Goal: Contribute content: Add original content to the website for others to see

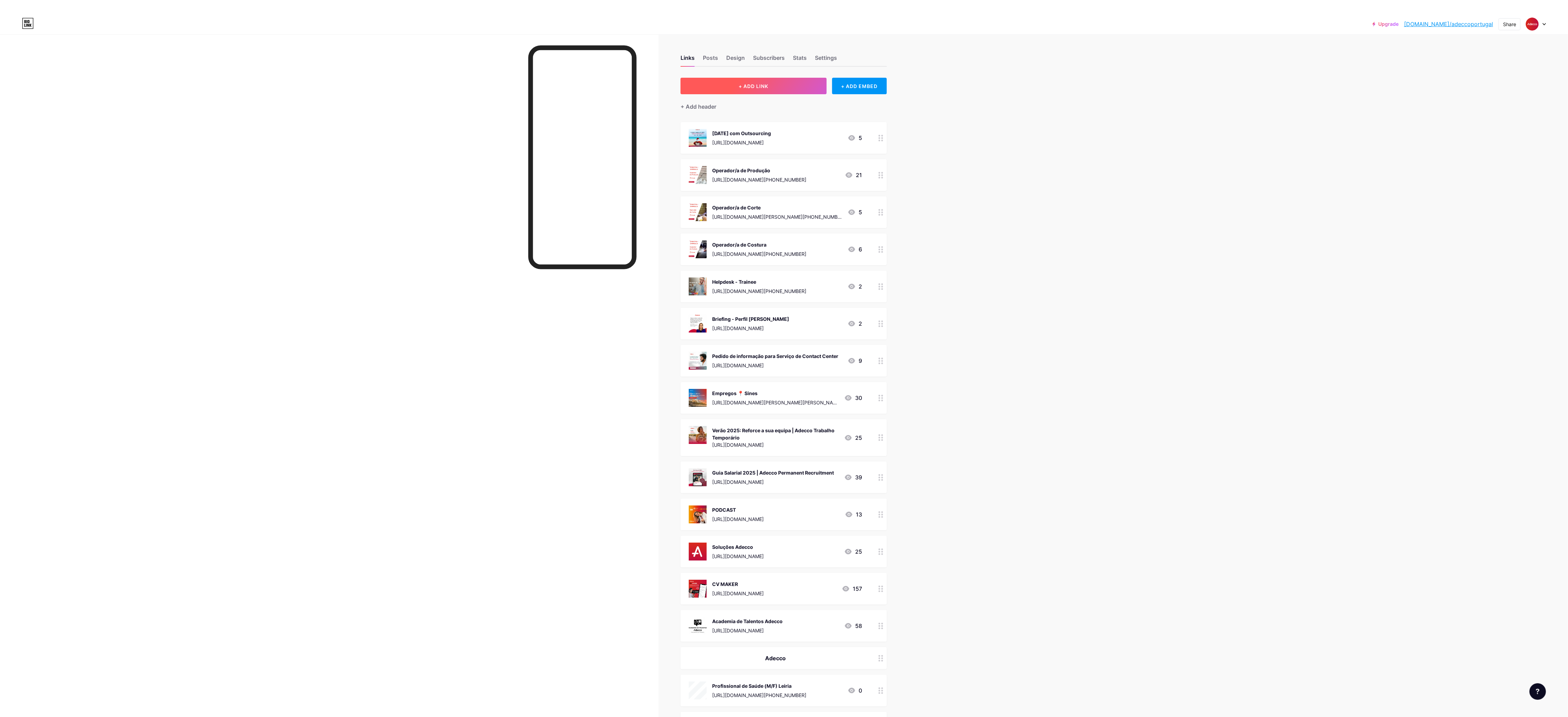
click at [781, 82] on button "+ ADD LINK" at bounding box center [754, 86] width 146 height 16
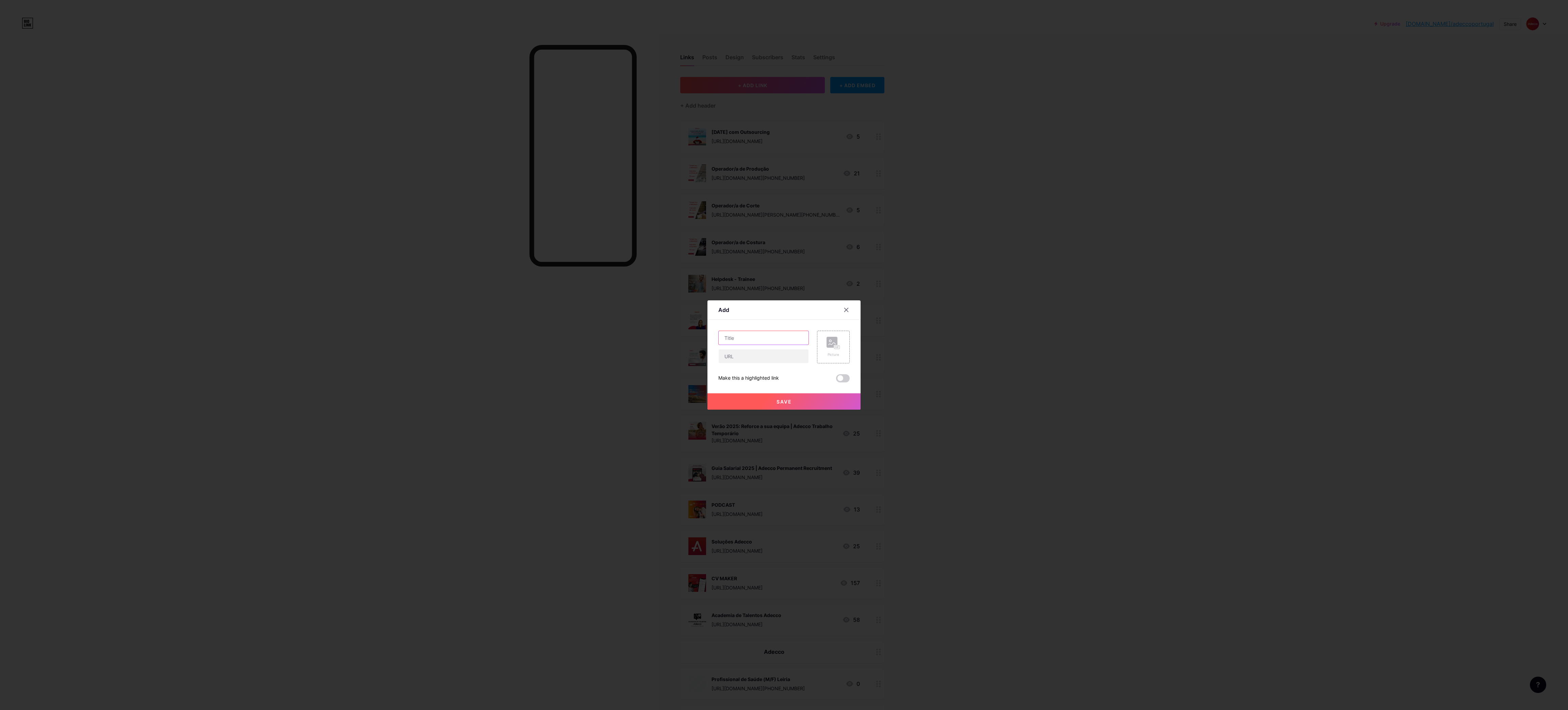
click at [762, 338] on input "text" at bounding box center [763, 338] width 90 height 14
paste input "Operador de Resíduos"
type input "Operador de Resíduos"
click at [782, 354] on input "text" at bounding box center [763, 356] width 90 height 14
paste input "[URL][DOMAIN_NAME][GEOGRAPHIC_DATA][PHONE_NUMBER]"
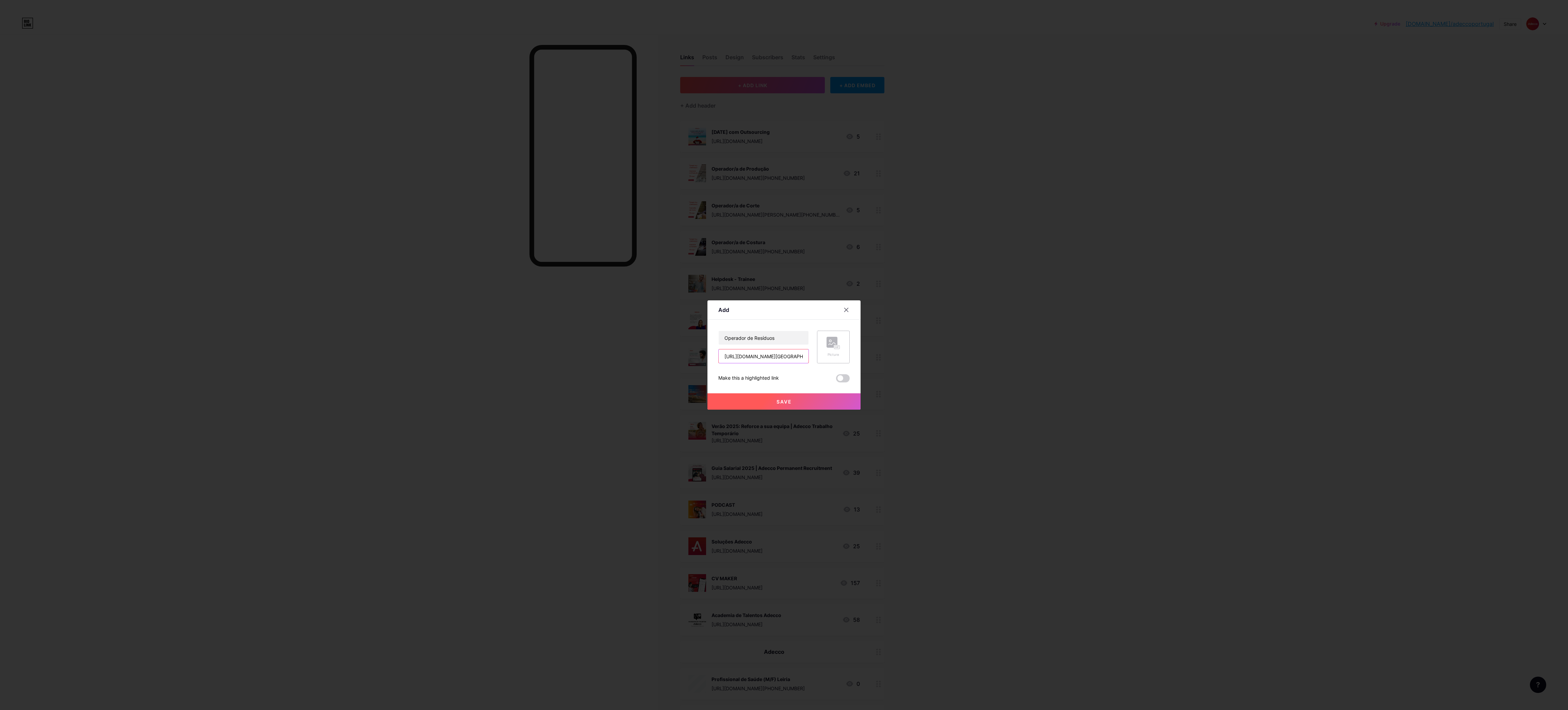
scroll to position [0, 496]
type input "[URL][DOMAIN_NAME][GEOGRAPHIC_DATA][PHONE_NUMBER]"
click at [842, 340] on div "Picture" at bounding box center [833, 347] width 33 height 33
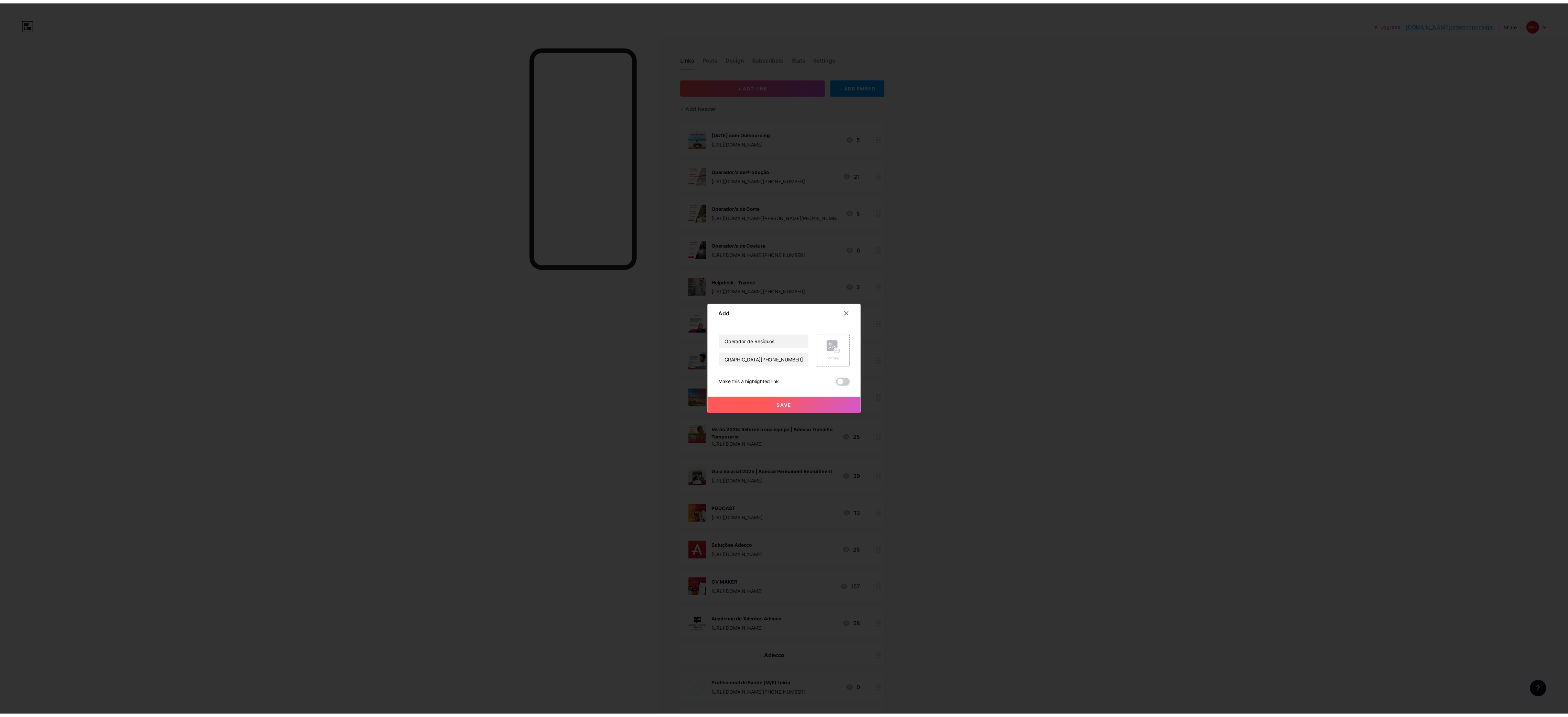
scroll to position [0, 0]
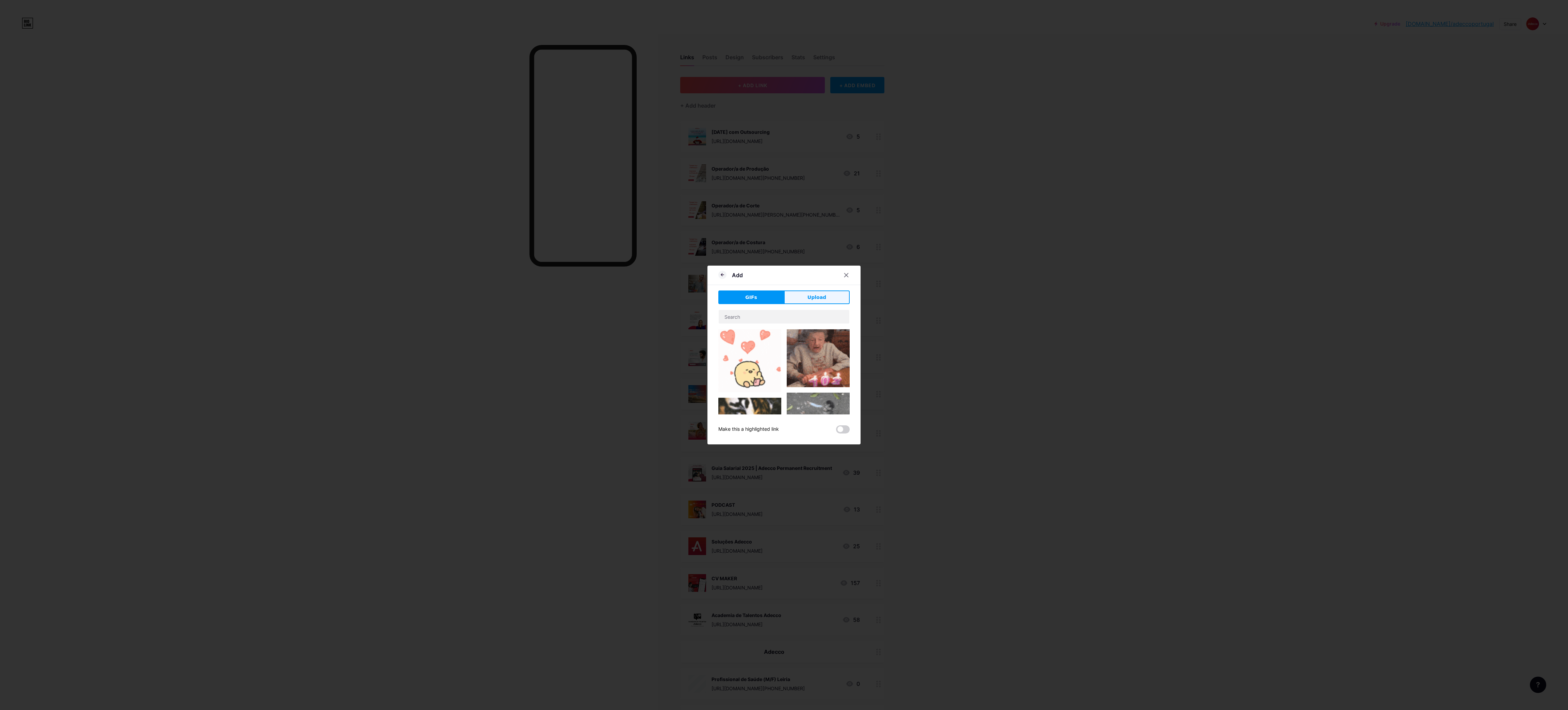
click at [809, 299] on span "Upload" at bounding box center [816, 297] width 19 height 7
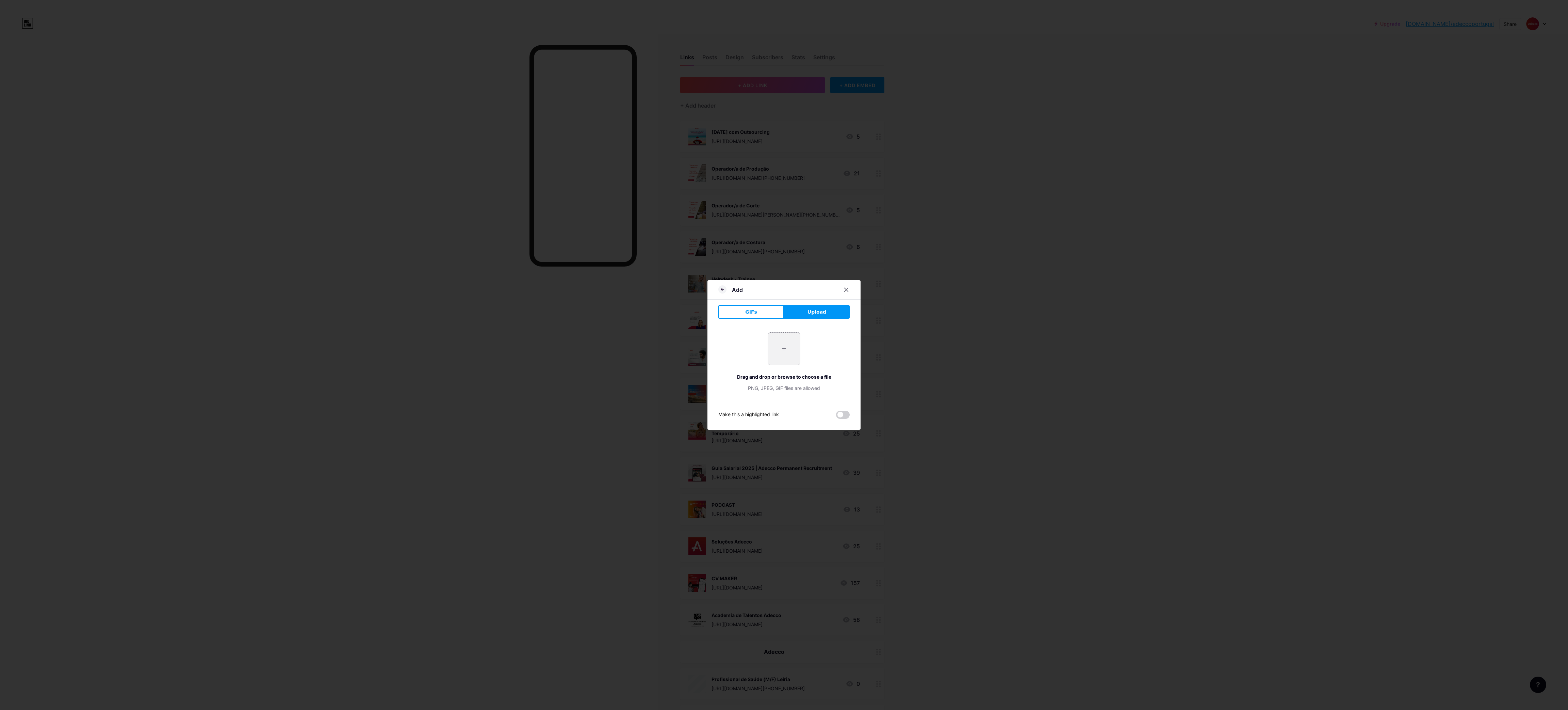
click at [768, 343] on input "file" at bounding box center [784, 349] width 32 height 32
type input "C:\fakepath\2.png"
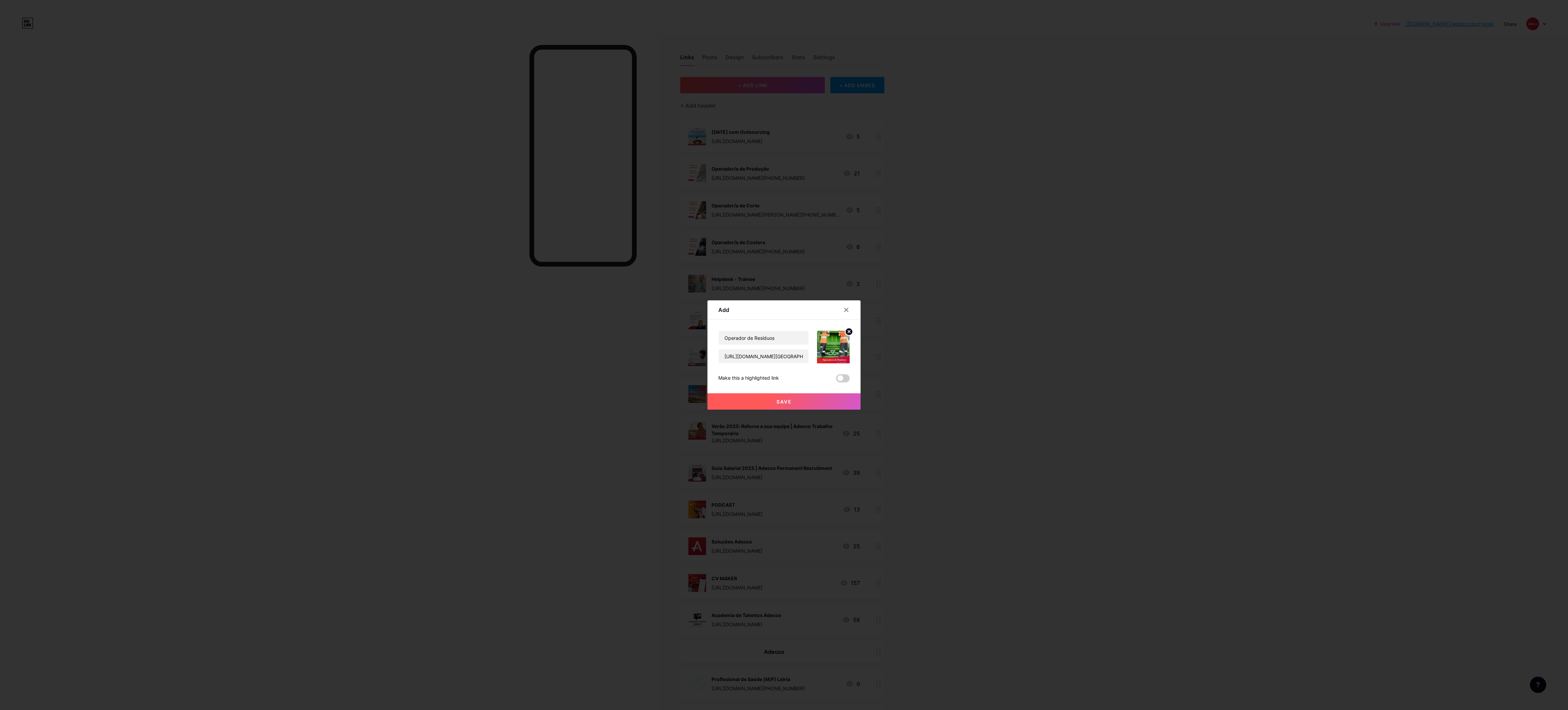
click at [774, 395] on button "Save" at bounding box center [784, 401] width 153 height 16
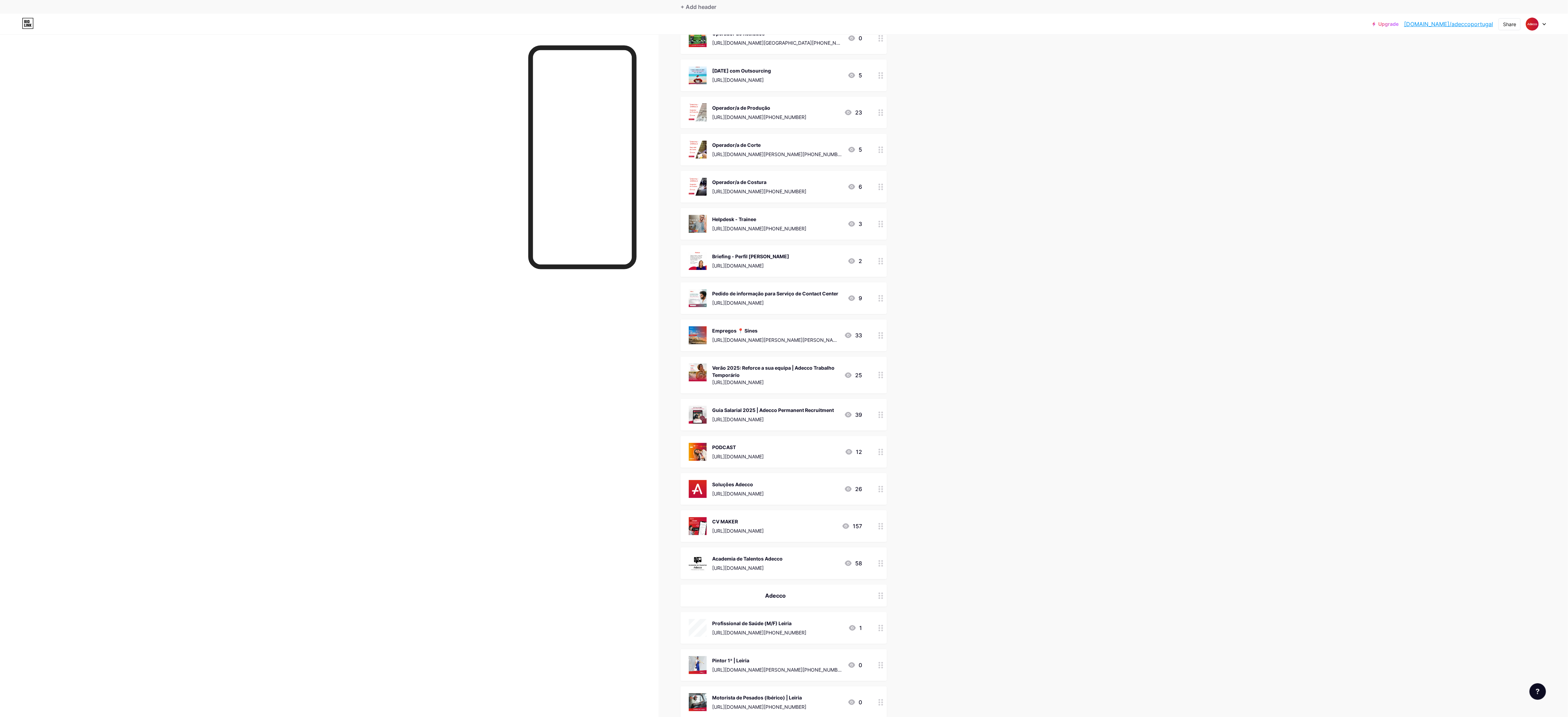
scroll to position [62, 0]
click at [713, 32] on button "+ ADD LINK" at bounding box center [754, 24] width 146 height 16
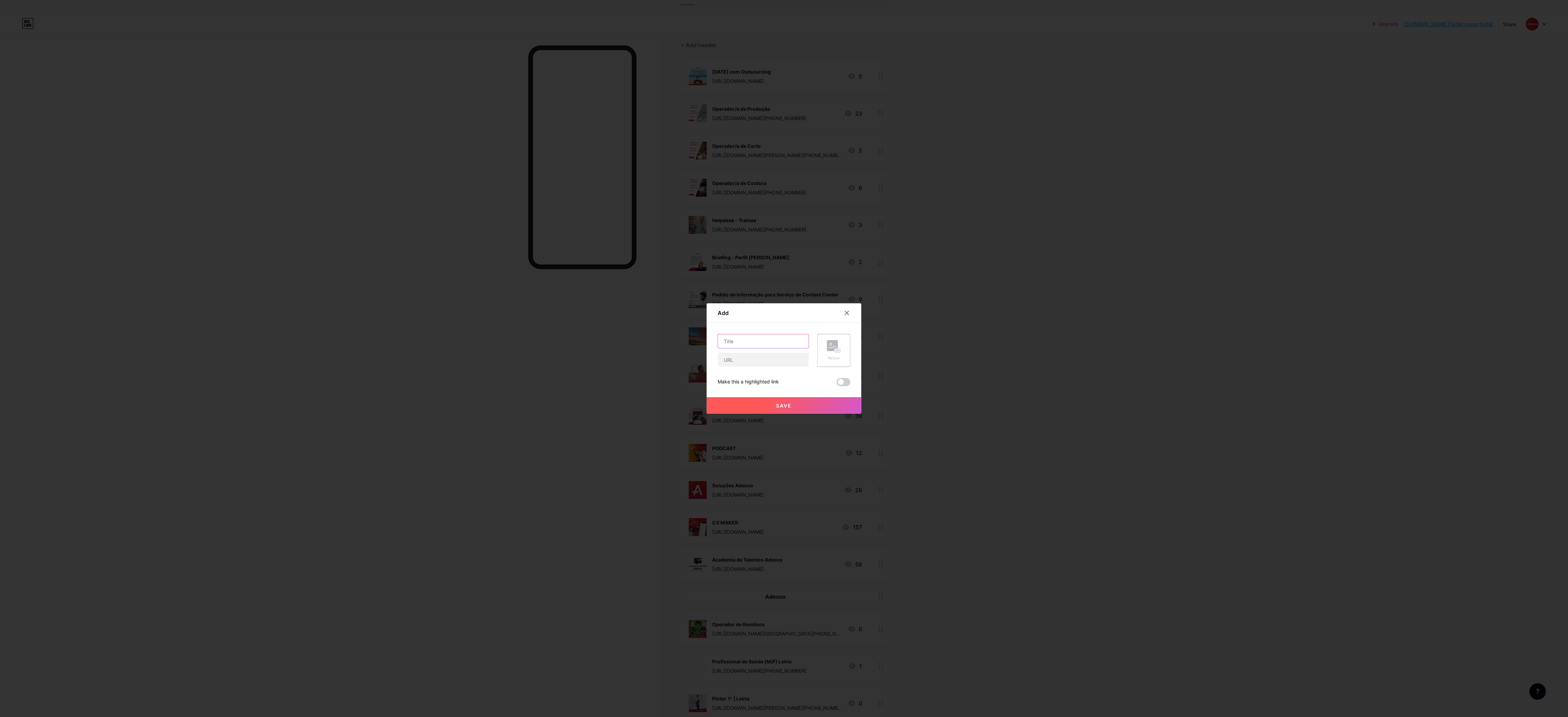
click at [782, 340] on input "text" at bounding box center [763, 341] width 91 height 14
click at [766, 342] on input "text" at bounding box center [763, 341] width 91 height 14
click at [748, 342] on input "text" at bounding box center [763, 341] width 91 height 14
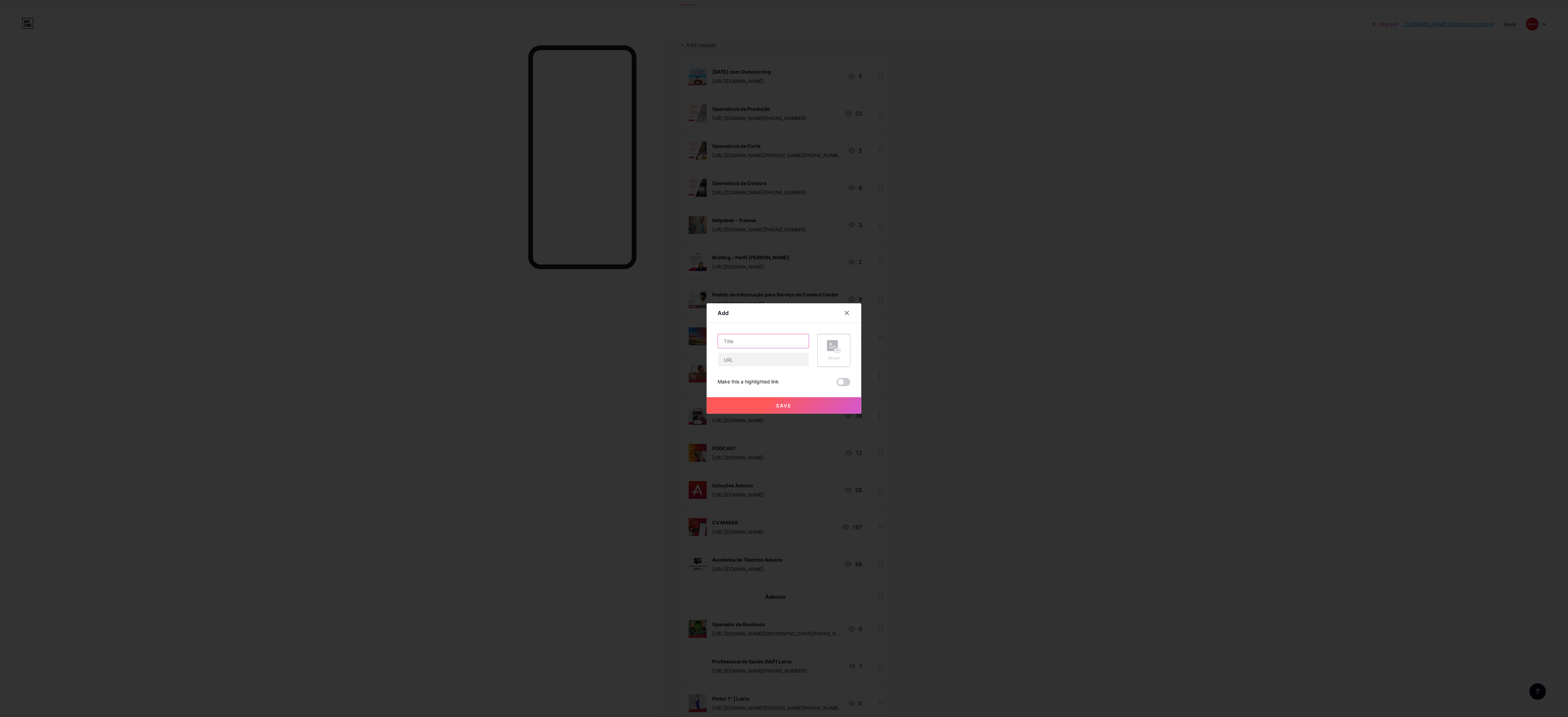
click at [748, 342] on input "text" at bounding box center [763, 341] width 91 height 14
click at [764, 340] on input "text" at bounding box center [763, 341] width 91 height 14
click at [804, 336] on input "text" at bounding box center [763, 341] width 91 height 14
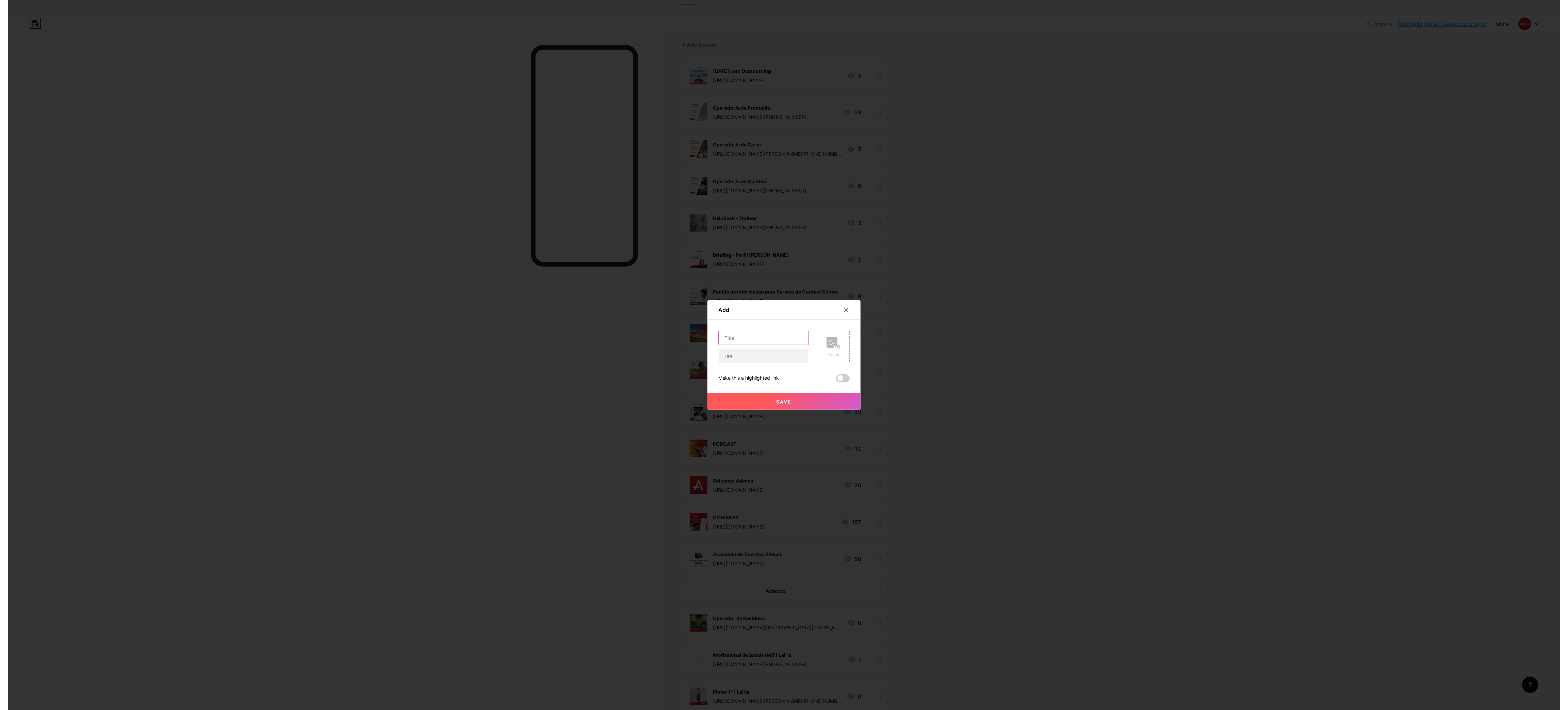
scroll to position [0, 0]
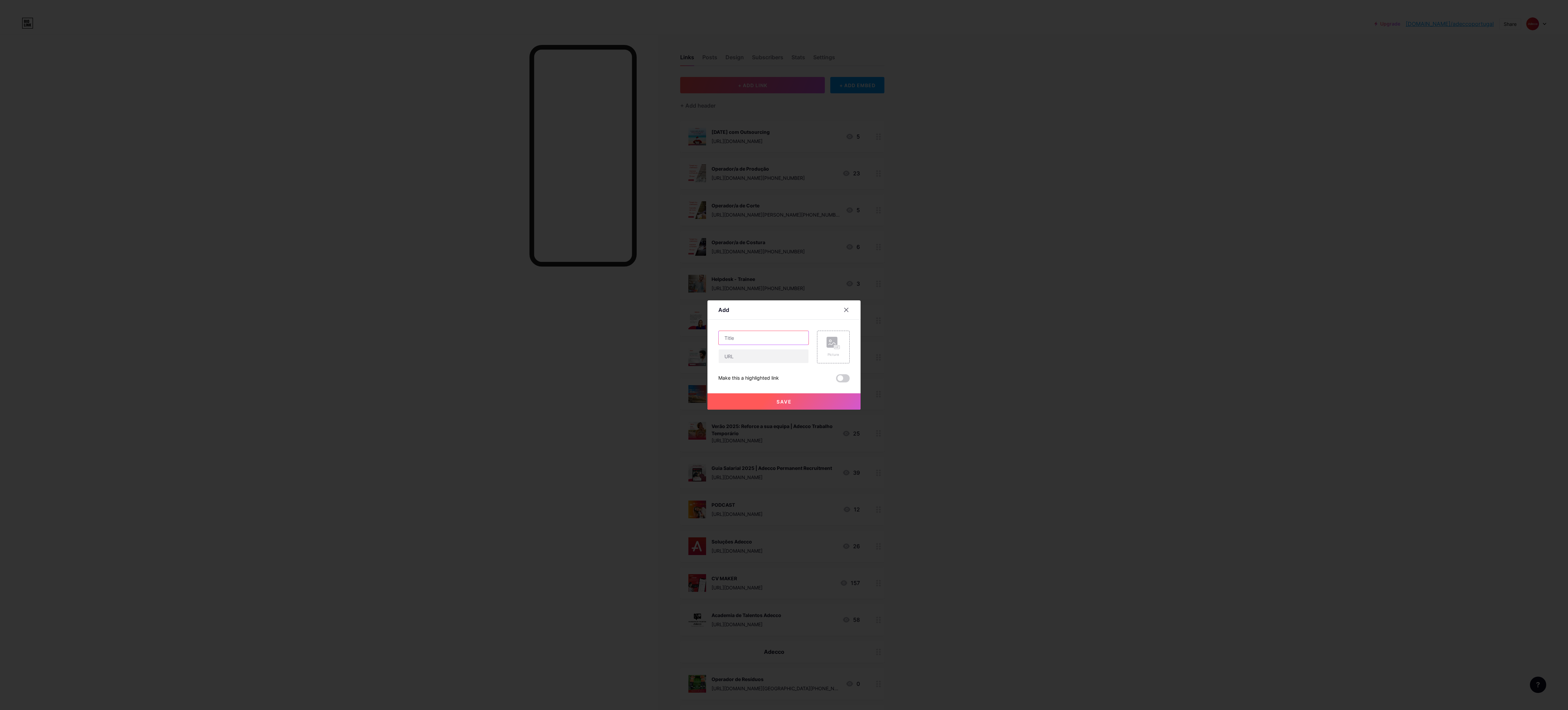
paste input "Master Data Administrator"
type input "Master Data Administrator"
click at [760, 360] on input "text" at bounding box center [763, 356] width 90 height 14
paste input "[URL][DOMAIN_NAME][PHONE_NUMBER]"
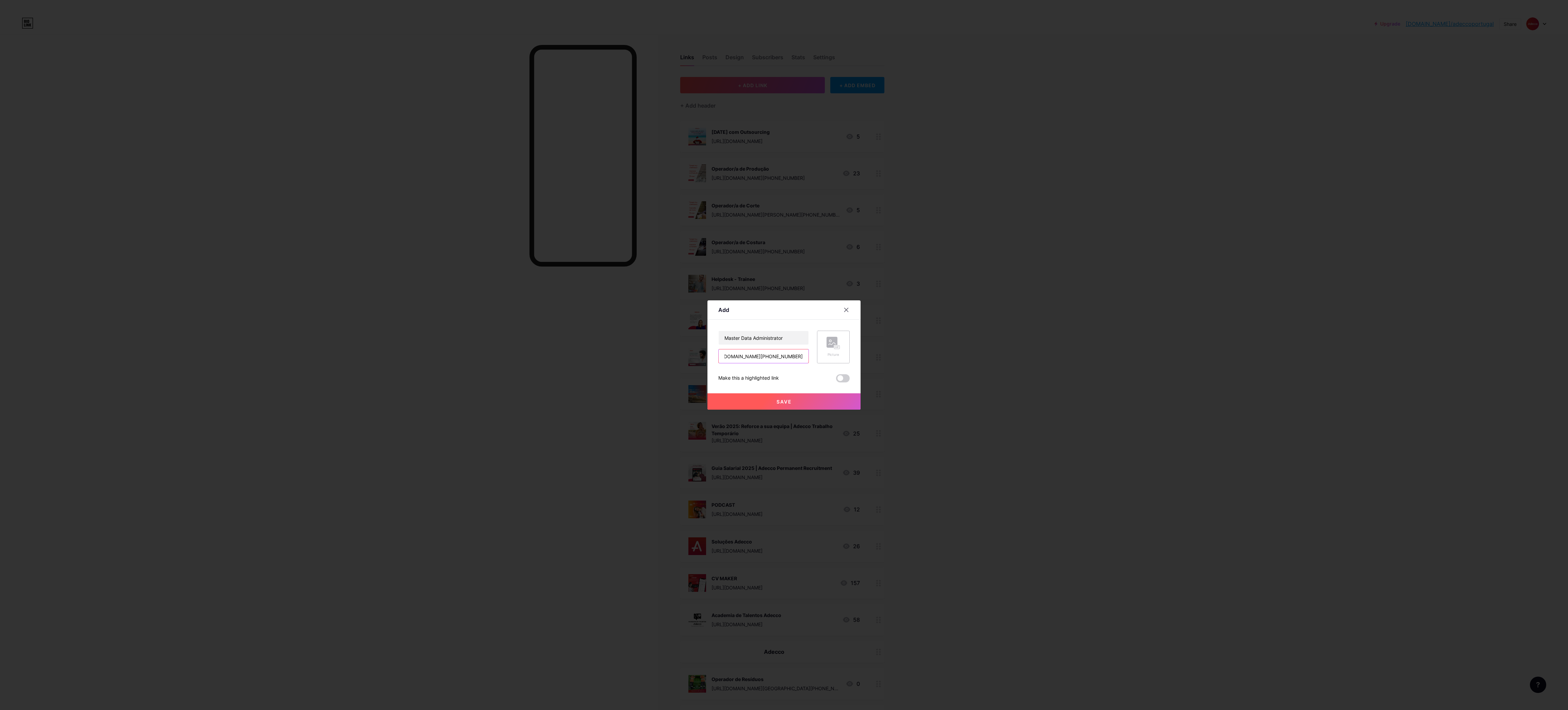
type input "[URL][DOMAIN_NAME][PHONE_NUMBER]"
click at [833, 347] on rect at bounding box center [832, 342] width 11 height 11
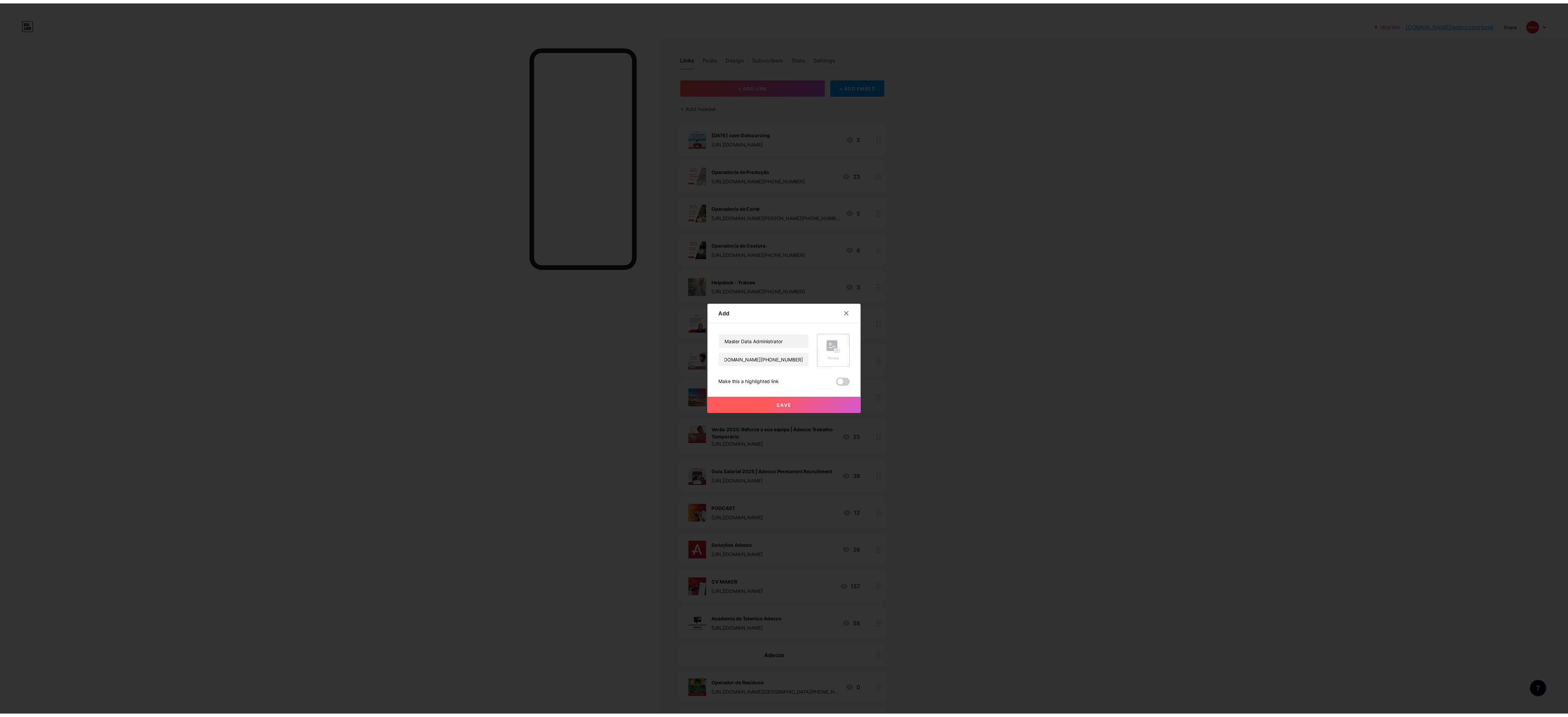
scroll to position [0, 0]
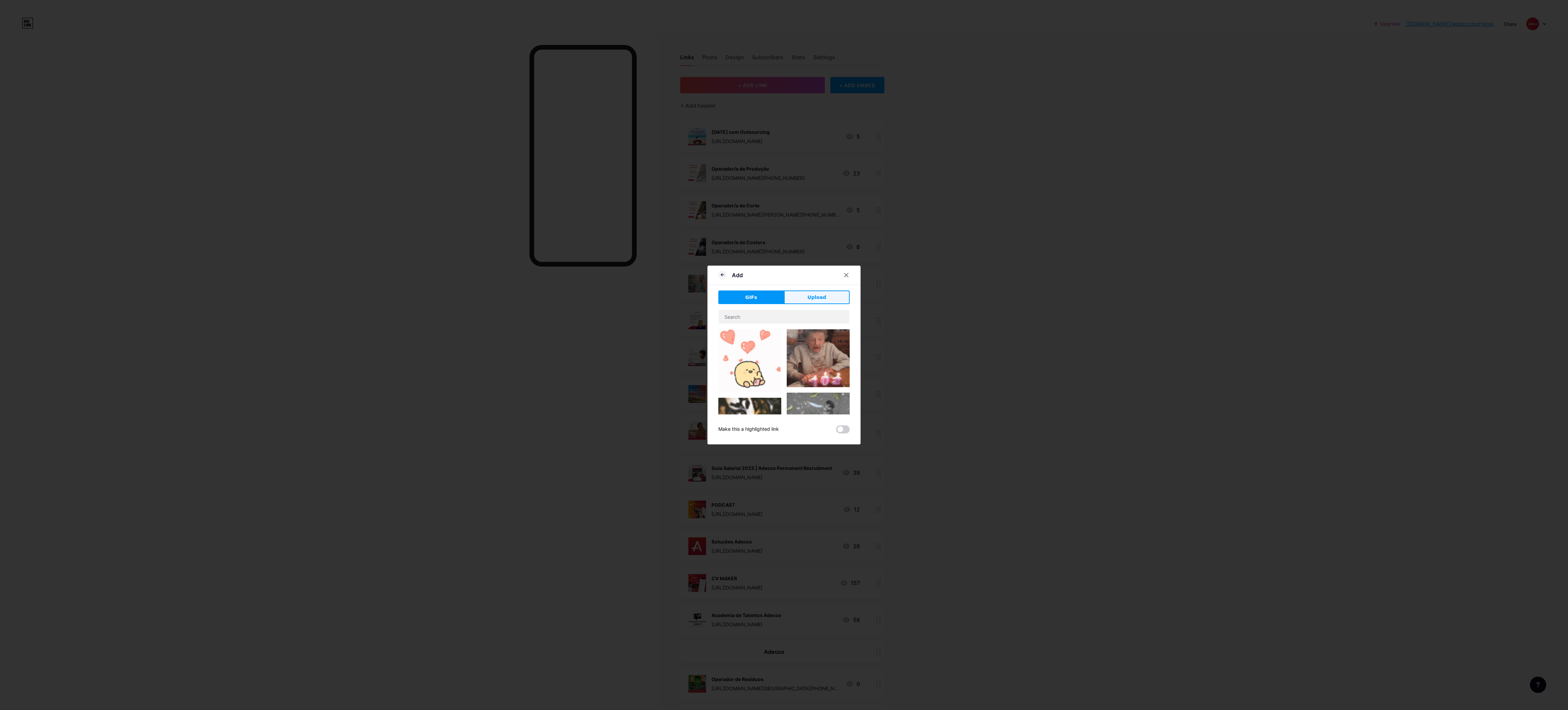
click at [820, 296] on span "Upload" at bounding box center [816, 297] width 19 height 7
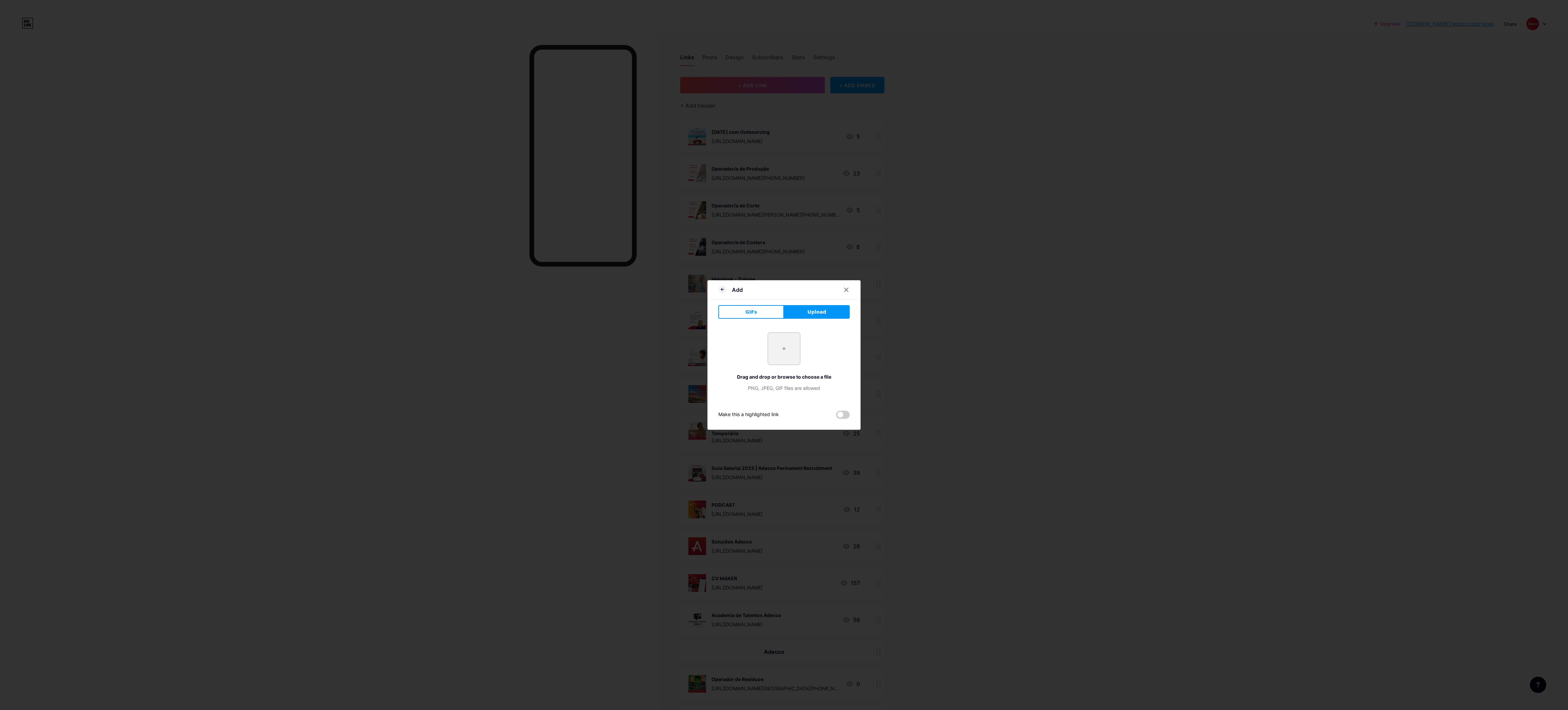
click at [776, 362] on input "file" at bounding box center [784, 349] width 32 height 32
type input "C:\fakepath\3.png"
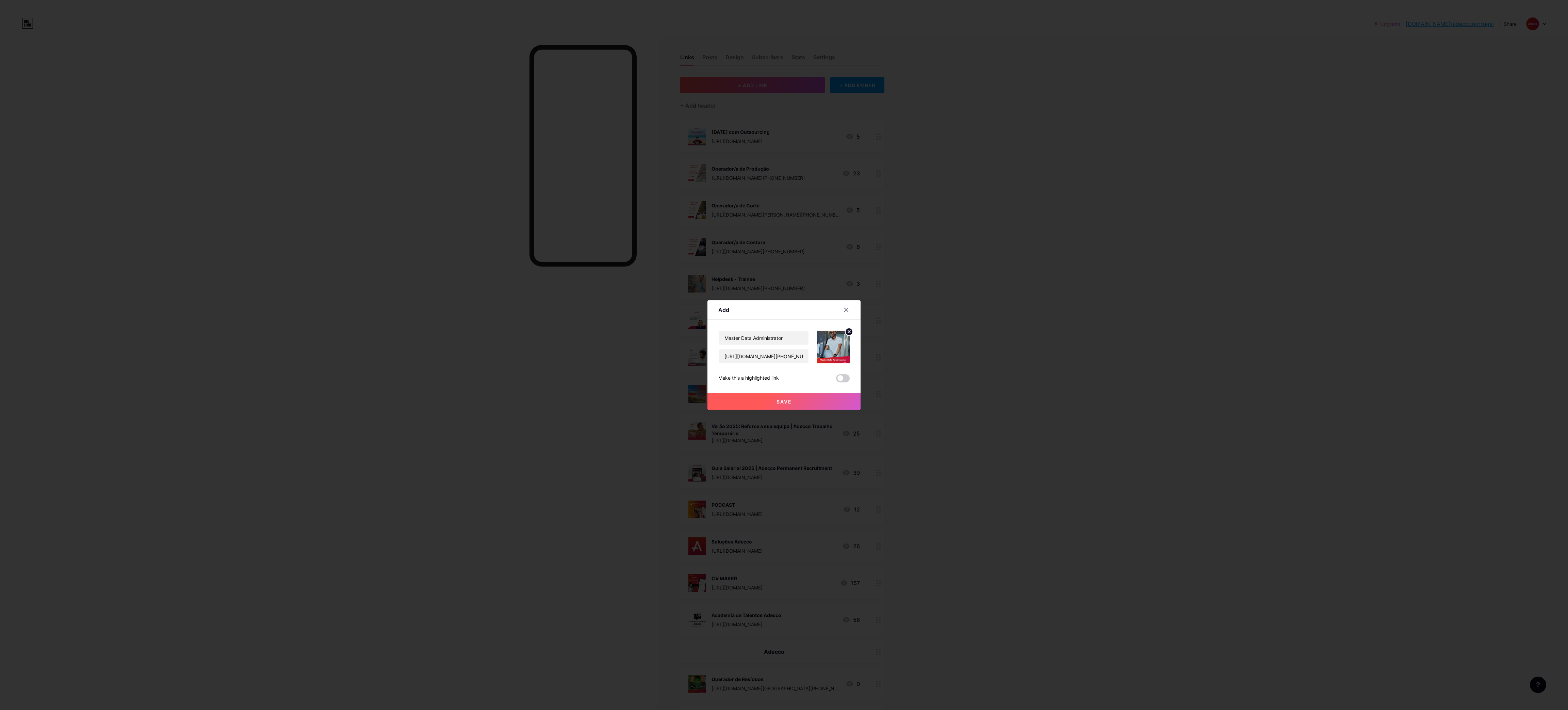
click at [779, 403] on span "Save" at bounding box center [784, 401] width 15 height 6
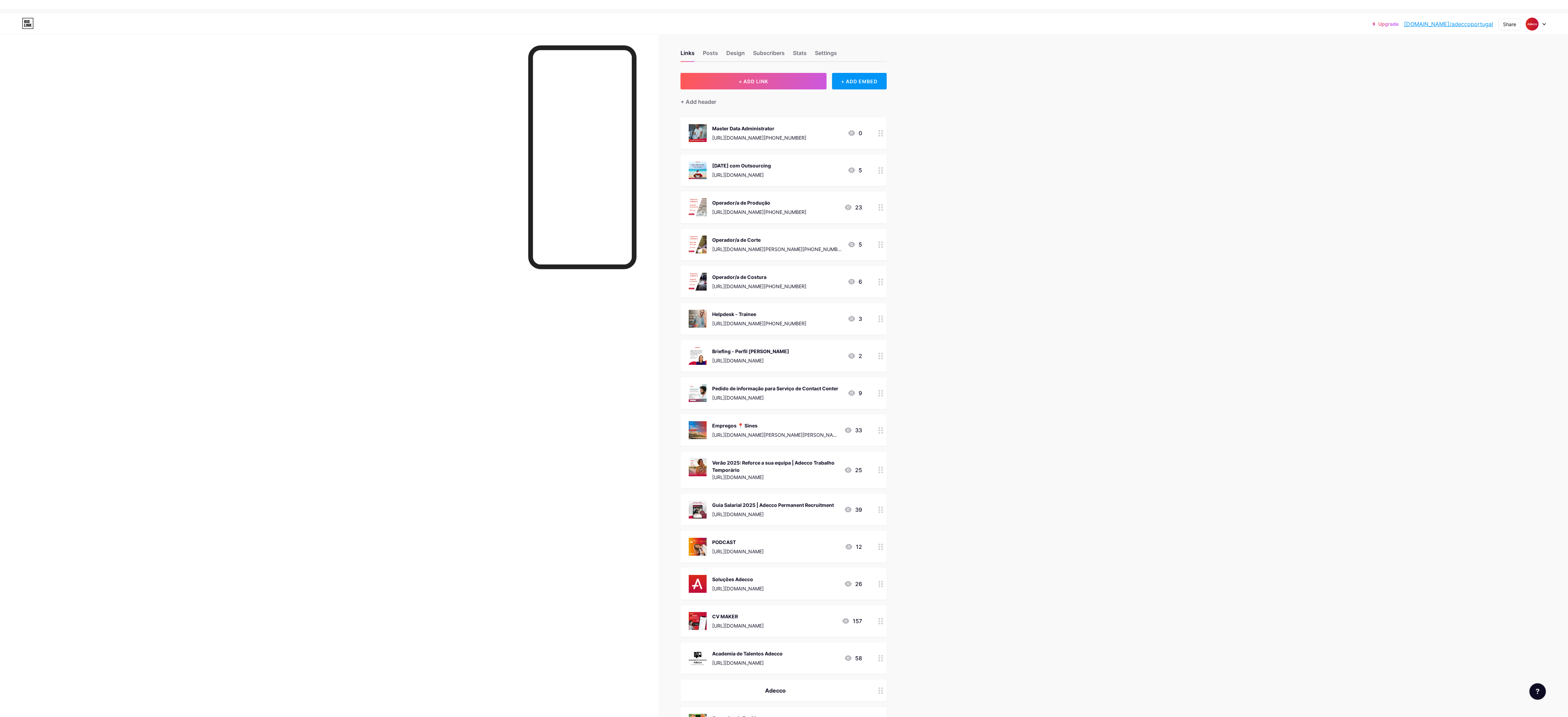
scroll to position [42, 0]
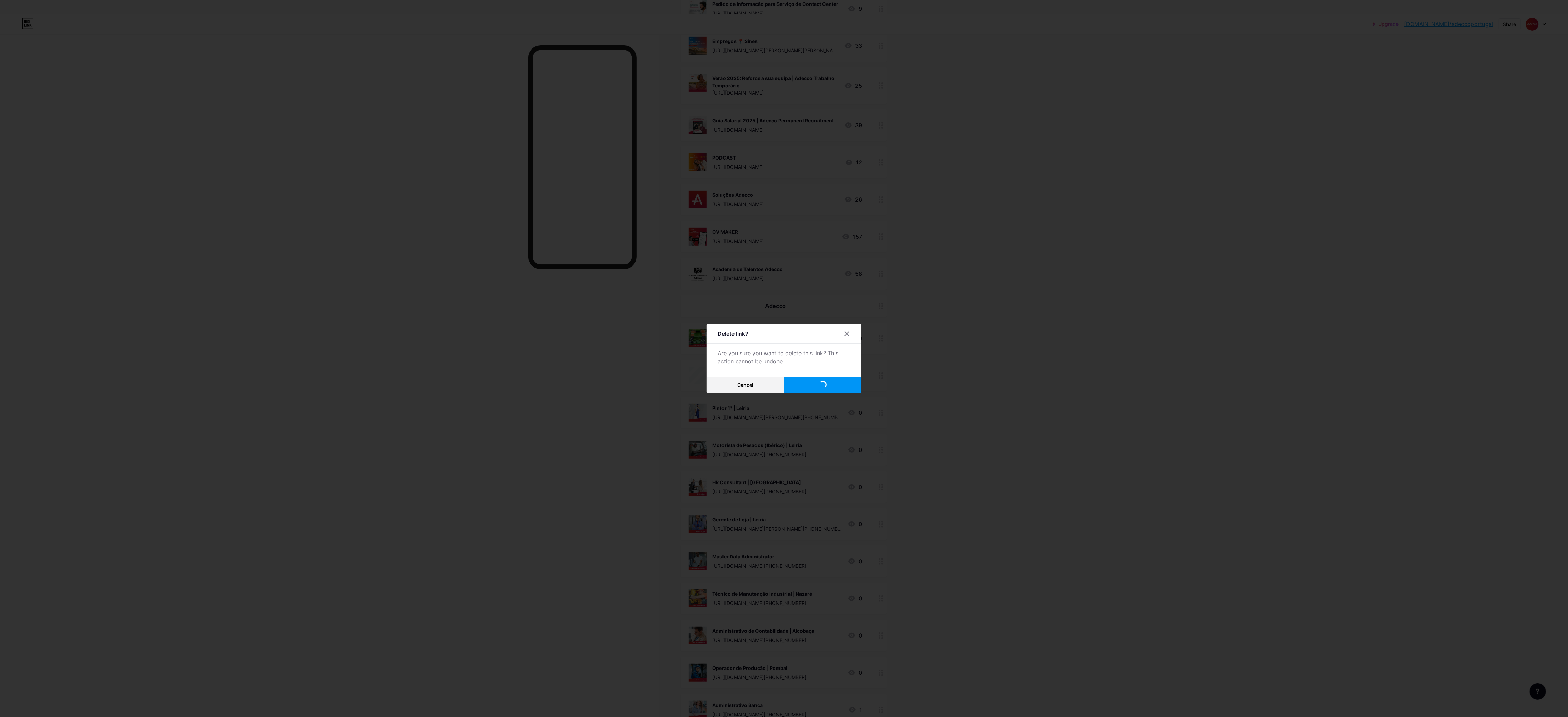
click at [850, 332] on icon at bounding box center [847, 334] width 6 height 6
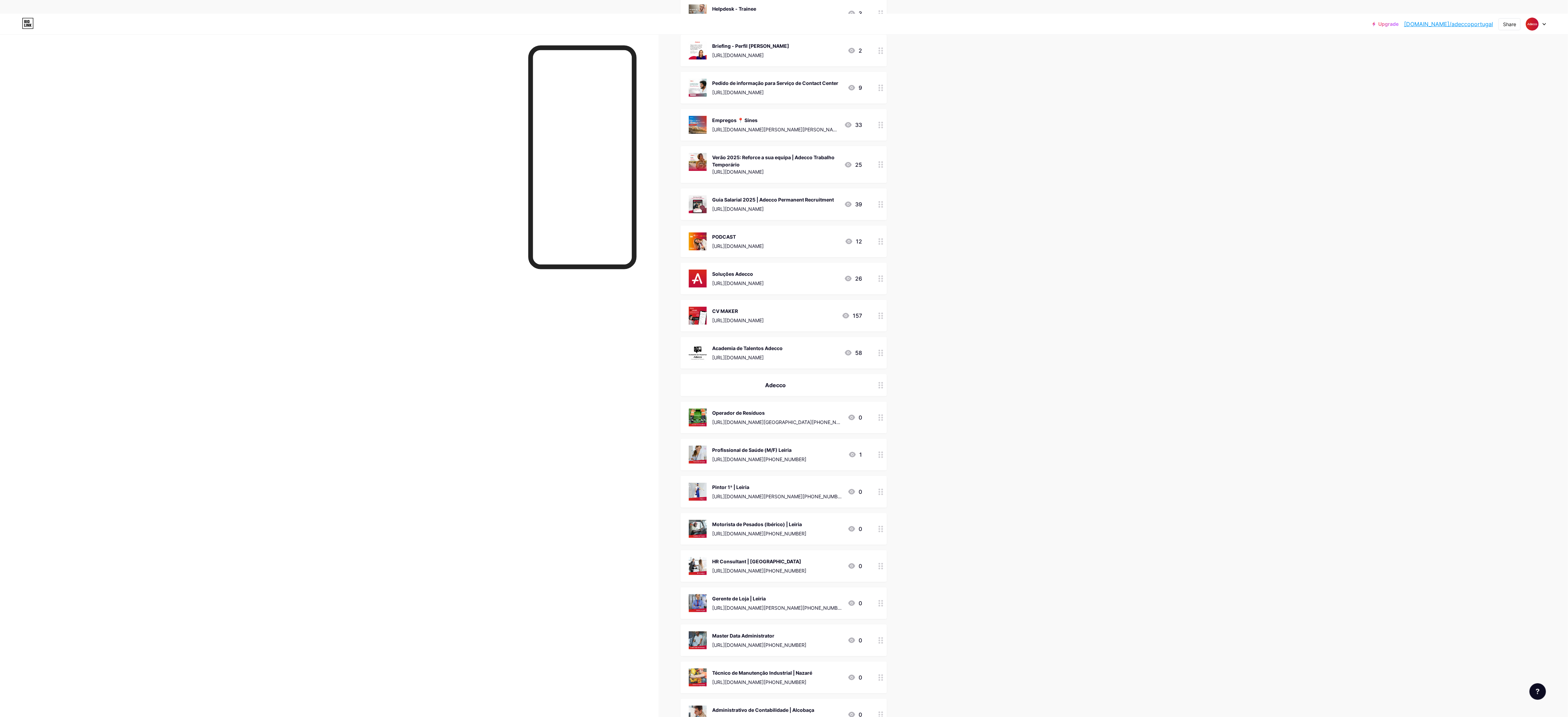
scroll to position [309, 0]
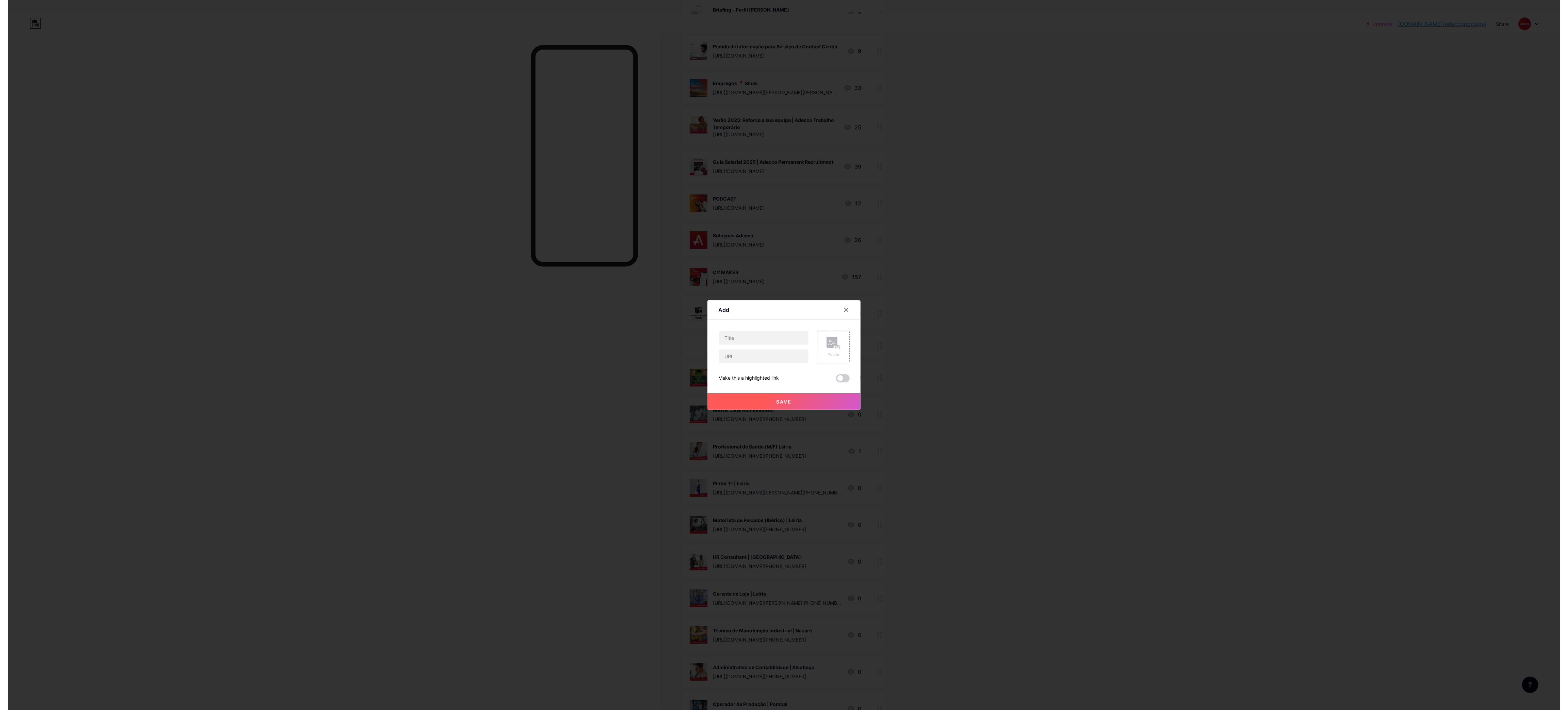
scroll to position [0, 0]
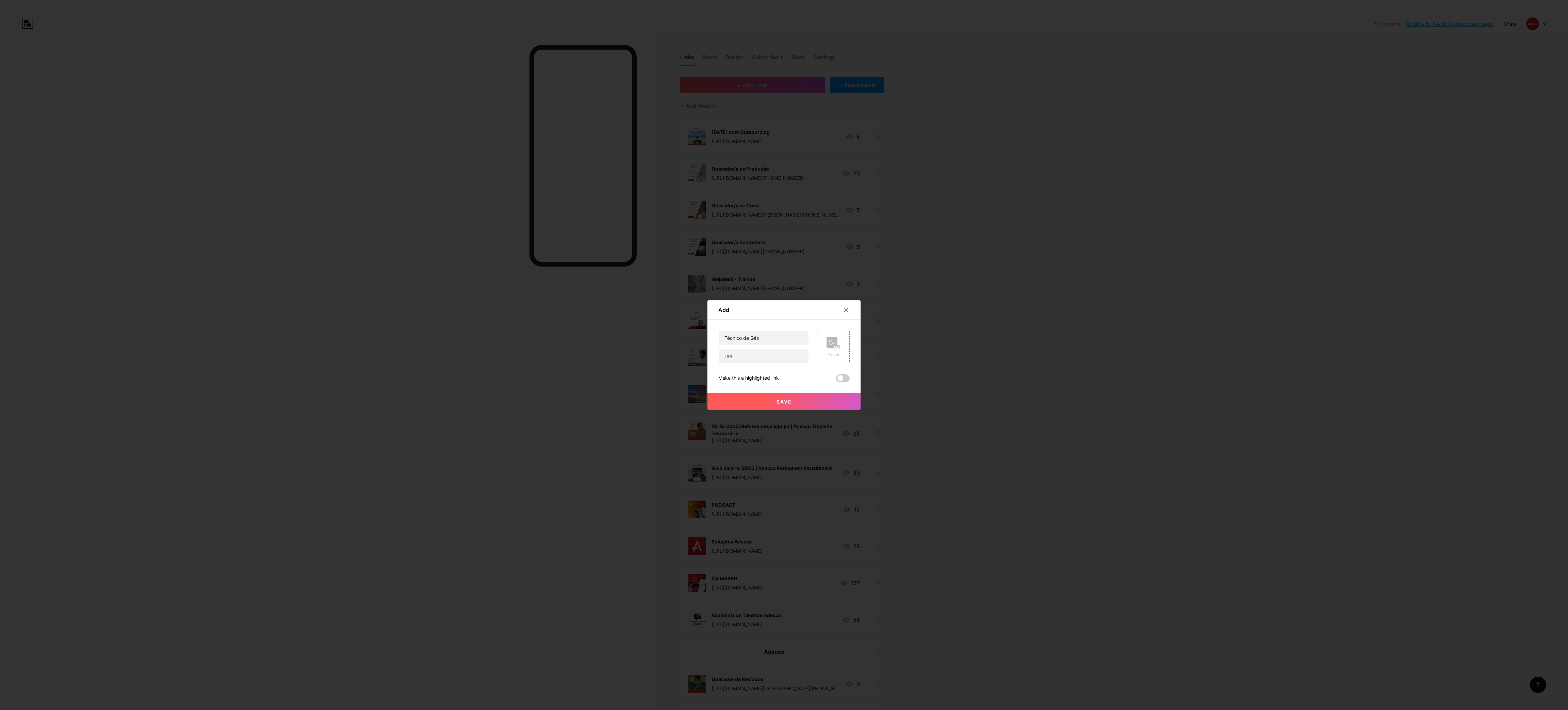
type input "Técnico de Gás"
click at [758, 355] on input "text" at bounding box center [763, 356] width 90 height 14
paste input "[URL][DOMAIN_NAME][GEOGRAPHIC_DATA][PHONE_NUMBER]"
type input "[URL][DOMAIN_NAME][GEOGRAPHIC_DATA][PHONE_NUMBER]"
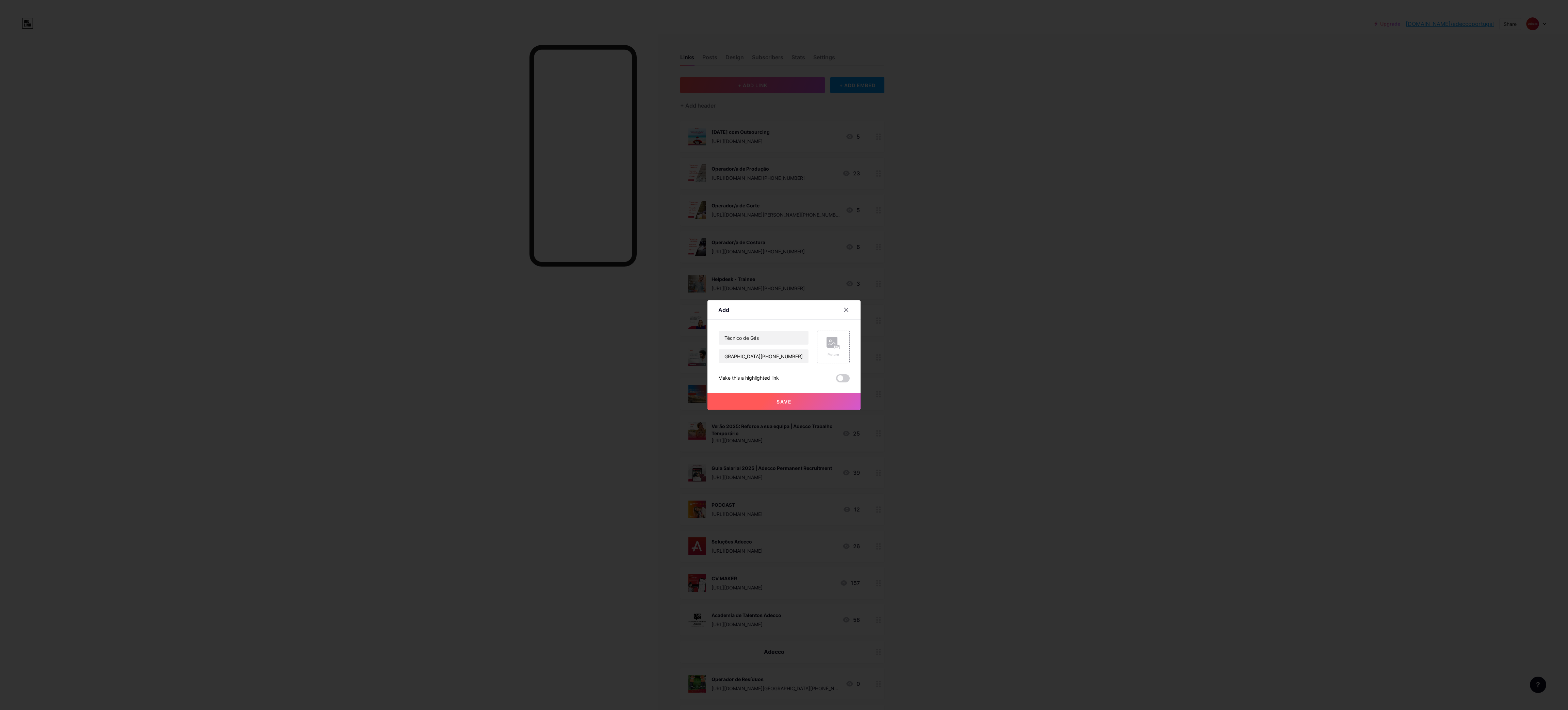
click at [824, 343] on div "Picture" at bounding box center [833, 347] width 33 height 33
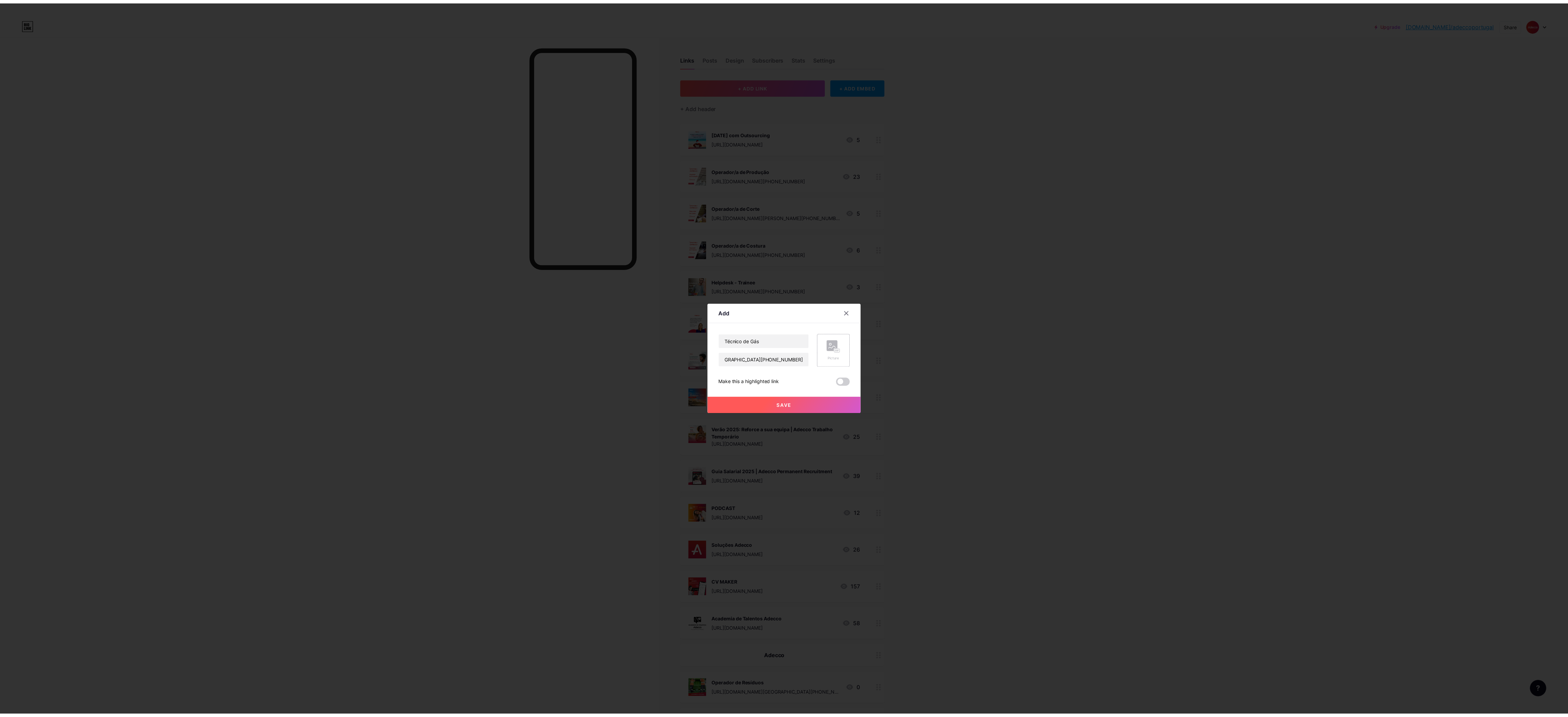
scroll to position [0, 0]
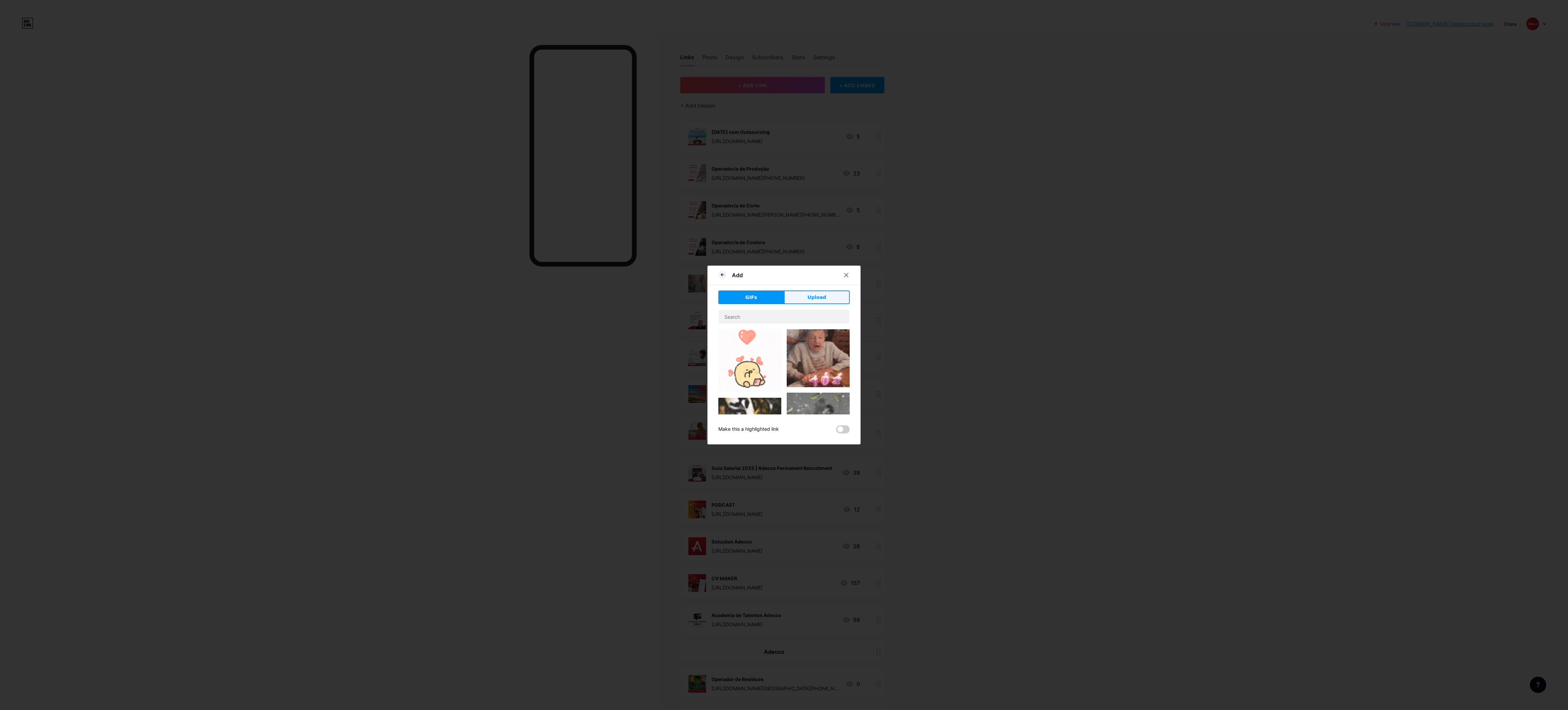
click at [824, 301] on button "Upload" at bounding box center [816, 297] width 66 height 14
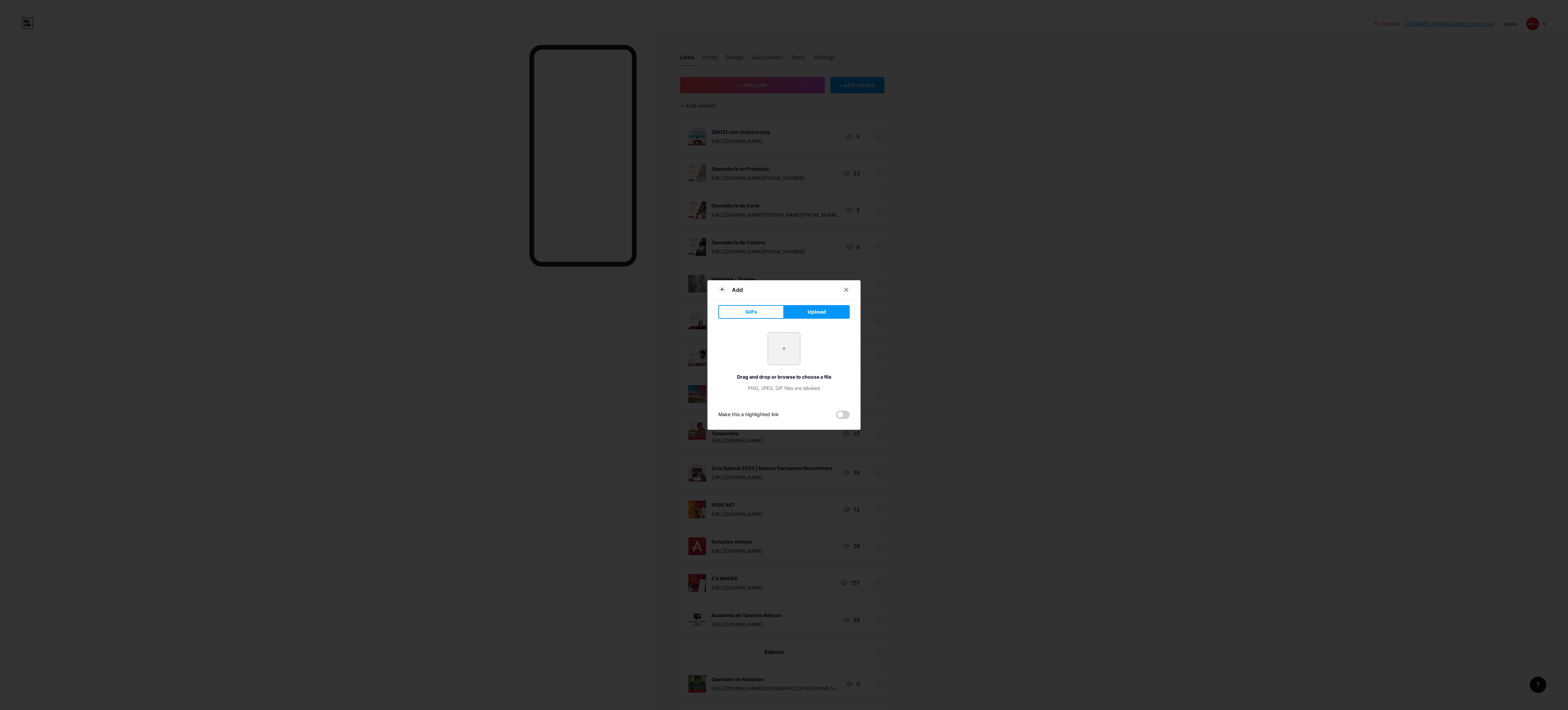
click at [773, 350] on input "file" at bounding box center [784, 349] width 32 height 32
type input "C:\fakepath\4.png"
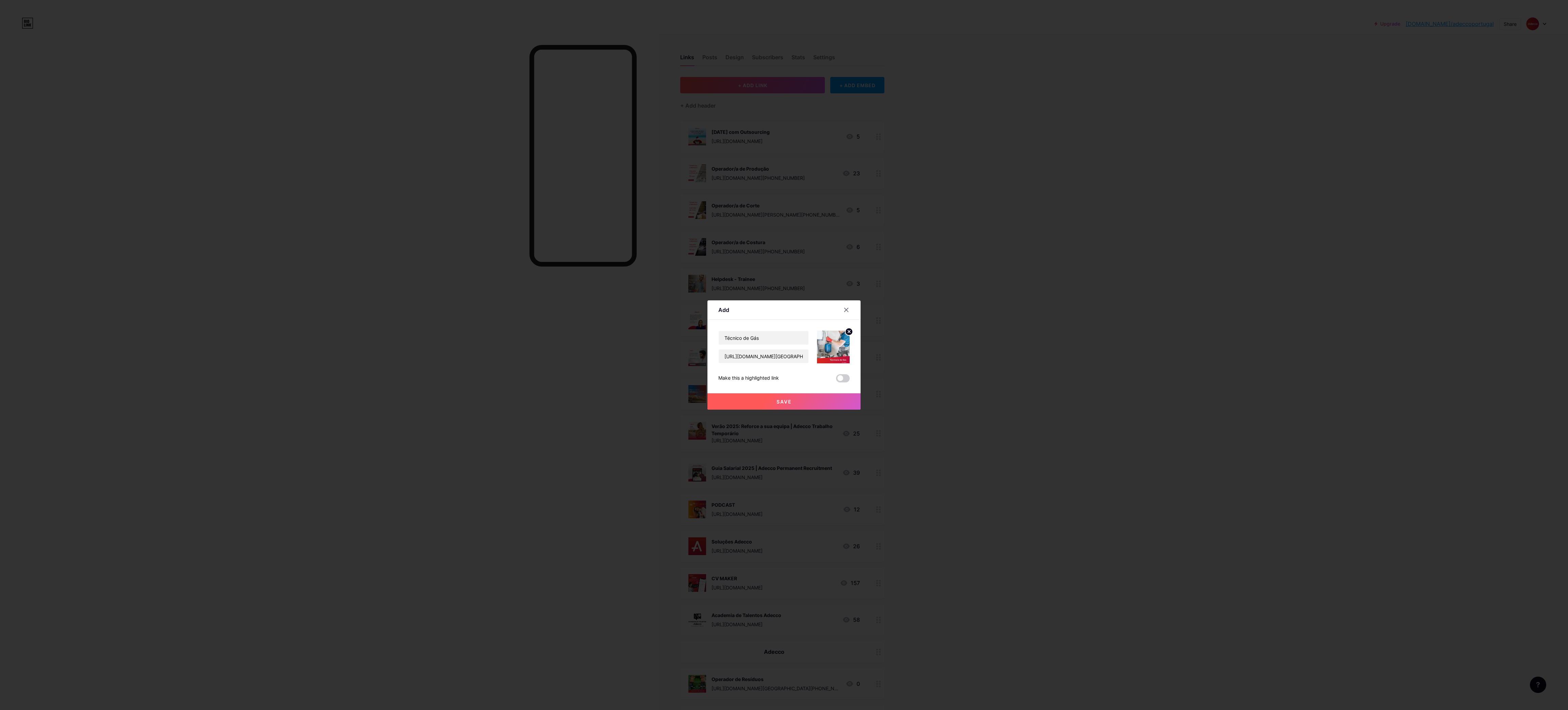
click at [779, 407] on button "Save" at bounding box center [784, 401] width 153 height 16
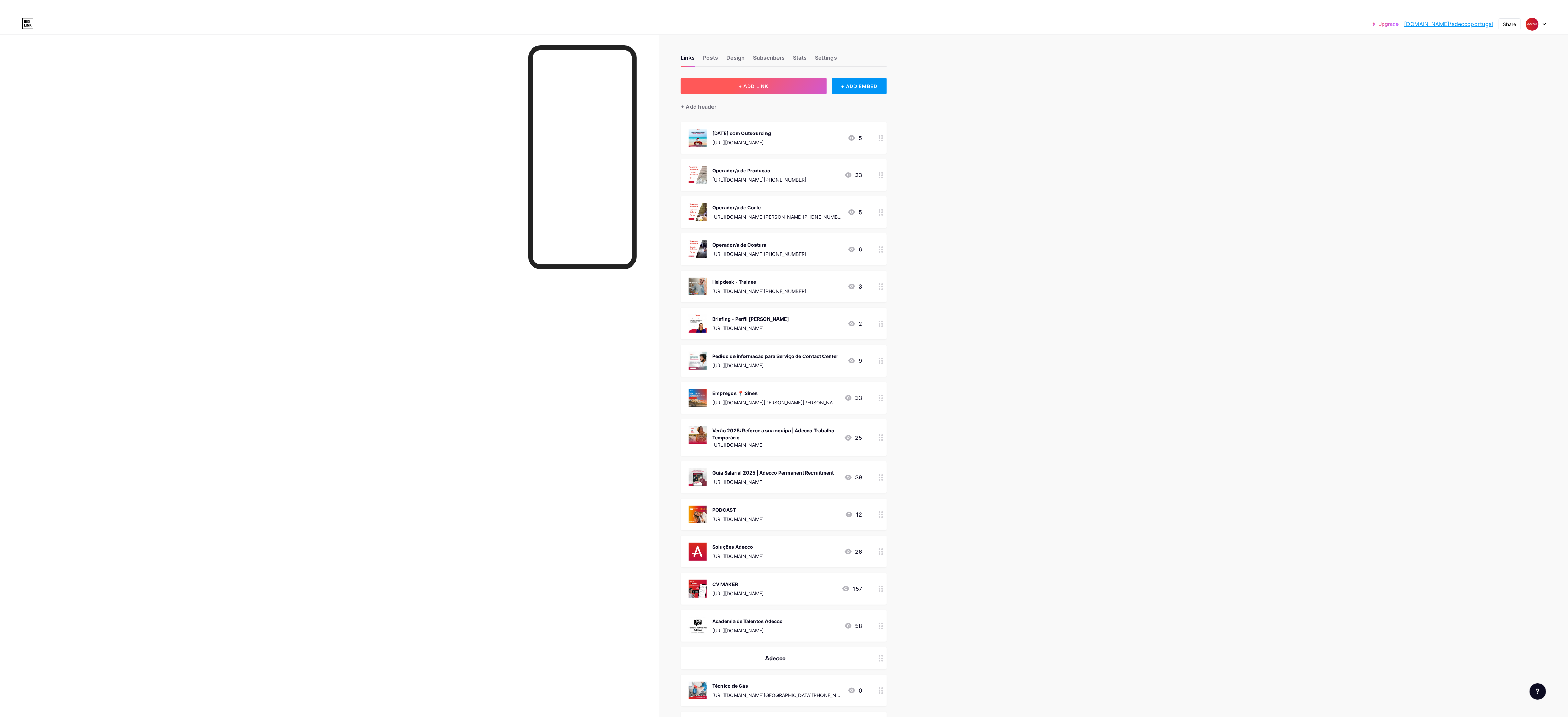
click at [731, 82] on button "+ ADD LINK" at bounding box center [754, 86] width 146 height 16
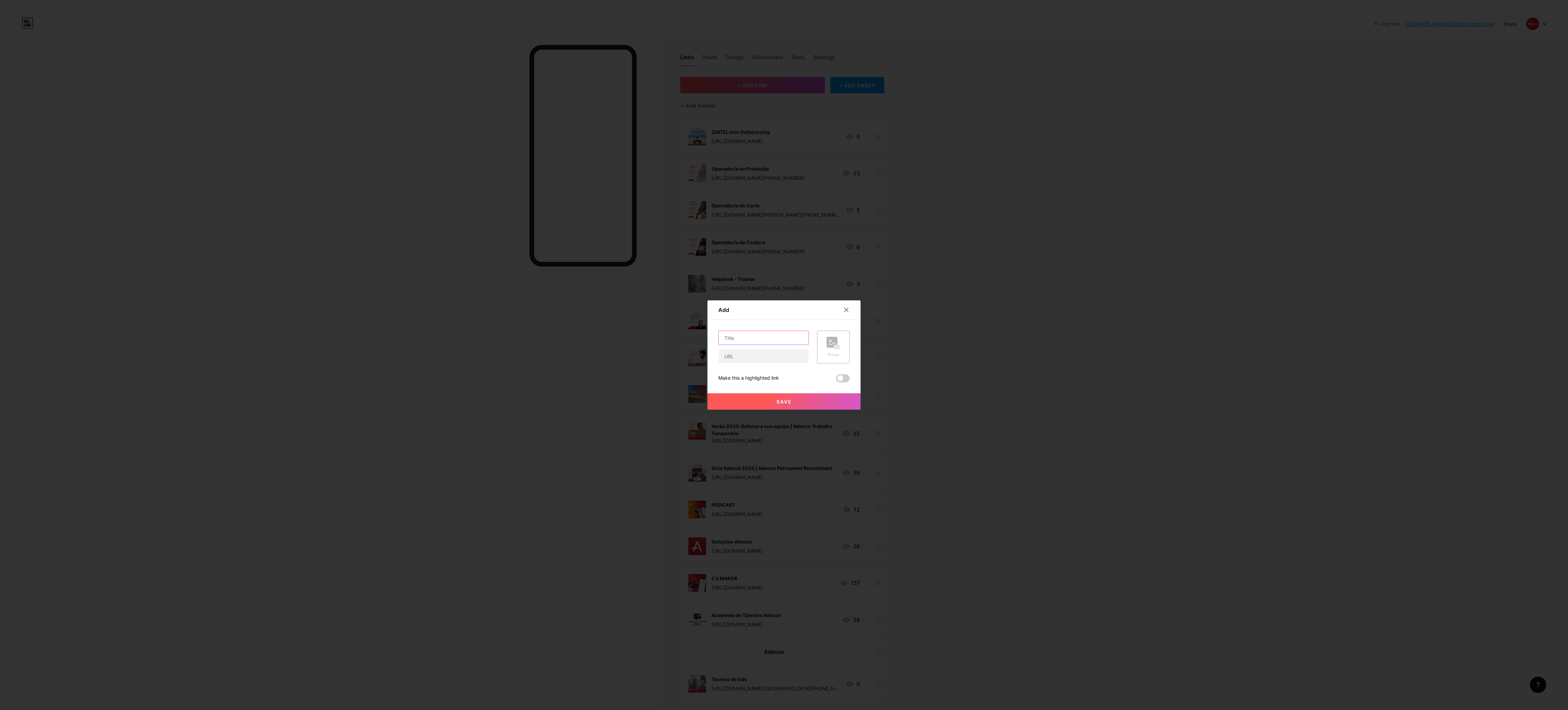
click at [763, 335] on input "text" at bounding box center [763, 338] width 90 height 14
paste input "Motorista de Pesados"
type input "Motorista de Pesados"
drag, startPoint x: 754, startPoint y: 355, endPoint x: 758, endPoint y: 353, distance: 4.5
click at [754, 355] on input "text" at bounding box center [763, 356] width 90 height 14
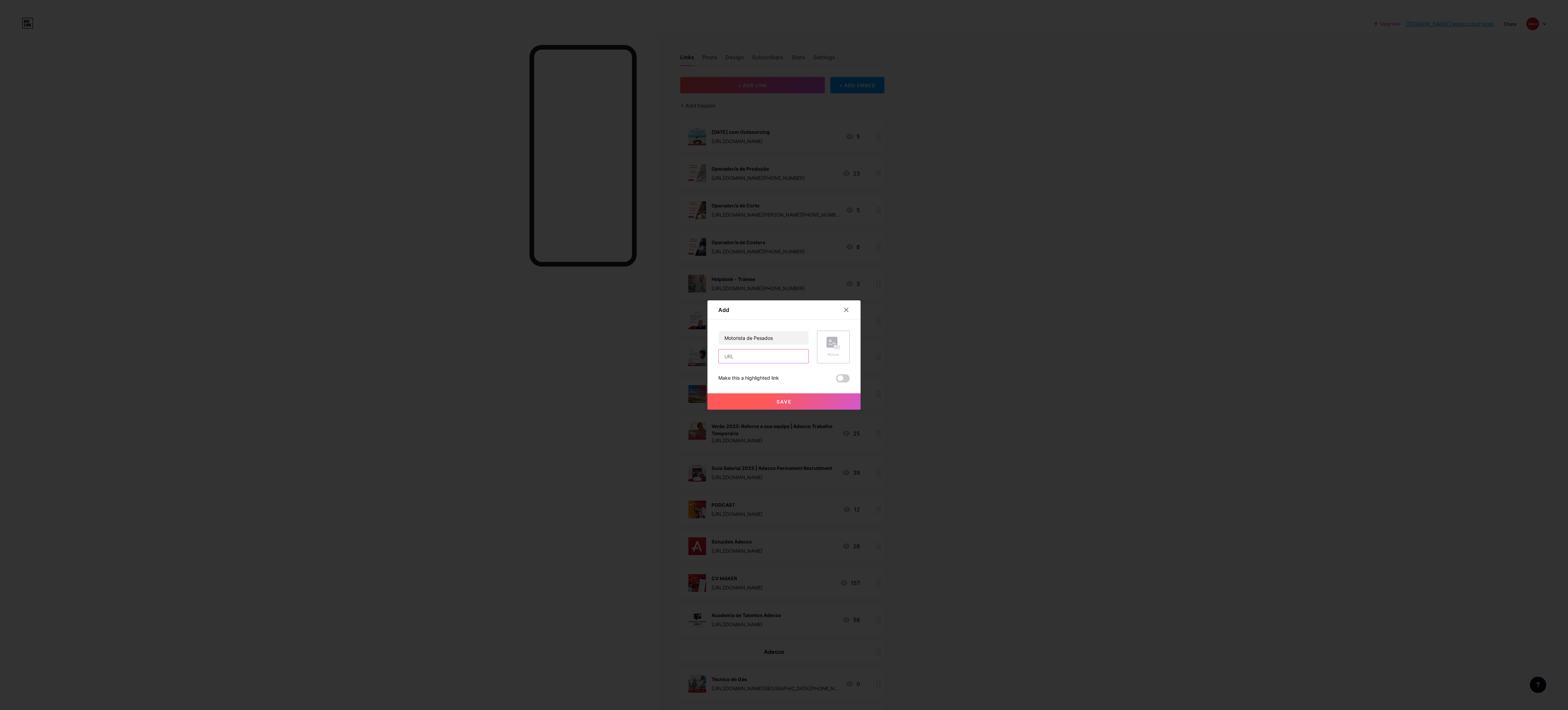
paste input "[URL][DOMAIN_NAME][PHONE_NUMBER]"
type input "[URL][DOMAIN_NAME][PHONE_NUMBER]"
click at [839, 351] on div "Picture" at bounding box center [833, 346] width 14 height 20
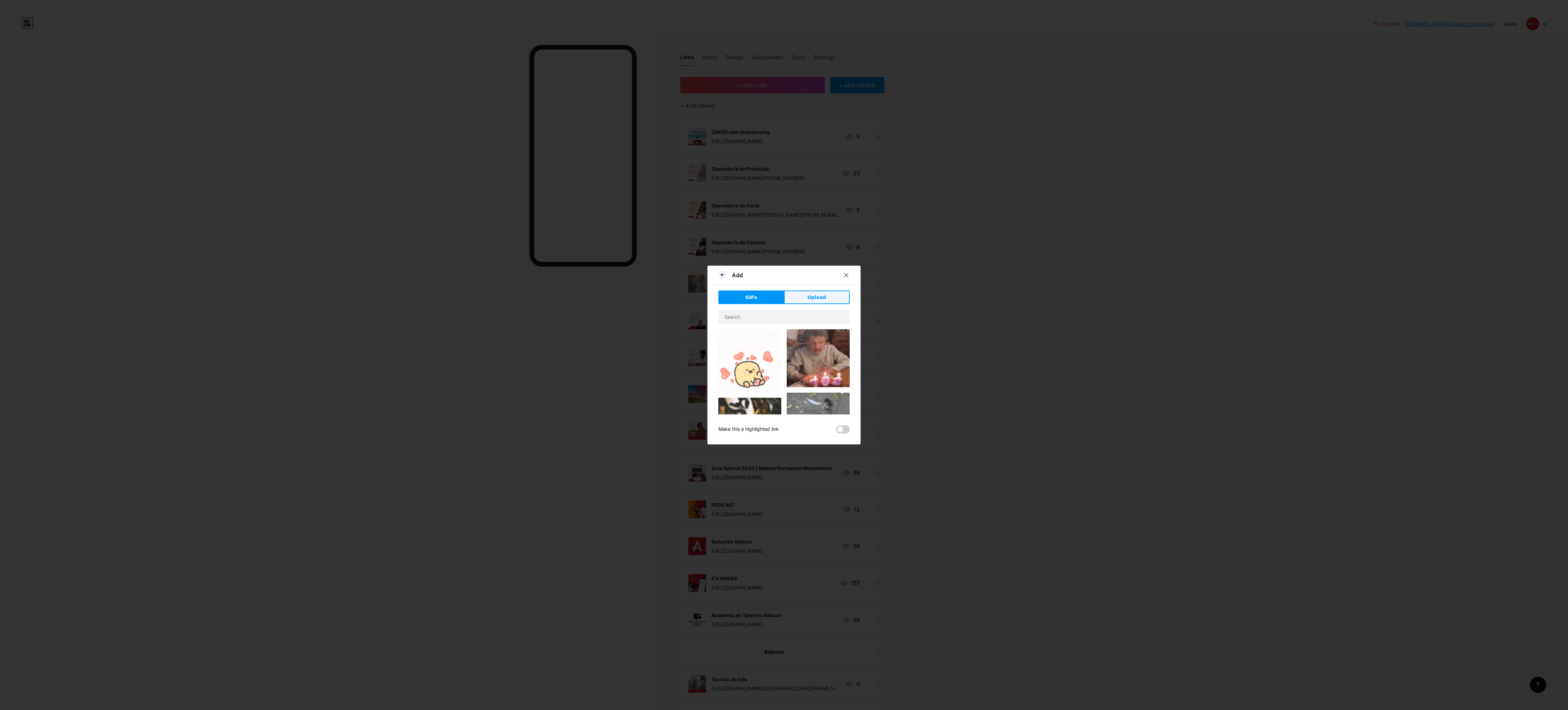
click at [815, 297] on span "Upload" at bounding box center [816, 297] width 19 height 7
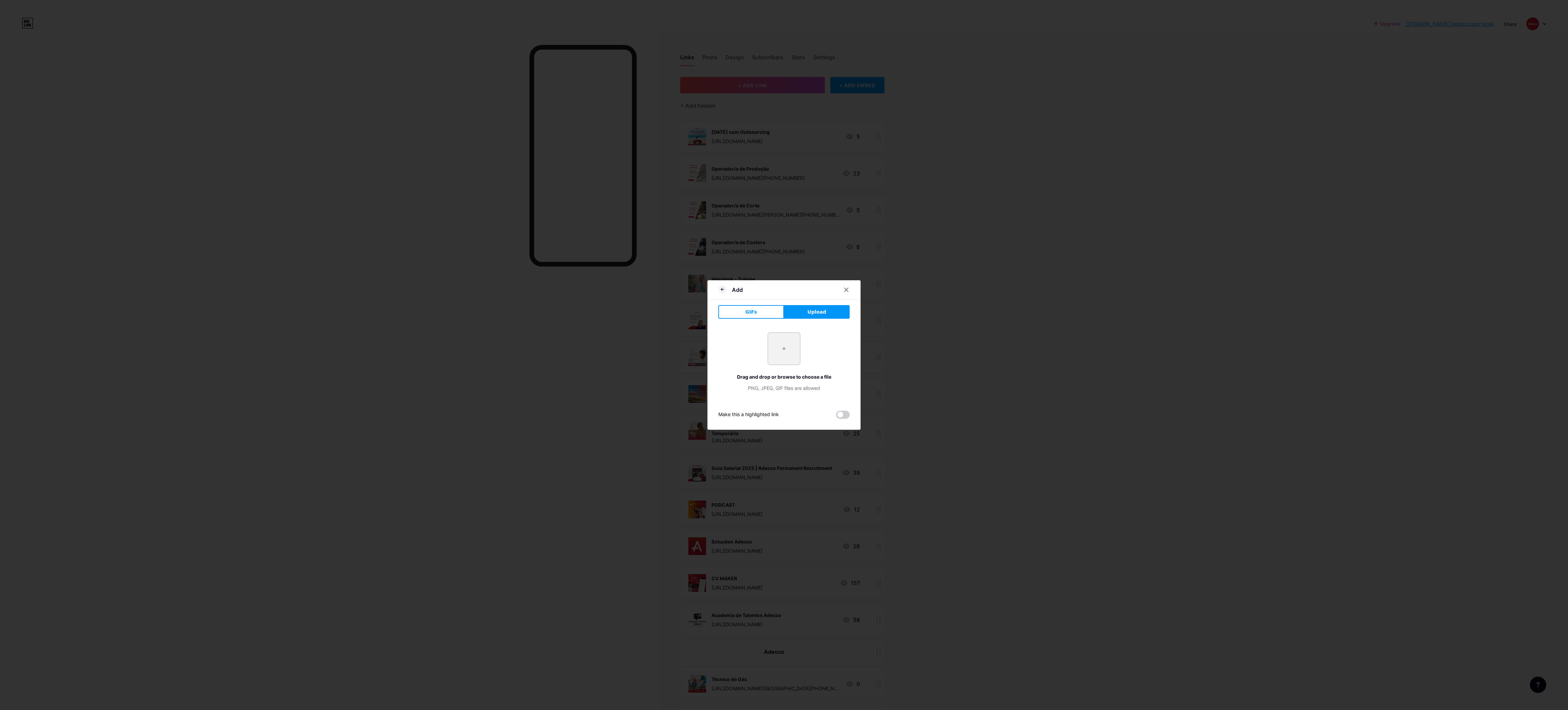
click at [792, 341] on input "file" at bounding box center [784, 349] width 32 height 32
type input "C:\fakepath\5.png"
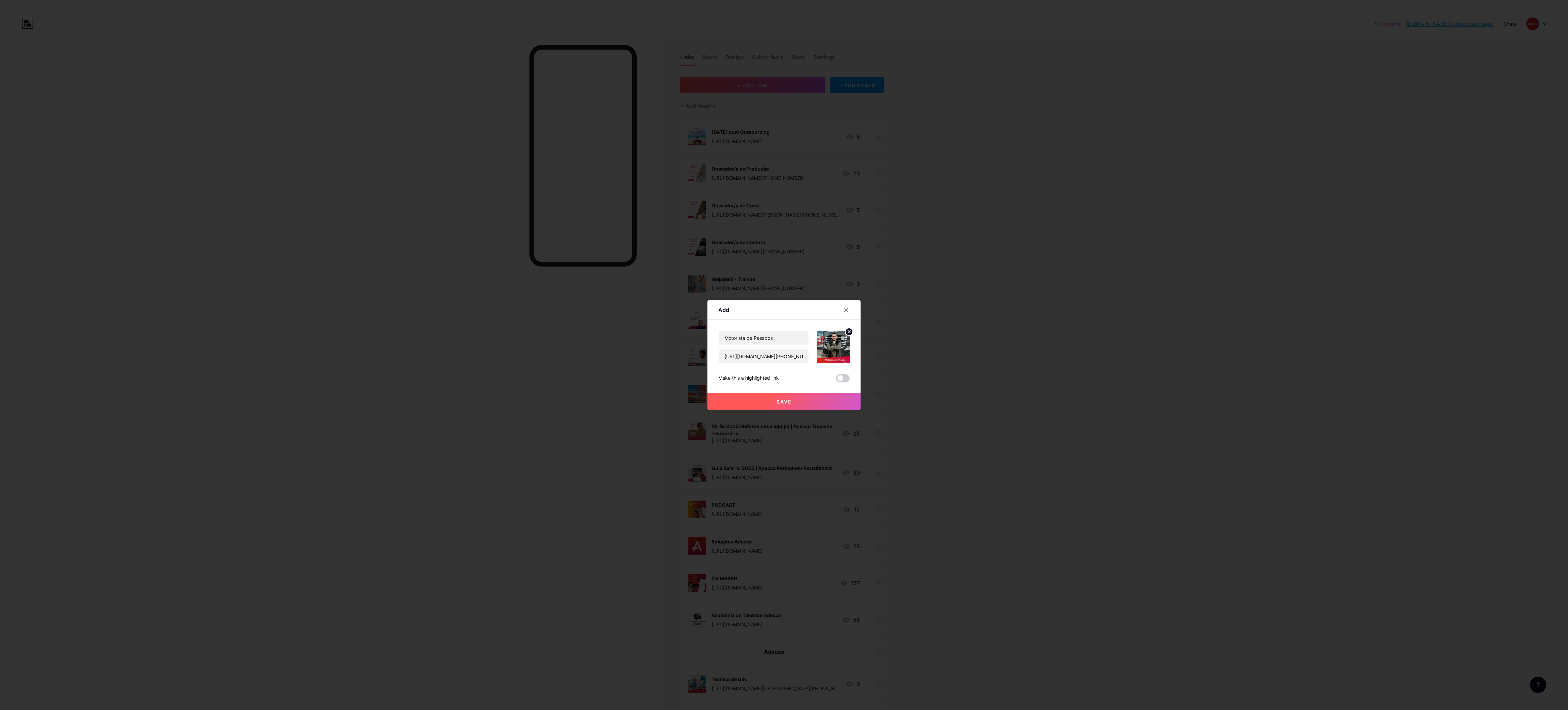
click at [817, 404] on button "Save" at bounding box center [784, 401] width 153 height 16
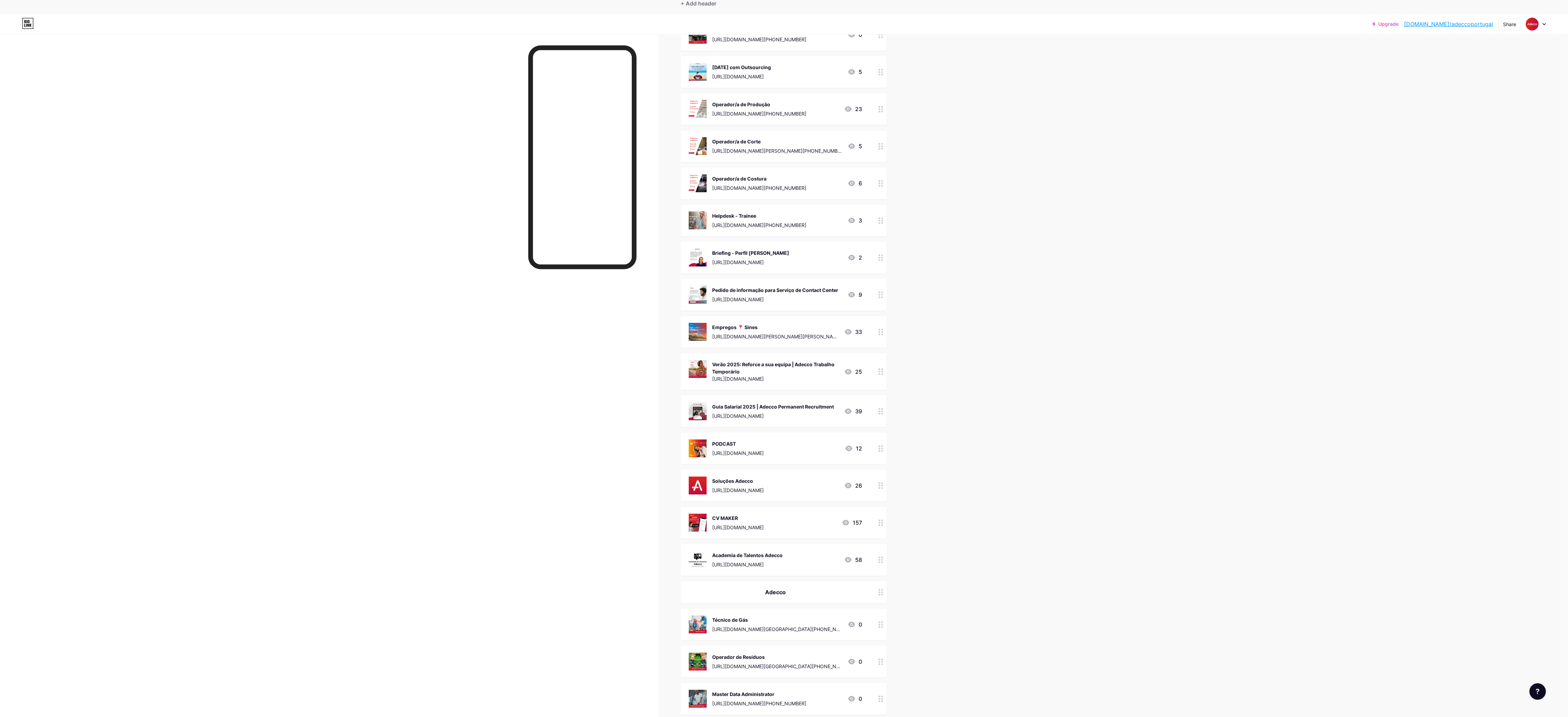
scroll to position [50, 0]
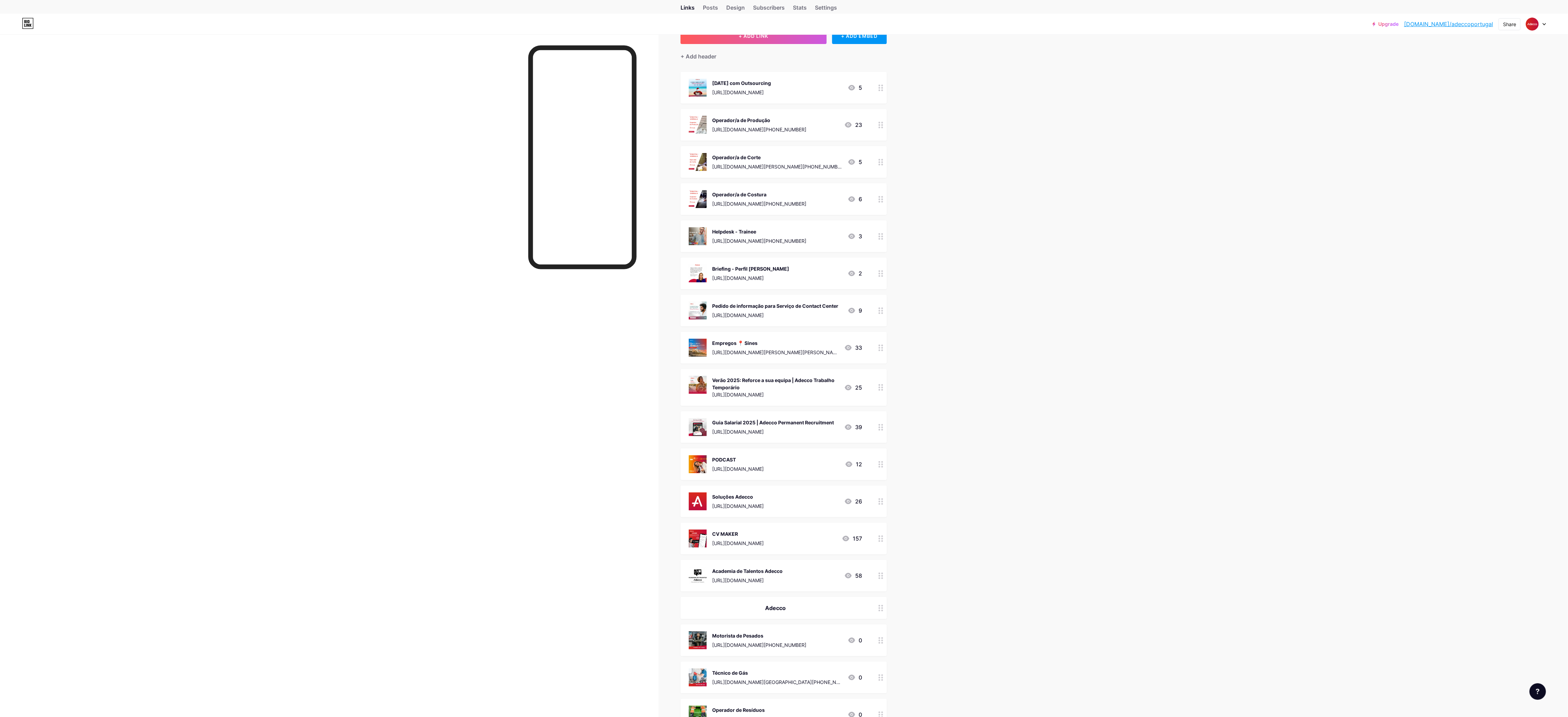
click at [742, 89] on div "[URL][DOMAIN_NAME]" at bounding box center [742, 92] width 59 height 7
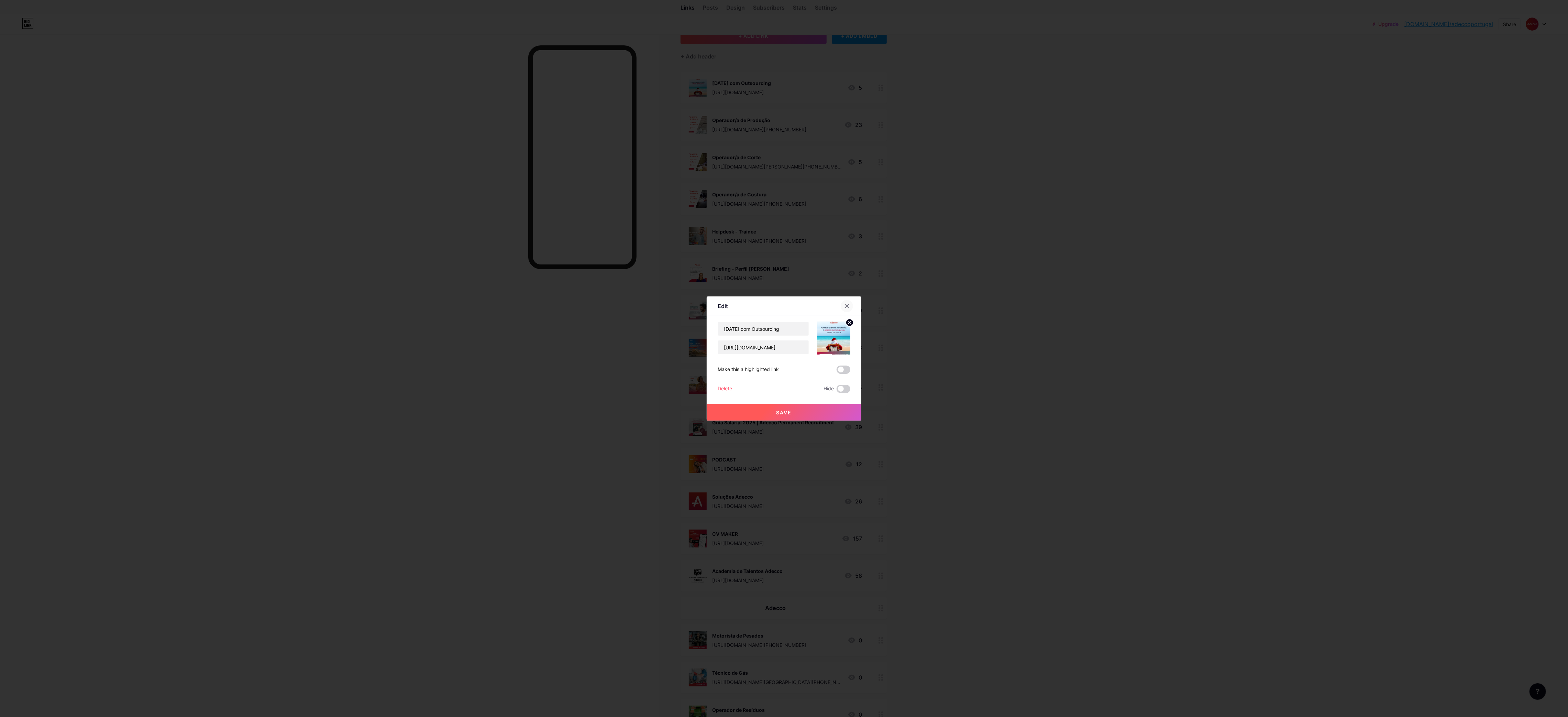
click at [853, 300] on div at bounding box center [847, 306] width 12 height 12
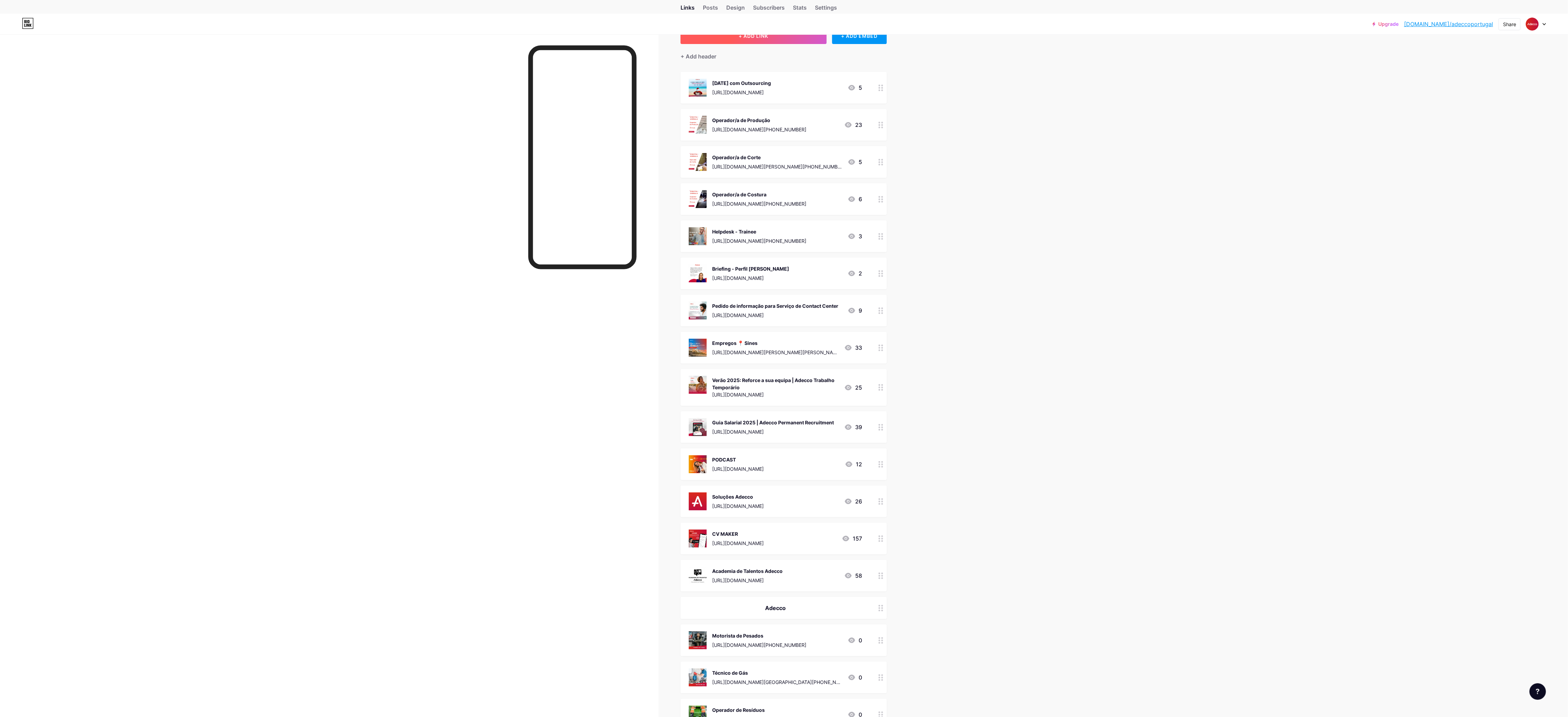
click at [732, 44] on button "+ ADD LINK" at bounding box center [754, 36] width 146 height 16
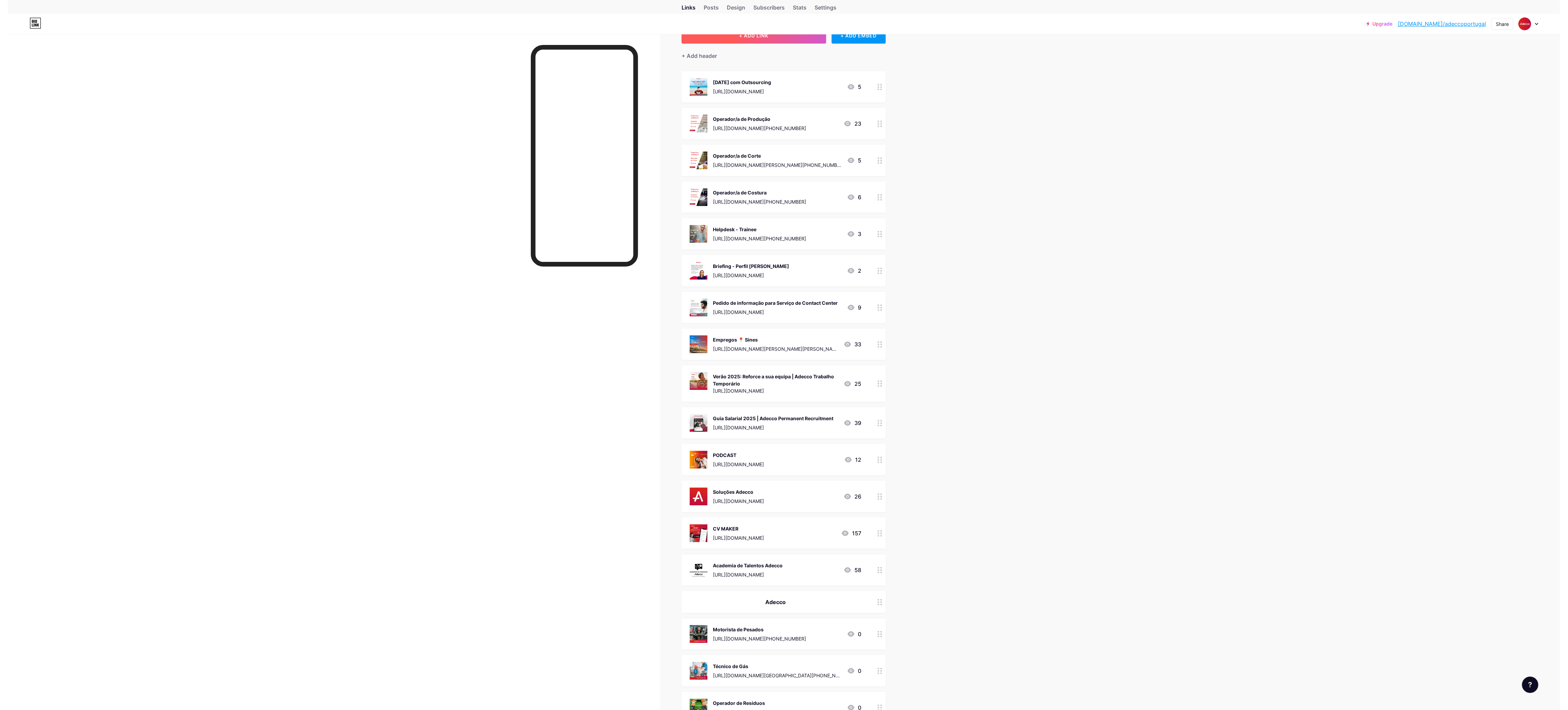
scroll to position [0, 0]
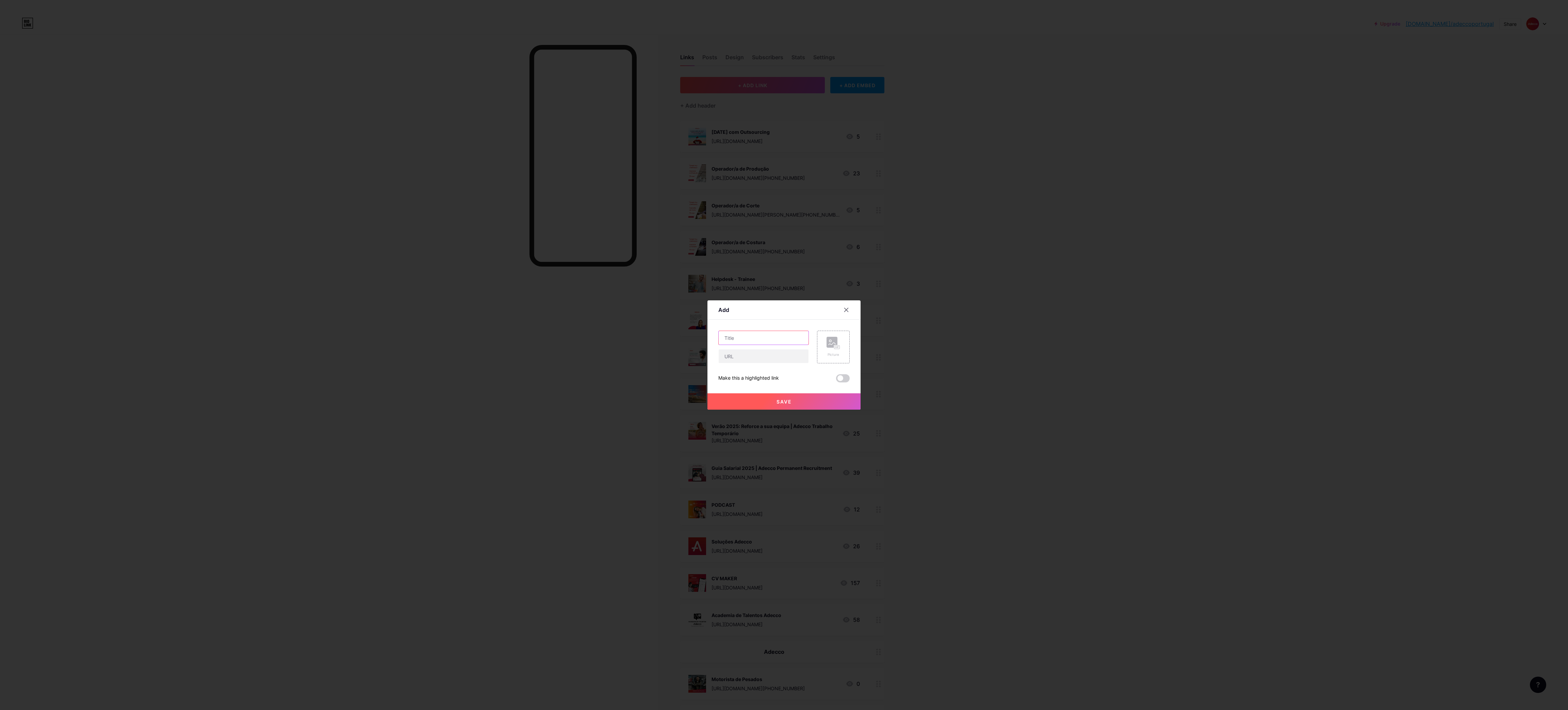
click at [753, 335] on input "text" at bounding box center [763, 338] width 90 height 14
paste input "Recuperação de Crédito"
type input "Recuperação de Crédito"
drag, startPoint x: 743, startPoint y: 359, endPoint x: 748, endPoint y: 357, distance: 5.4
click at [743, 359] on input "text" at bounding box center [763, 356] width 90 height 14
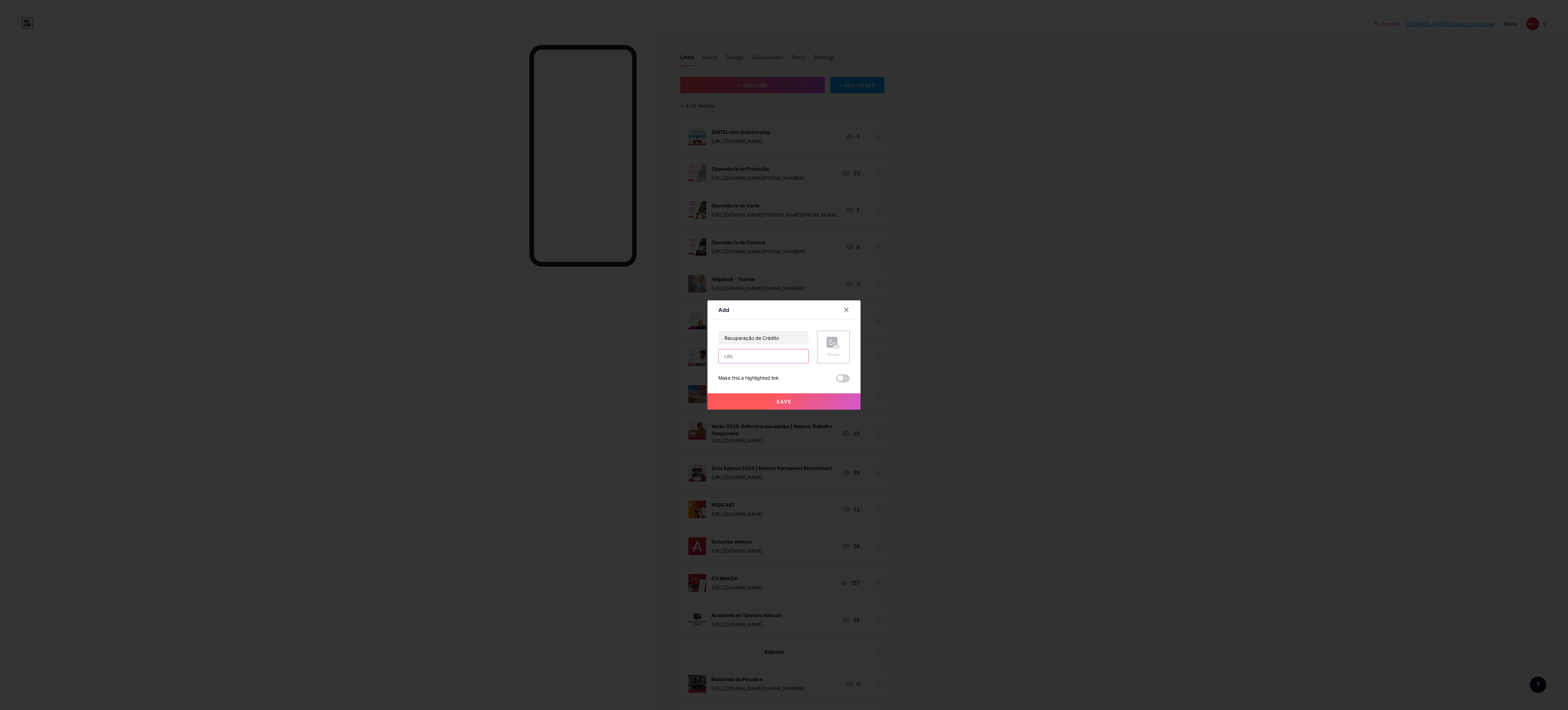
paste input "[URL][DOMAIN_NAME][PHONE_NUMBER]"
type input "[URL][DOMAIN_NAME][PHONE_NUMBER]"
click at [827, 353] on div "Picture" at bounding box center [833, 354] width 14 height 5
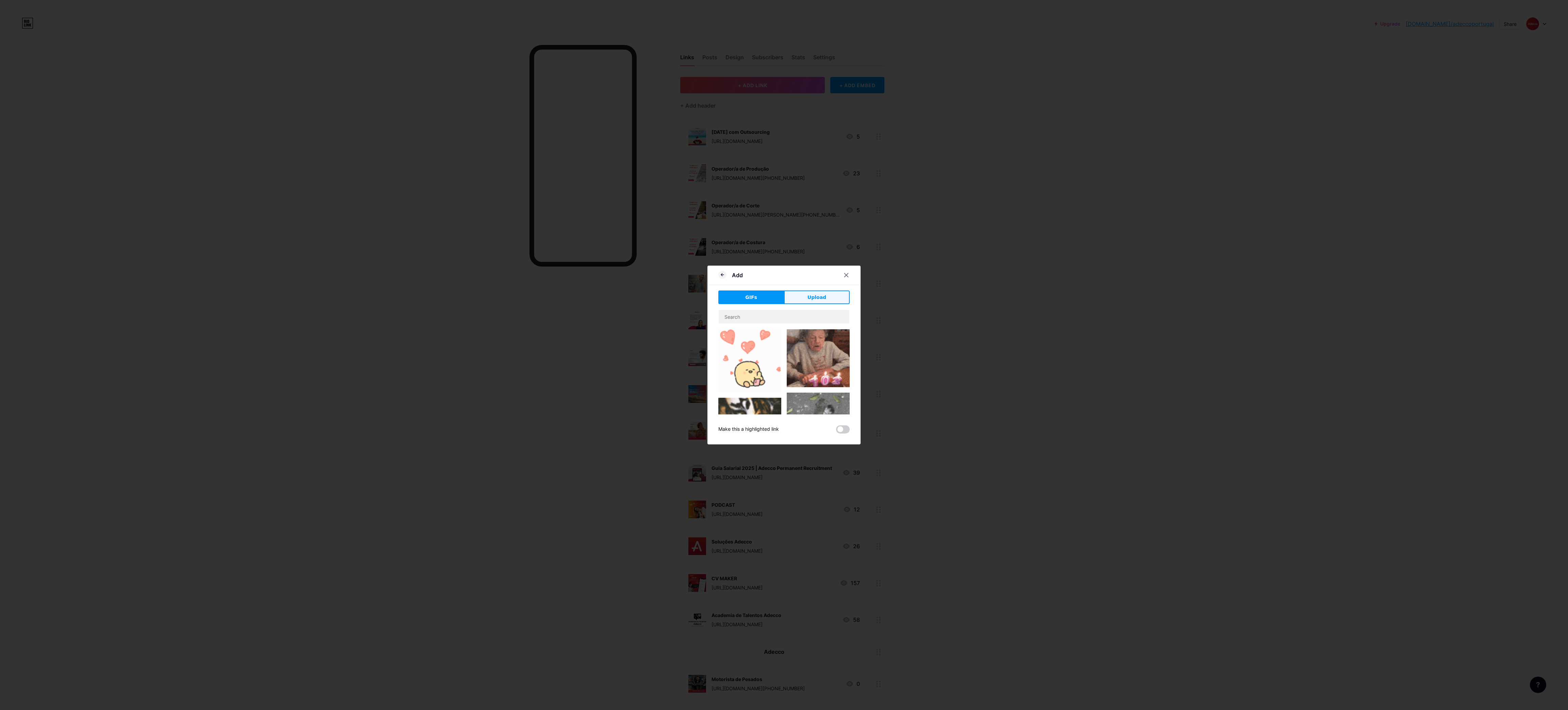
click at [812, 299] on span "Upload" at bounding box center [816, 297] width 19 height 7
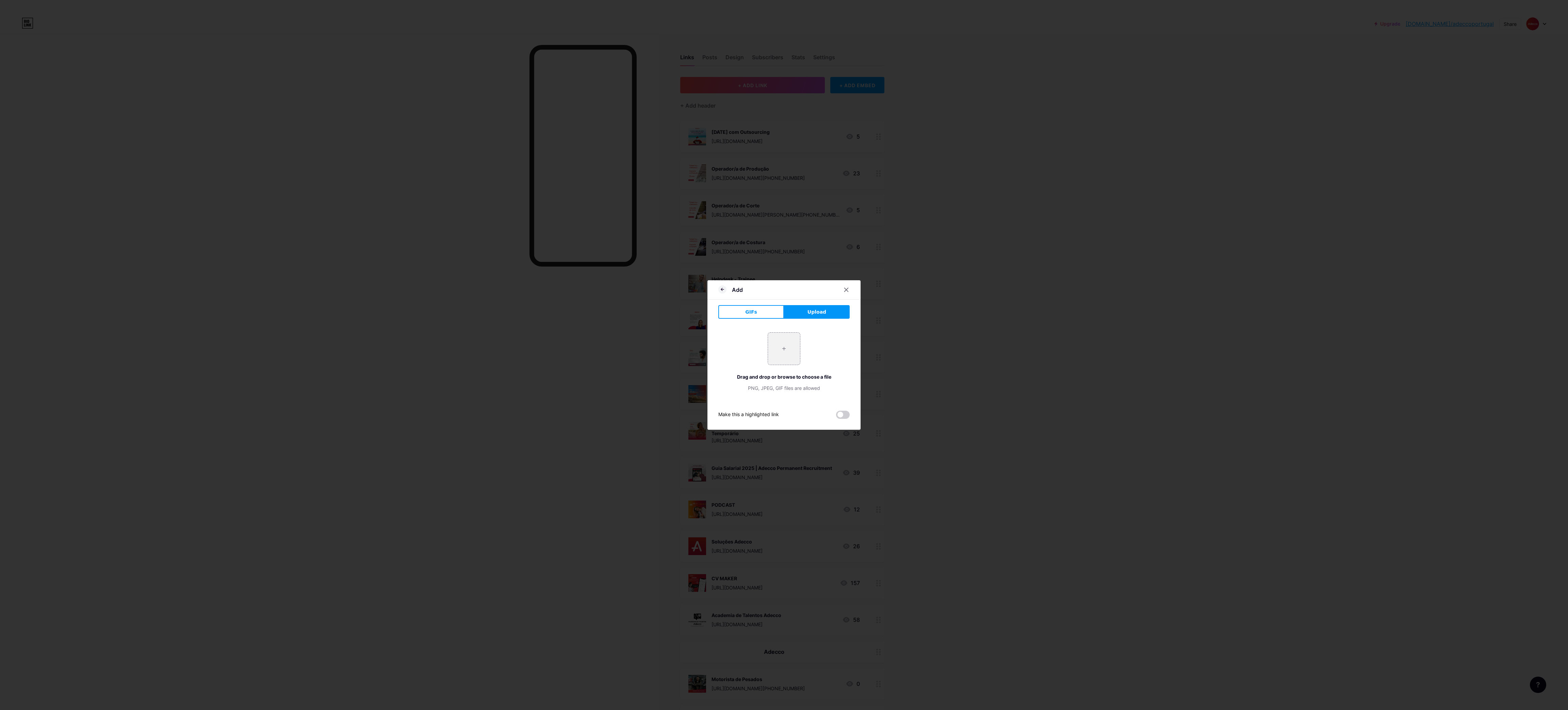
click at [766, 349] on div "+ Drag and drop or browse to choose a file PNG, JPEG, GIF files are allowed" at bounding box center [784, 362] width 131 height 59
click at [786, 347] on input "file" at bounding box center [784, 349] width 32 height 32
type input "C:\fakepath\6.png"
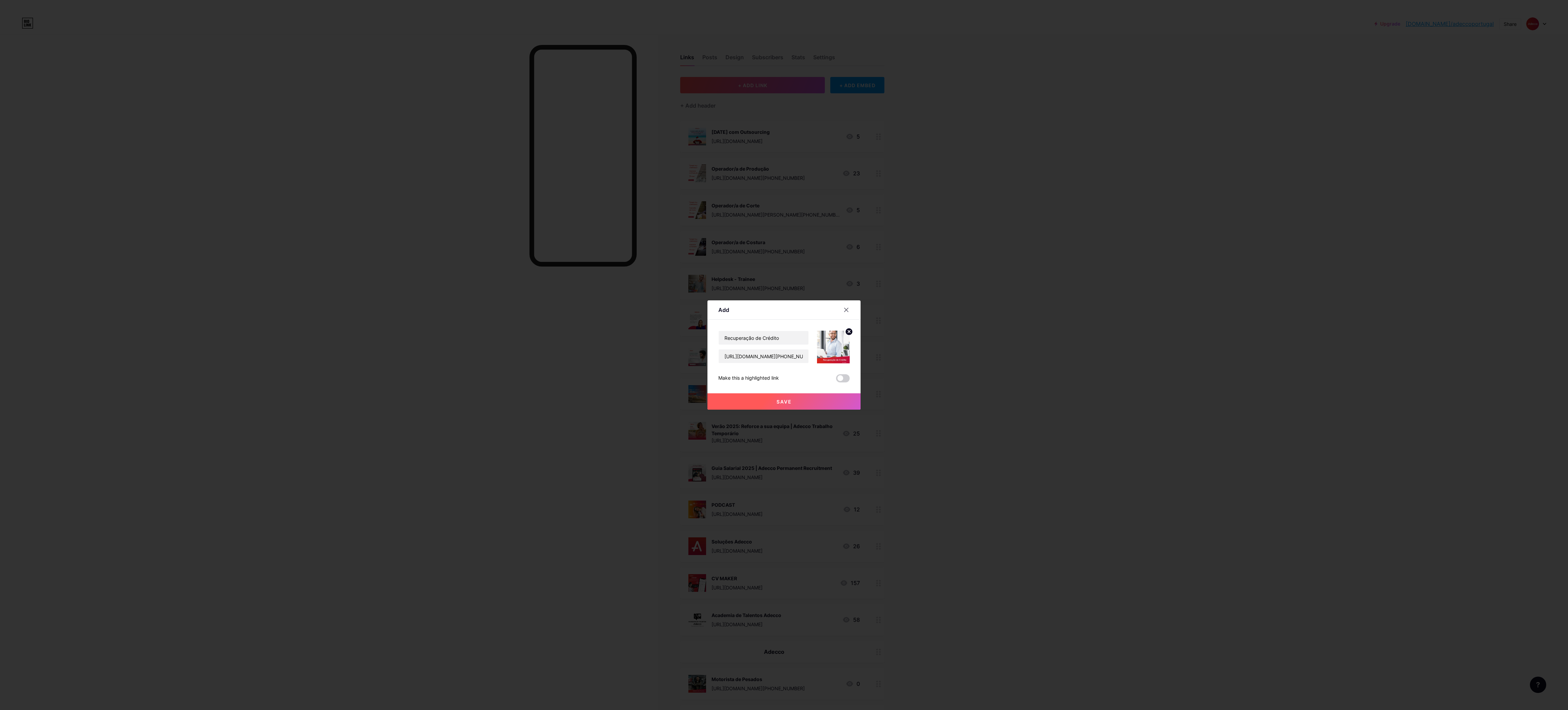
click at [783, 407] on button "Save" at bounding box center [784, 401] width 153 height 16
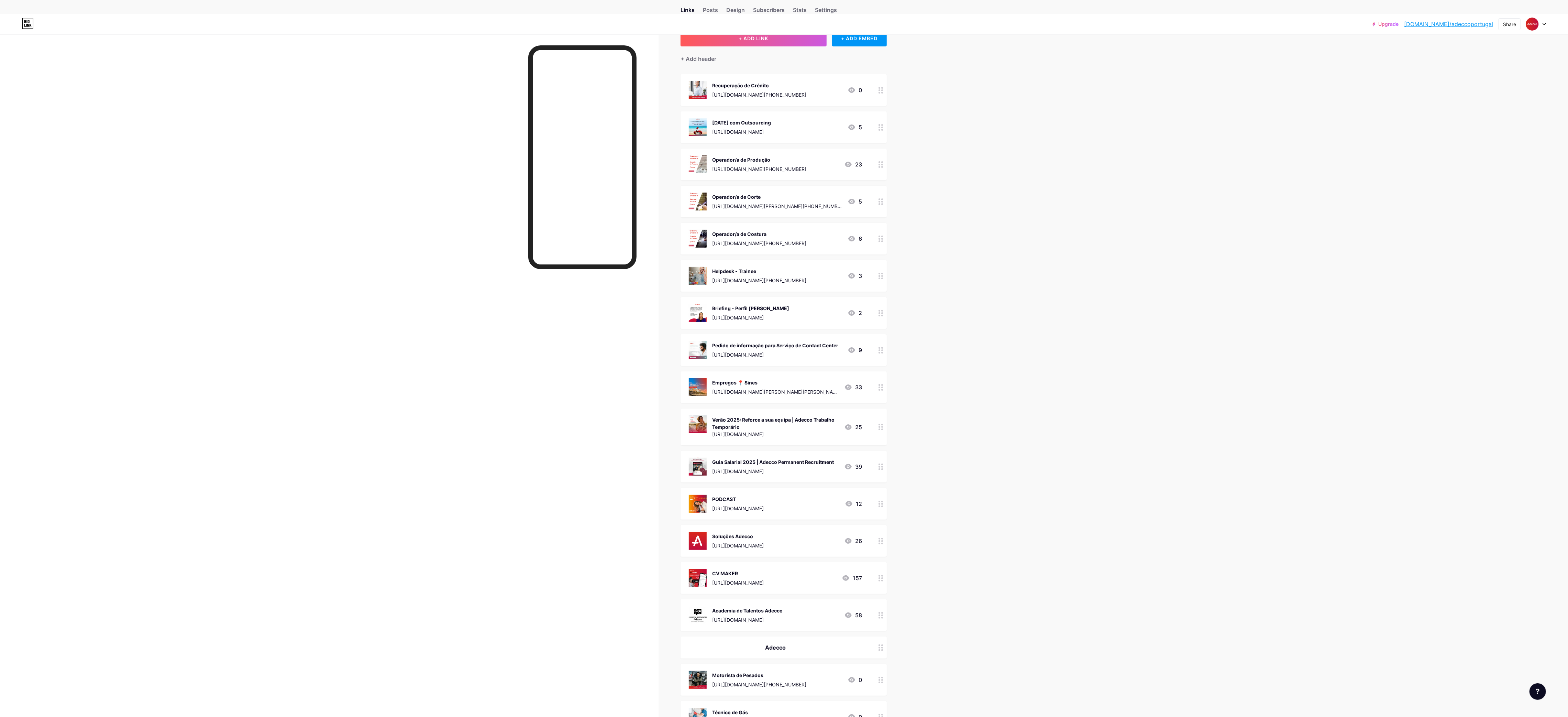
scroll to position [67, 0]
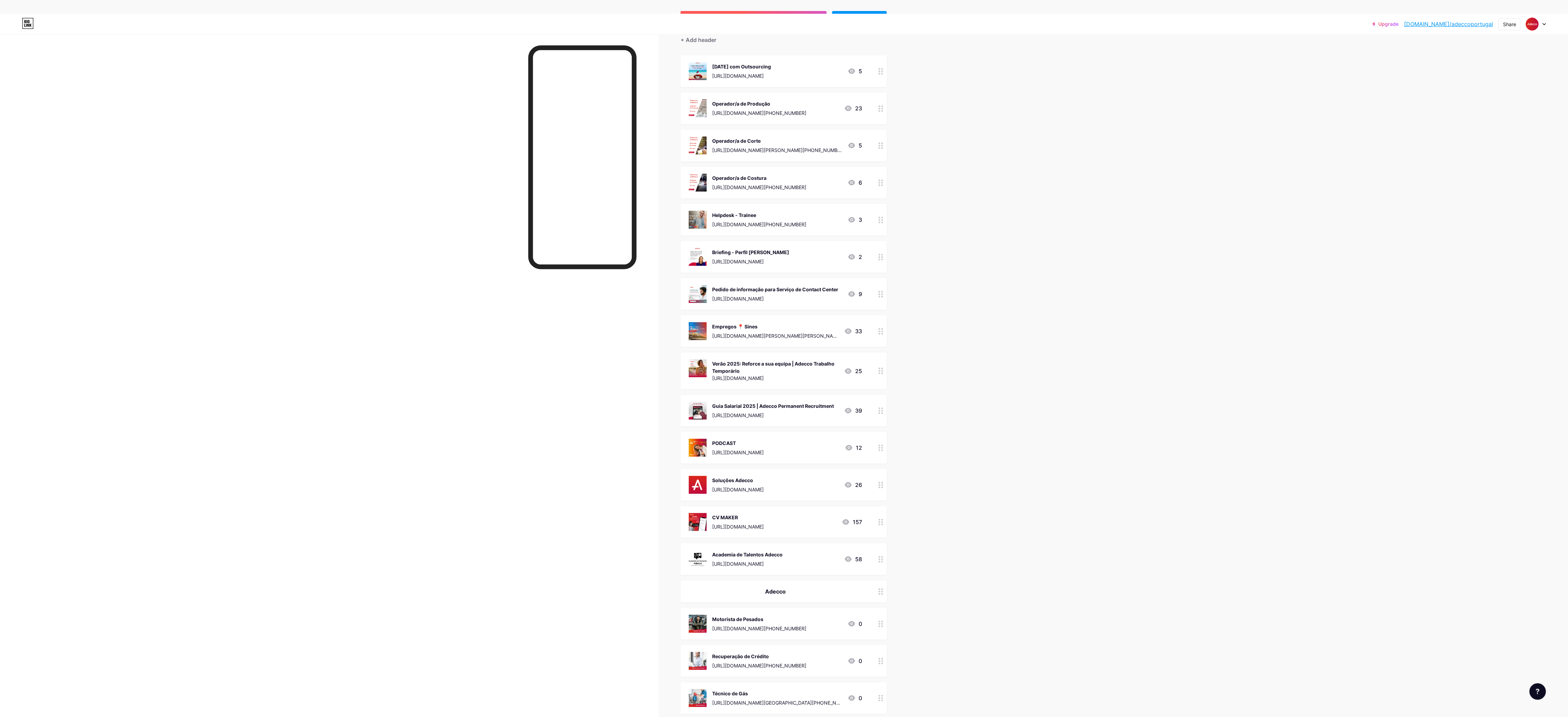
click at [754, 27] on button "+ ADD LINK" at bounding box center [754, 19] width 146 height 16
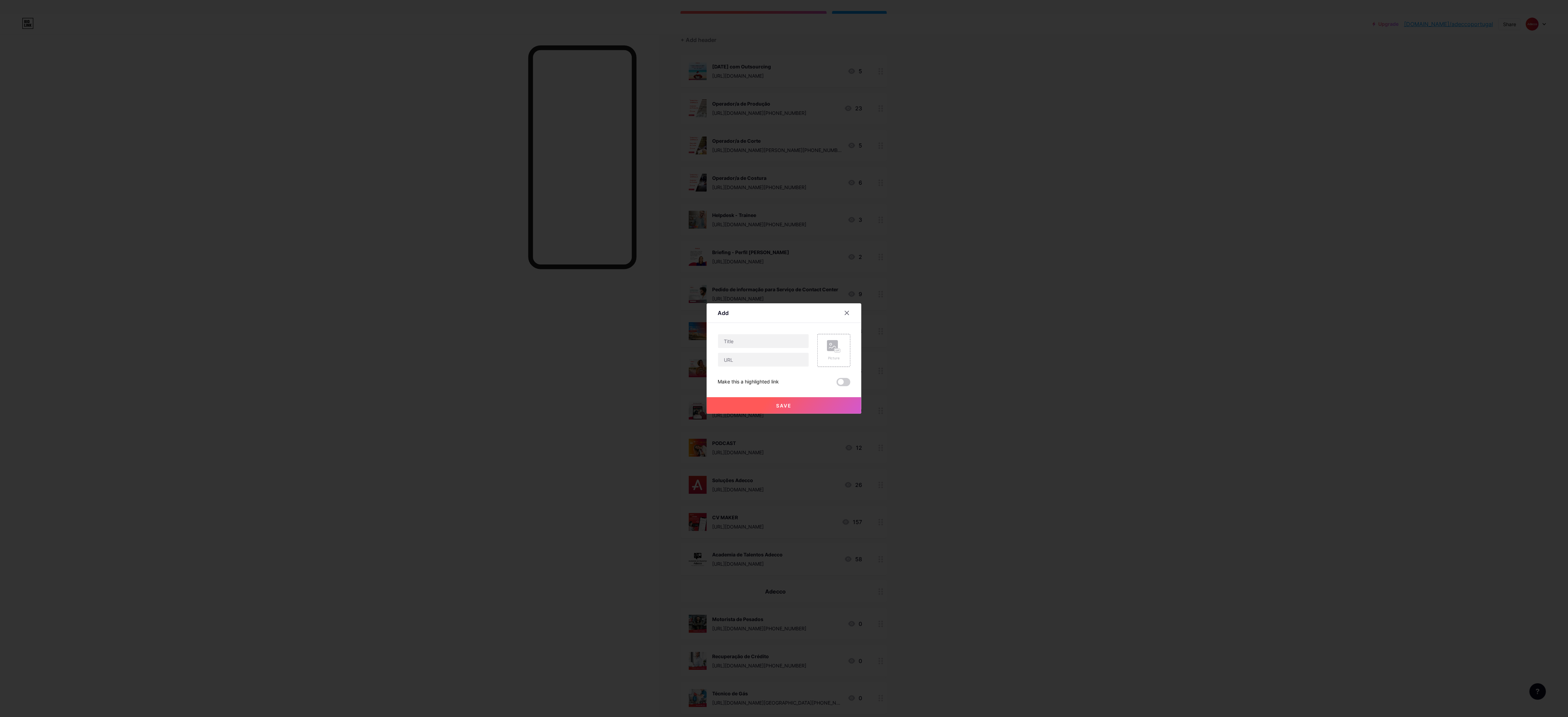
click at [784, 337] on input "text" at bounding box center [763, 341] width 91 height 14
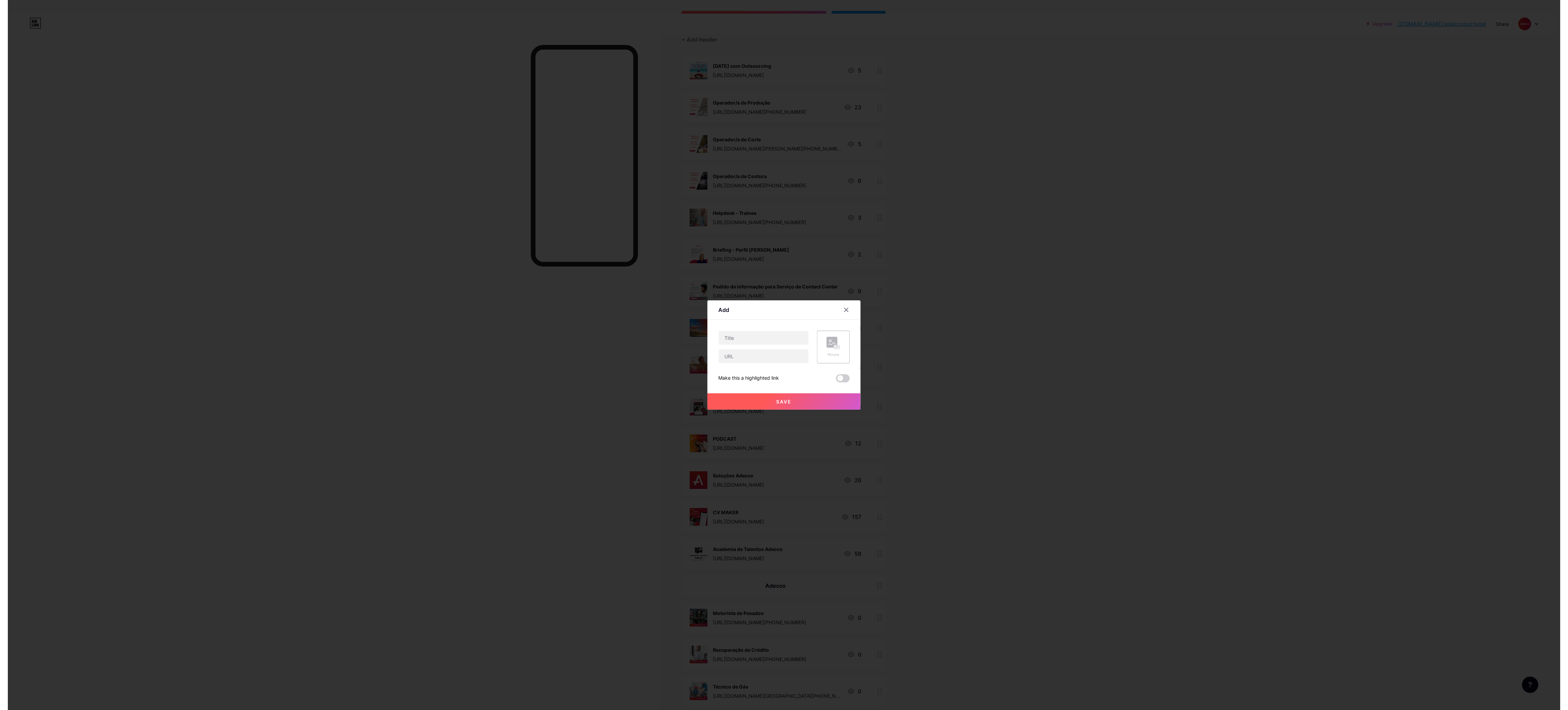
scroll to position [0, 0]
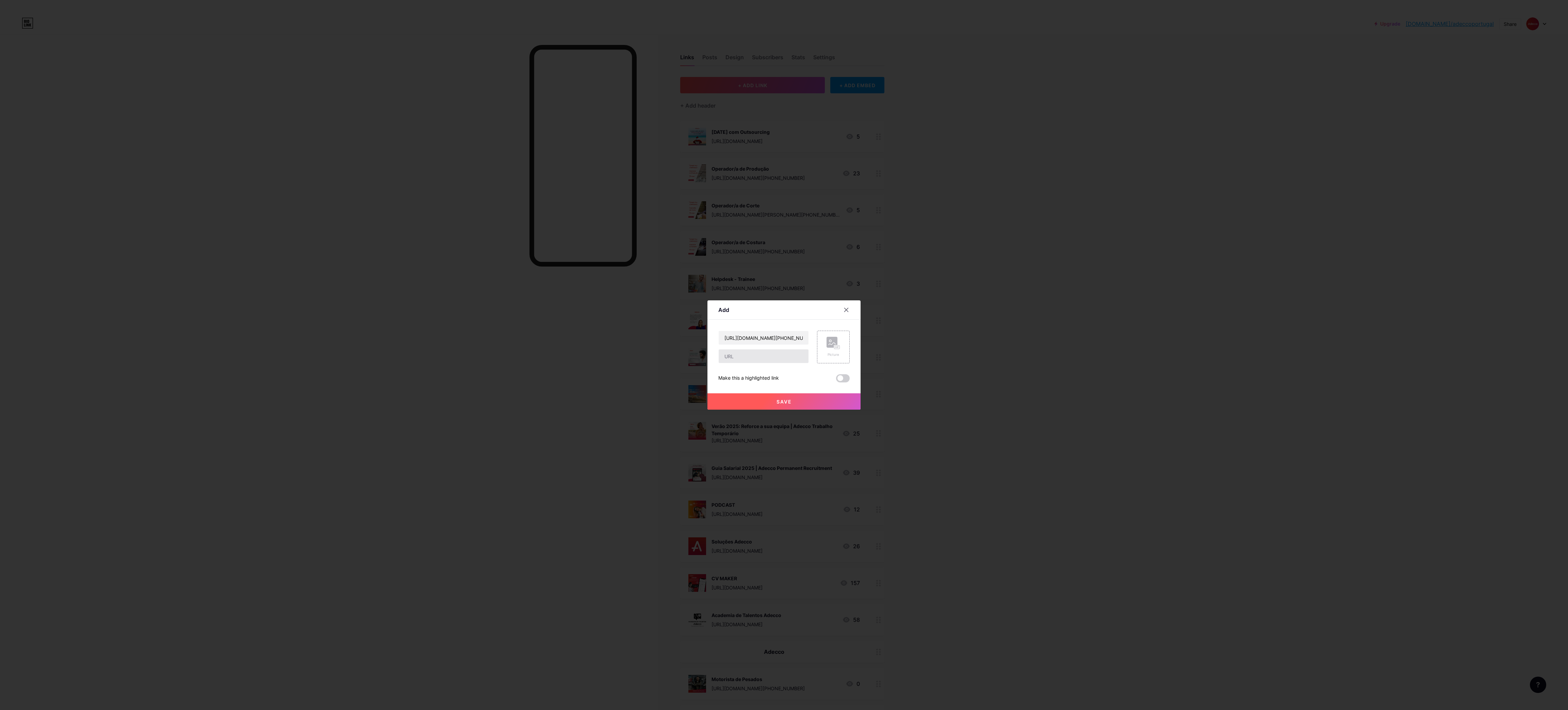
type input "[URL][DOMAIN_NAME][PHONE_NUMBER]"
click at [759, 361] on input "text" at bounding box center [763, 356] width 90 height 14
paste input "[URL][DOMAIN_NAME][PHONE_NUMBER]"
type input "[URL][DOMAIN_NAME][PHONE_NUMBER]"
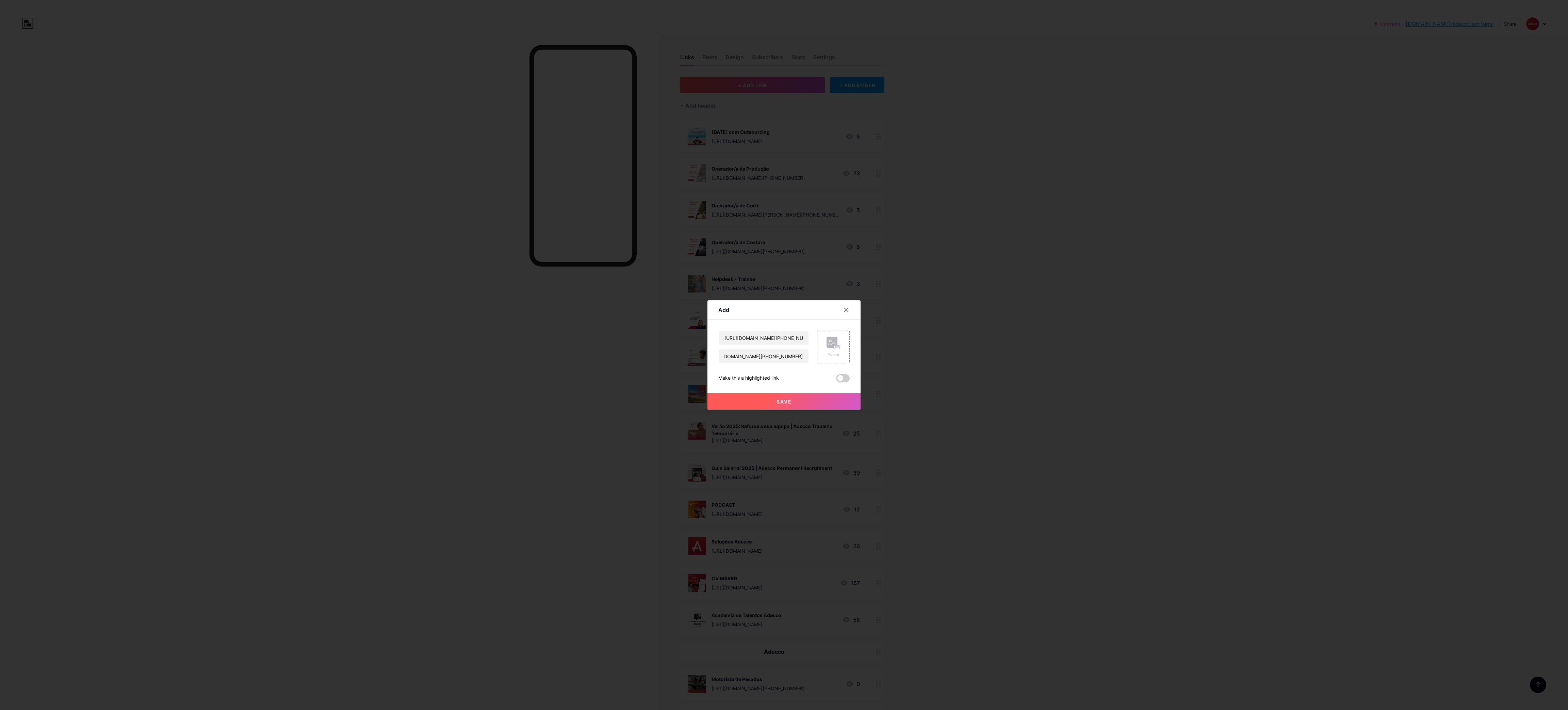
scroll to position [0, 0]
click at [768, 341] on input "[URL][DOMAIN_NAME][PHONE_NUMBER]" at bounding box center [763, 338] width 90 height 14
paste input "Operador Fabril"
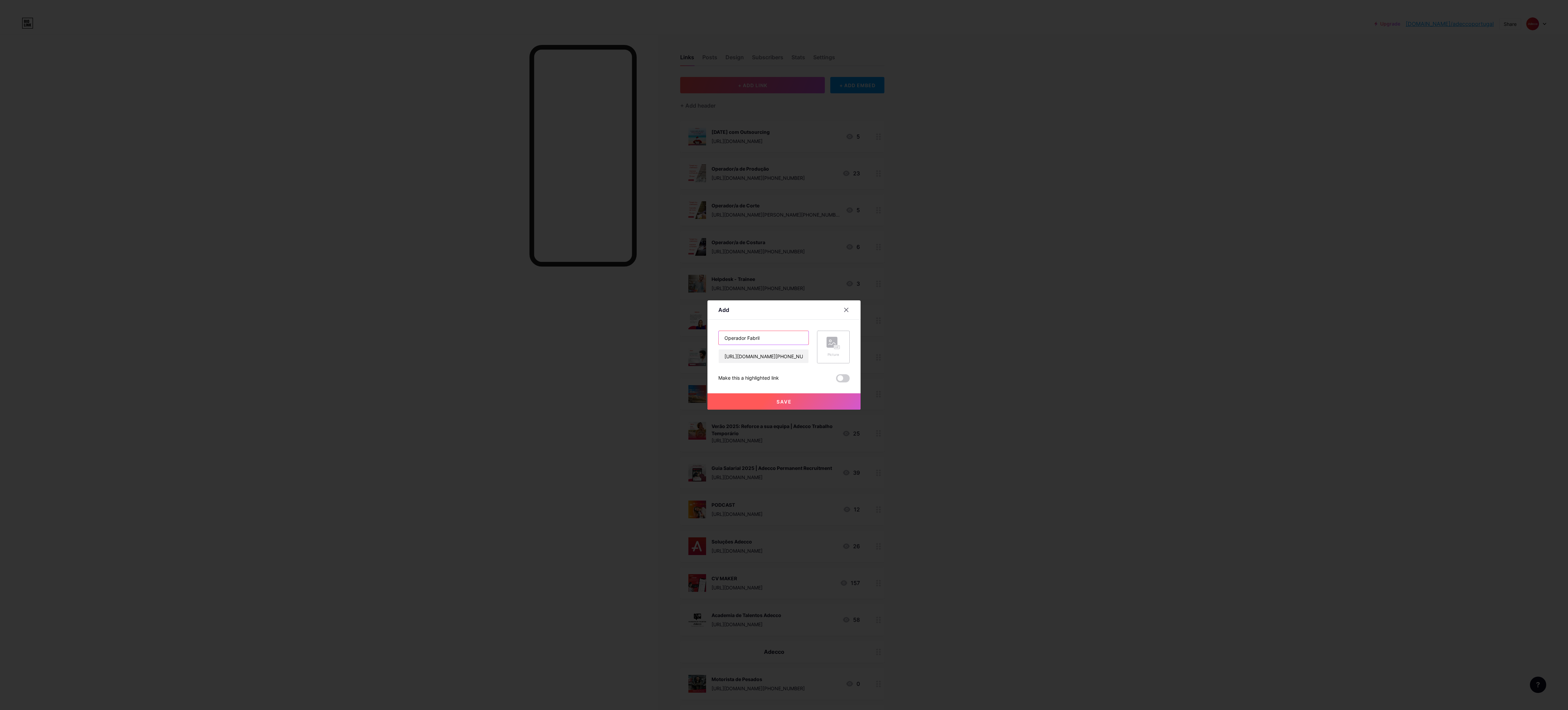
type input "Operador Fabril"
click at [834, 351] on div "Picture" at bounding box center [833, 346] width 14 height 20
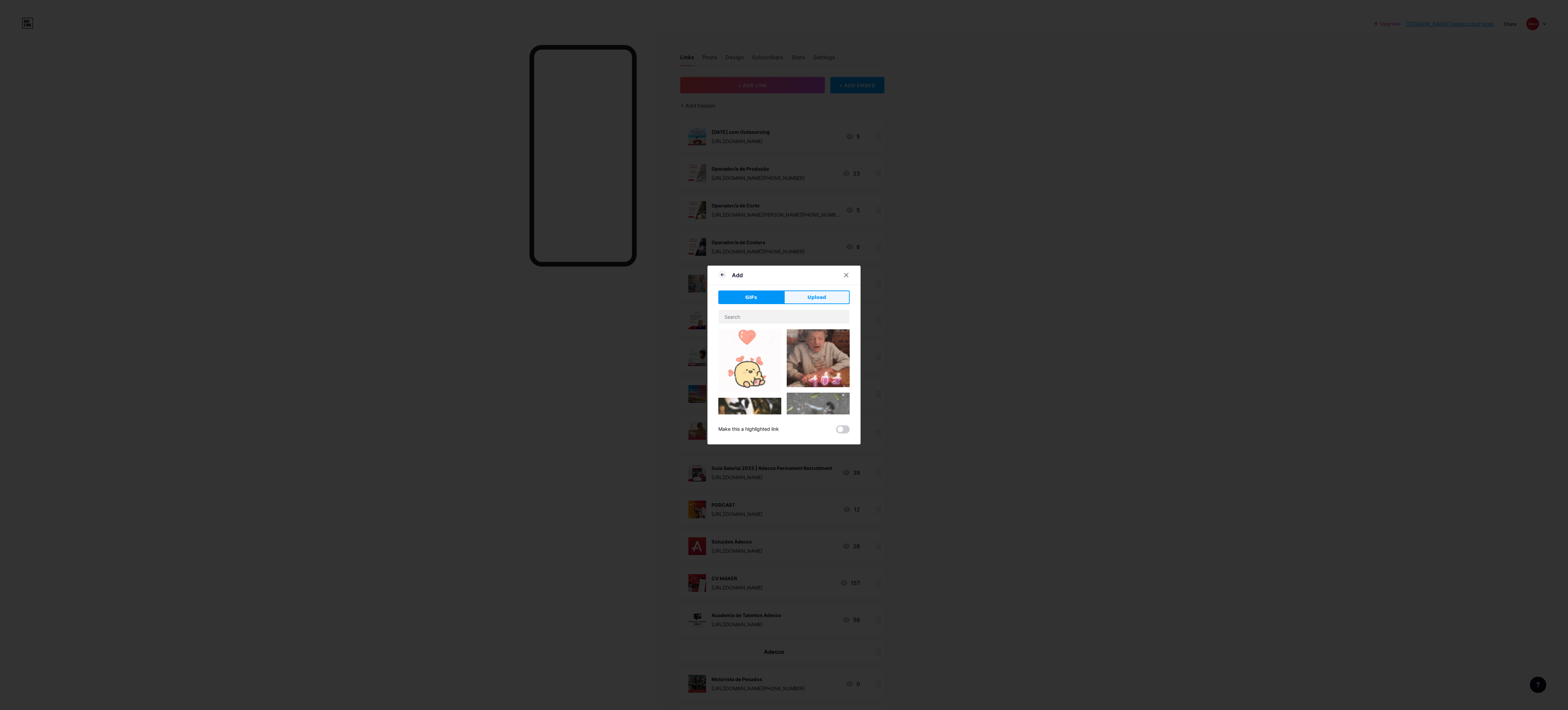
click at [799, 297] on button "Upload" at bounding box center [816, 297] width 66 height 14
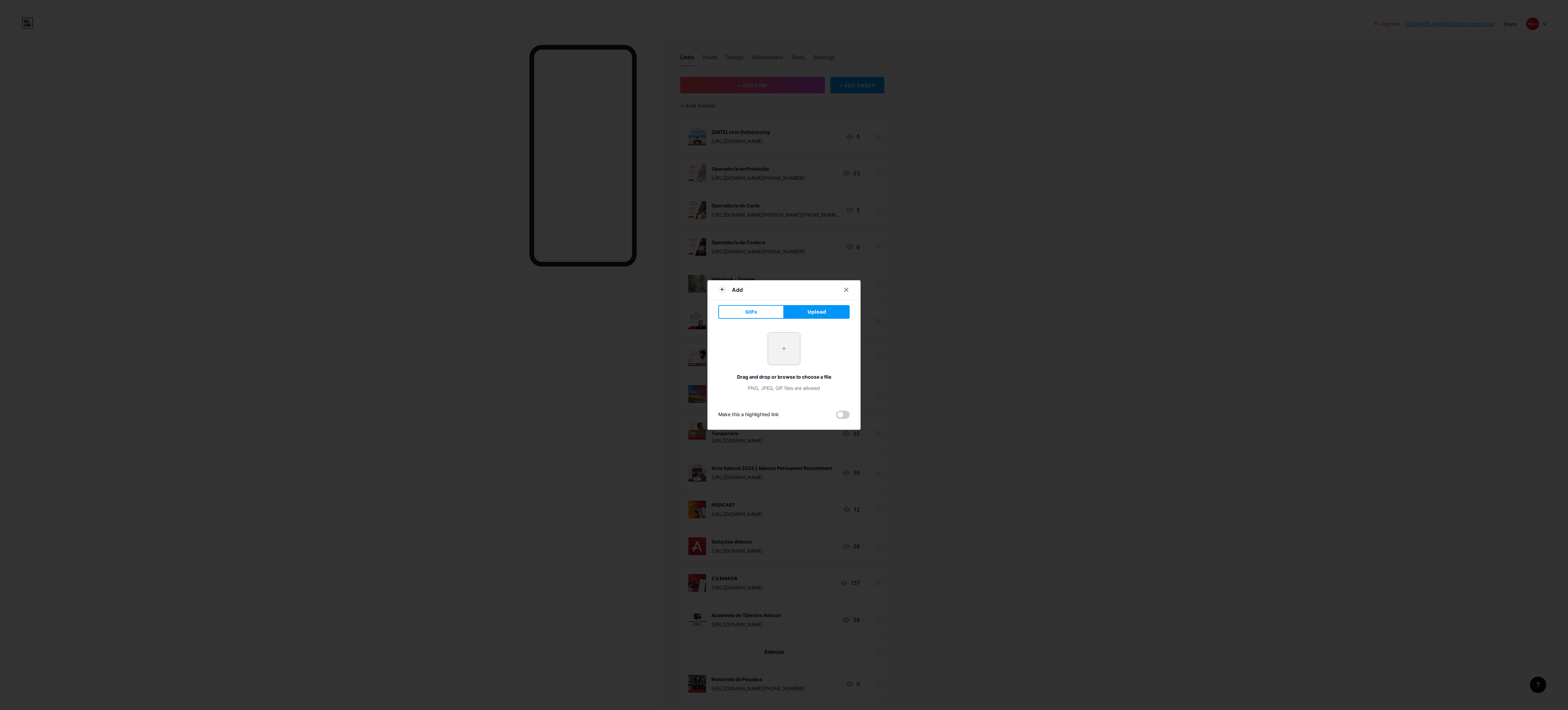
click at [768, 349] on div "+" at bounding box center [784, 348] width 33 height 33
click at [781, 354] on input "file" at bounding box center [784, 349] width 32 height 32
type input "C:\fakepath\7.png"
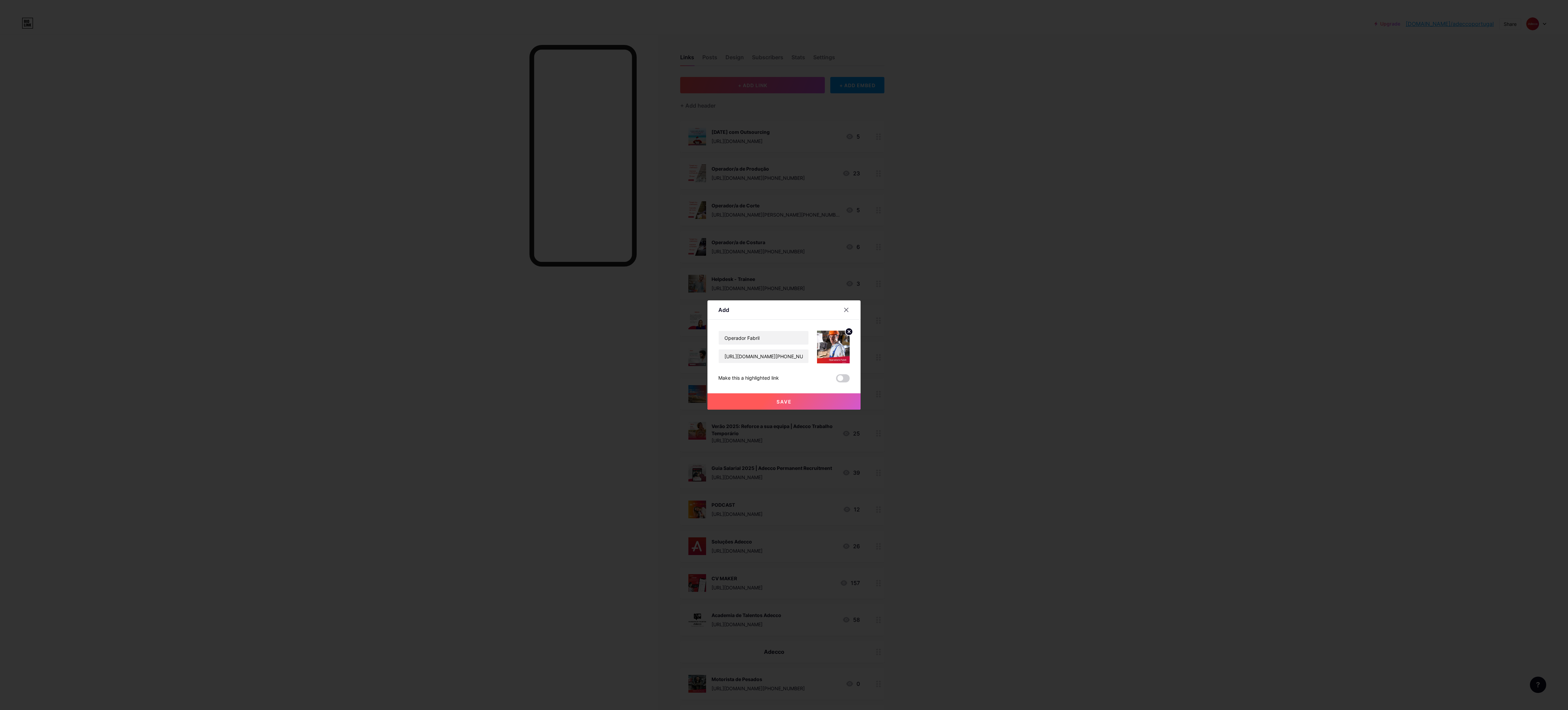
click at [806, 399] on button "Save" at bounding box center [784, 401] width 153 height 16
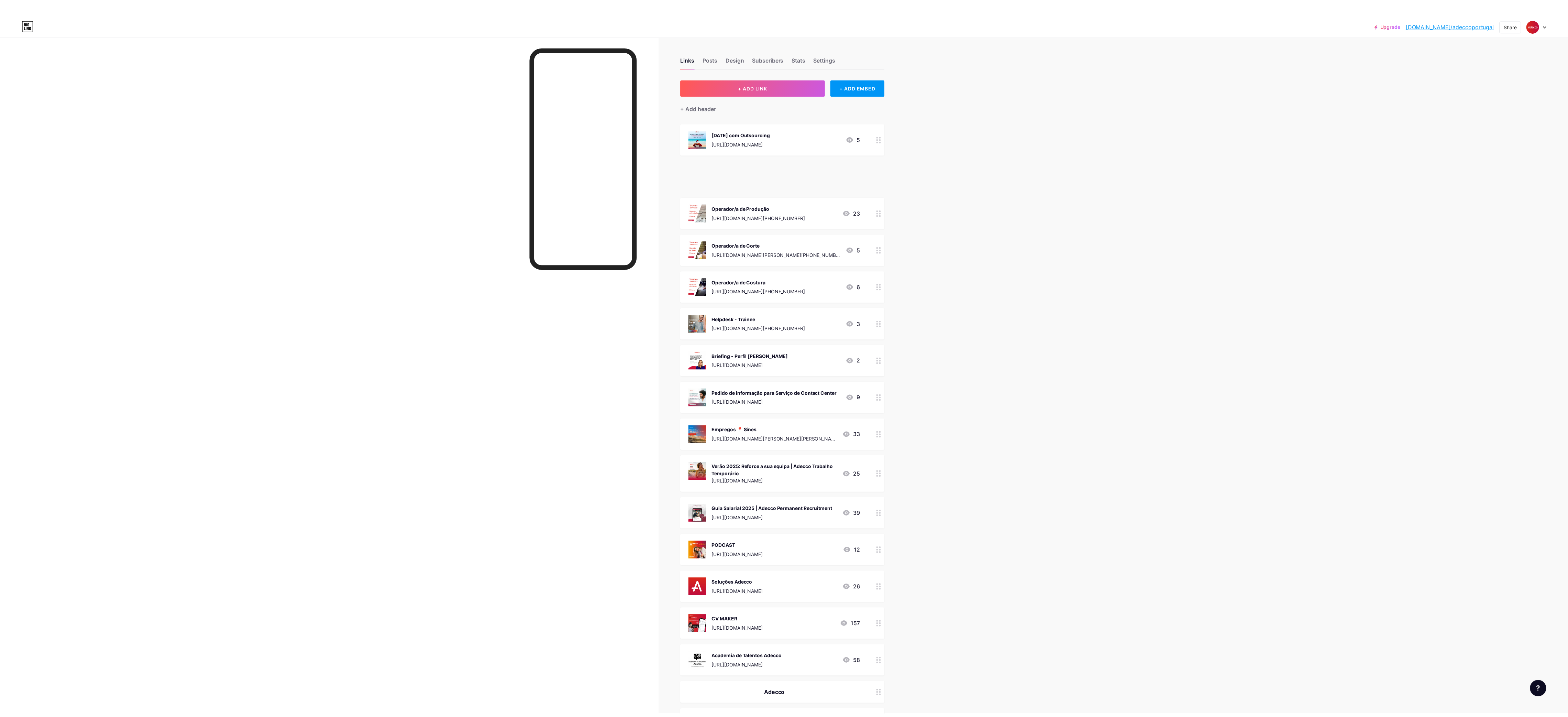
scroll to position [69, 0]
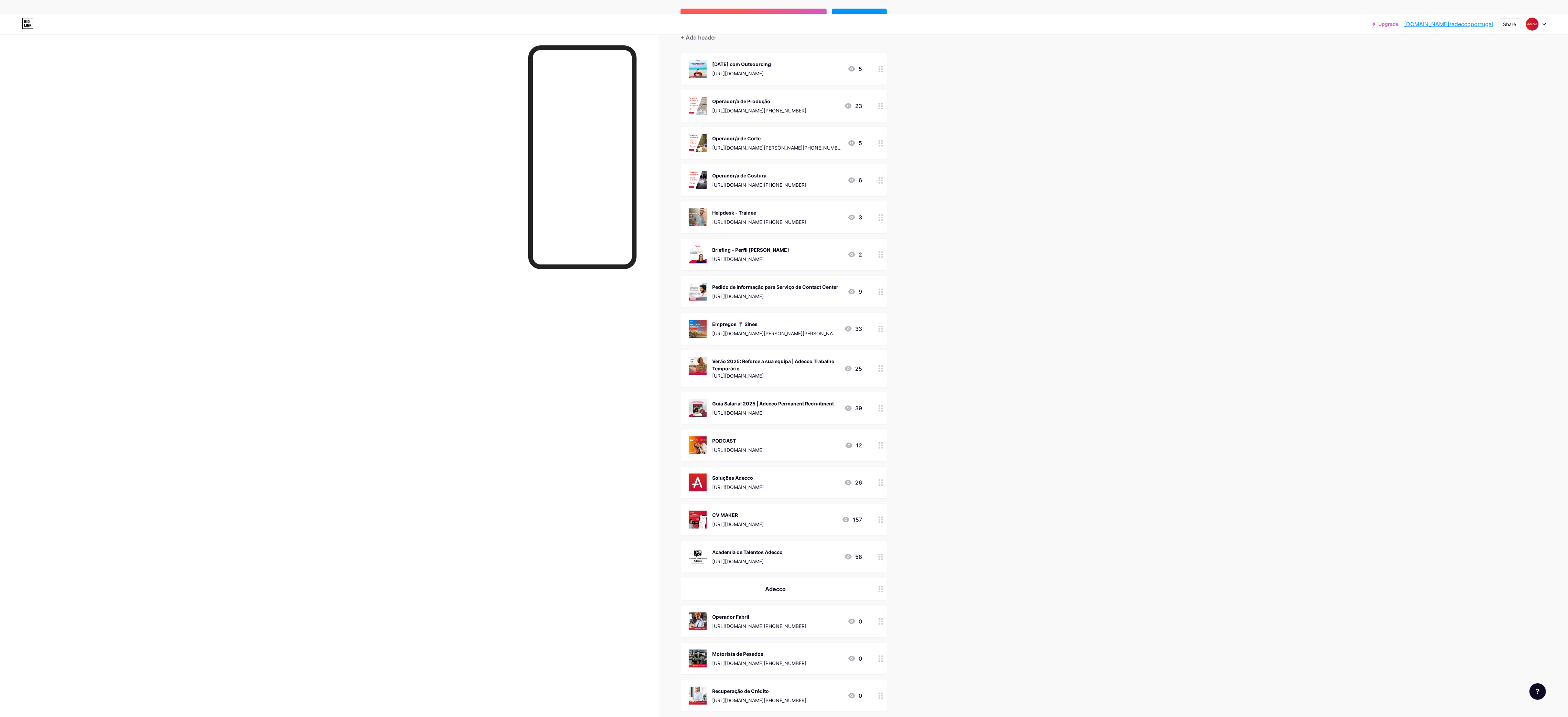
click at [768, 20] on span "+ ADD LINK" at bounding box center [753, 17] width 29 height 6
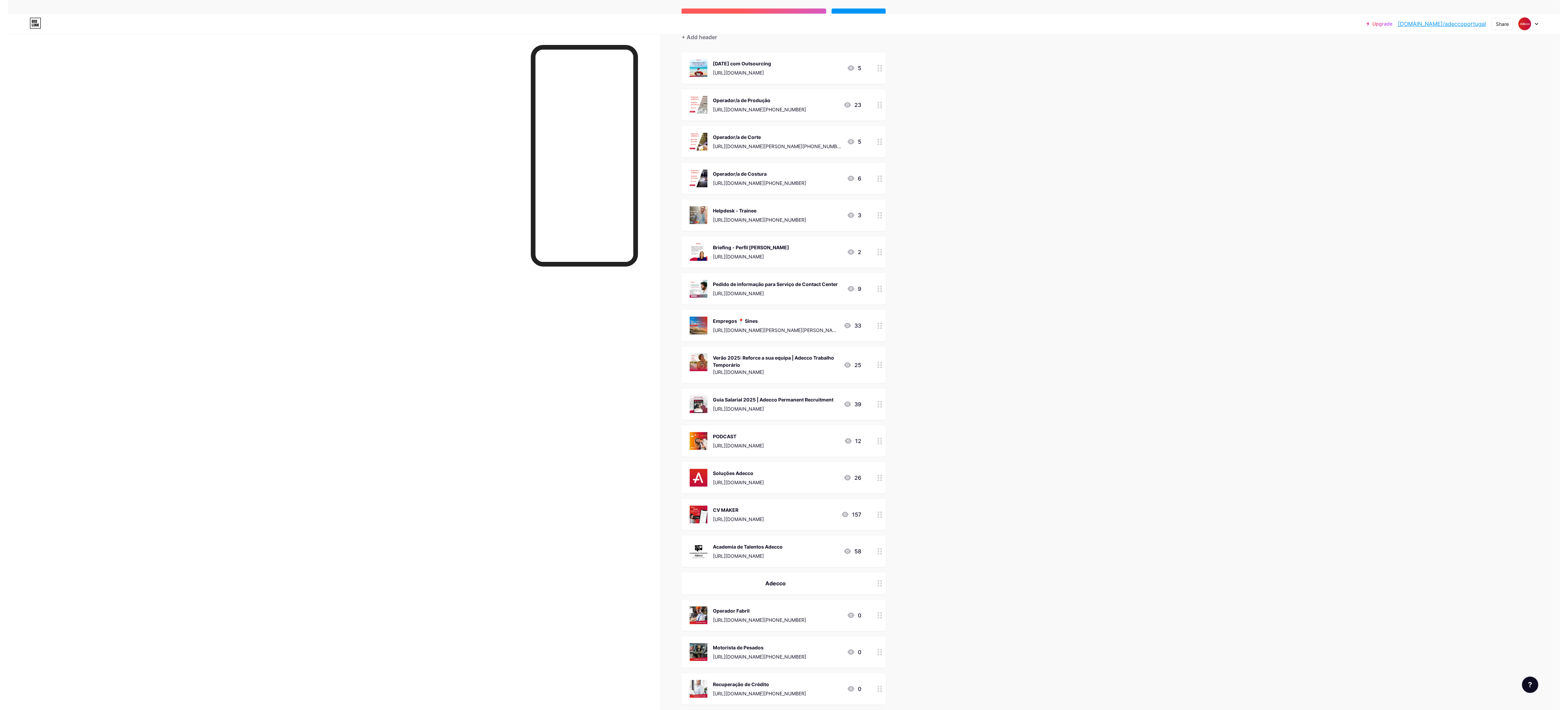
scroll to position [0, 0]
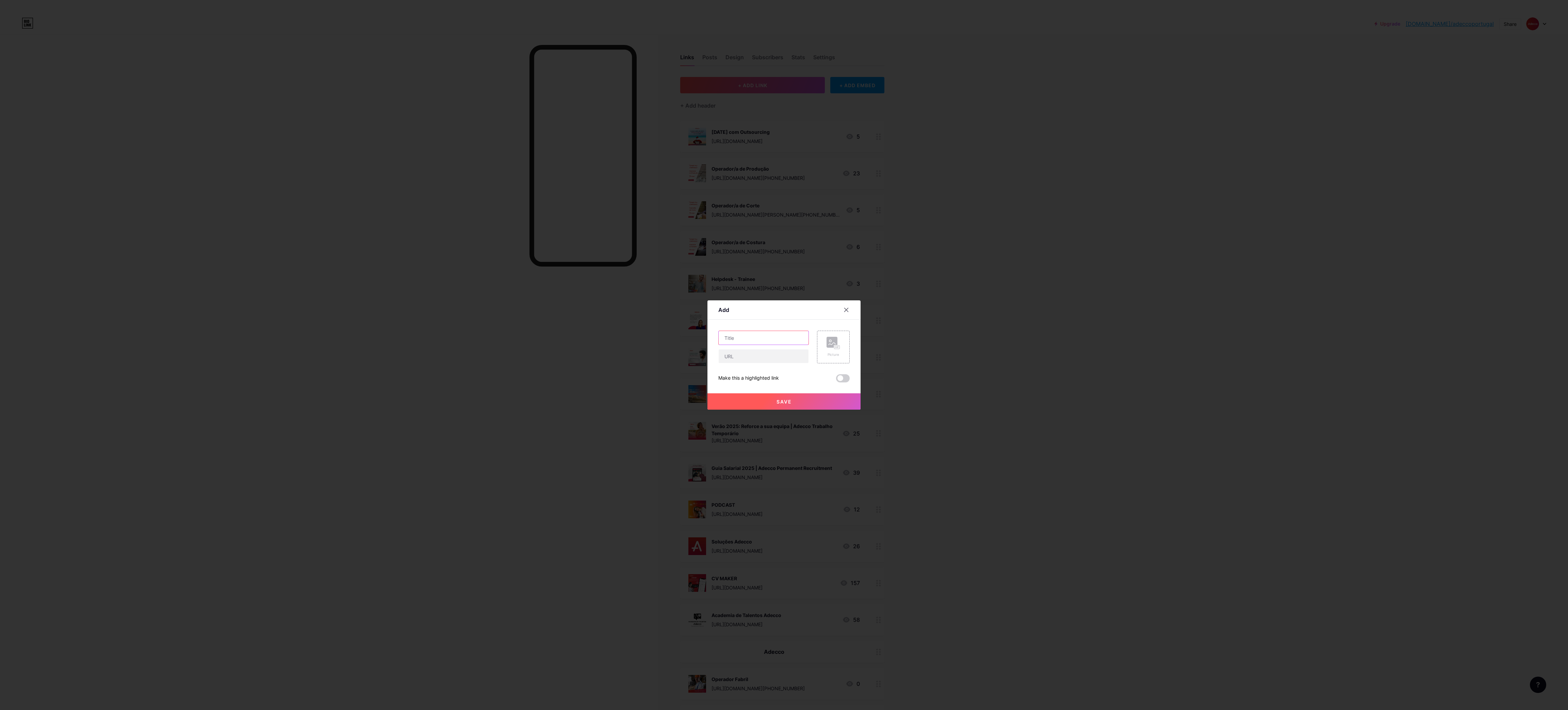
click at [777, 340] on input "text" at bounding box center [763, 338] width 90 height 14
click at [759, 338] on input "text" at bounding box center [763, 338] width 90 height 14
paste input "Técnico/a de Eletrónica"
type input "Técnico/a de Eletrónica"
click at [748, 357] on input "text" at bounding box center [763, 356] width 90 height 14
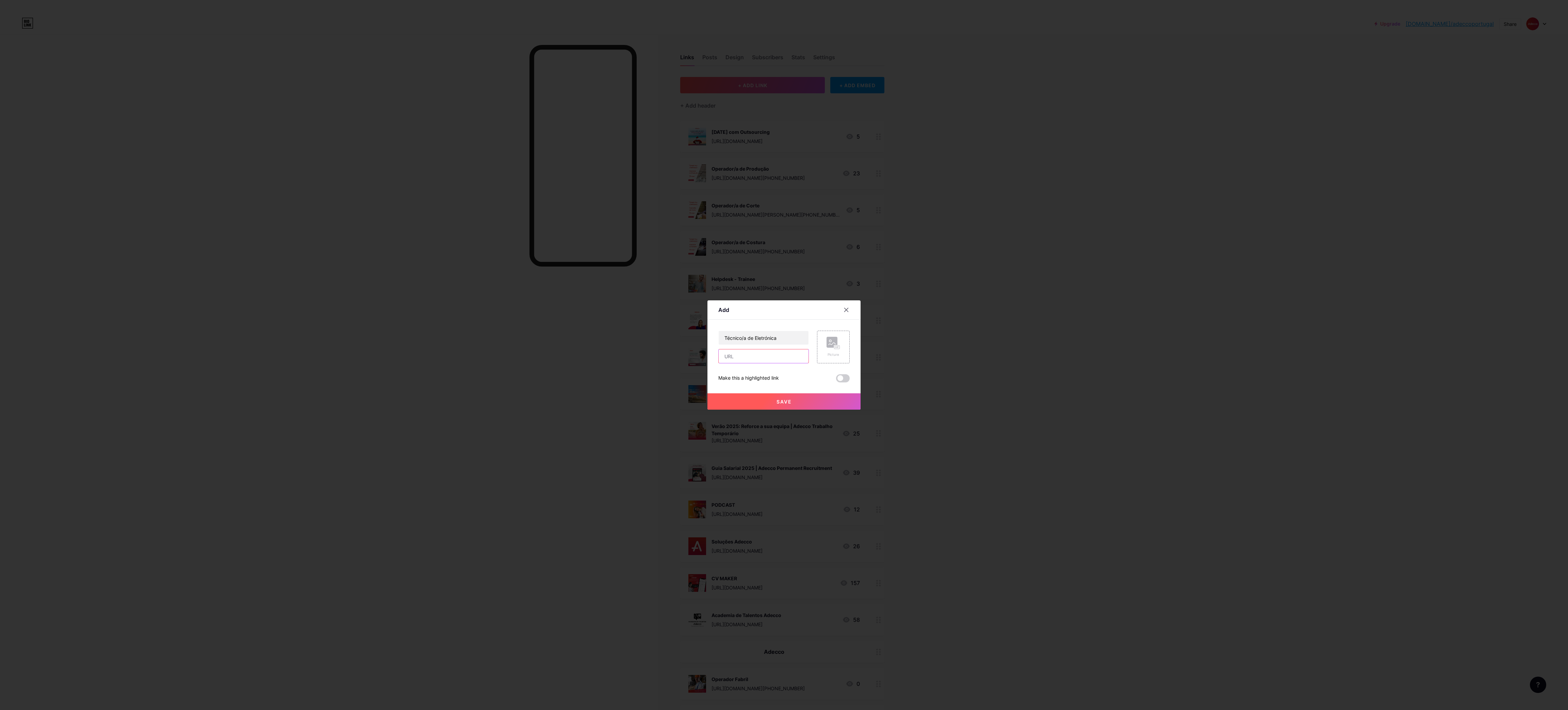
paste input "[URL][DOMAIN_NAME][PERSON_NAME][PHONE_NUMBER]"
type input "[URL][DOMAIN_NAME][PERSON_NAME][PHONE_NUMBER]"
click at [839, 348] on rect at bounding box center [837, 348] width 6 height 4
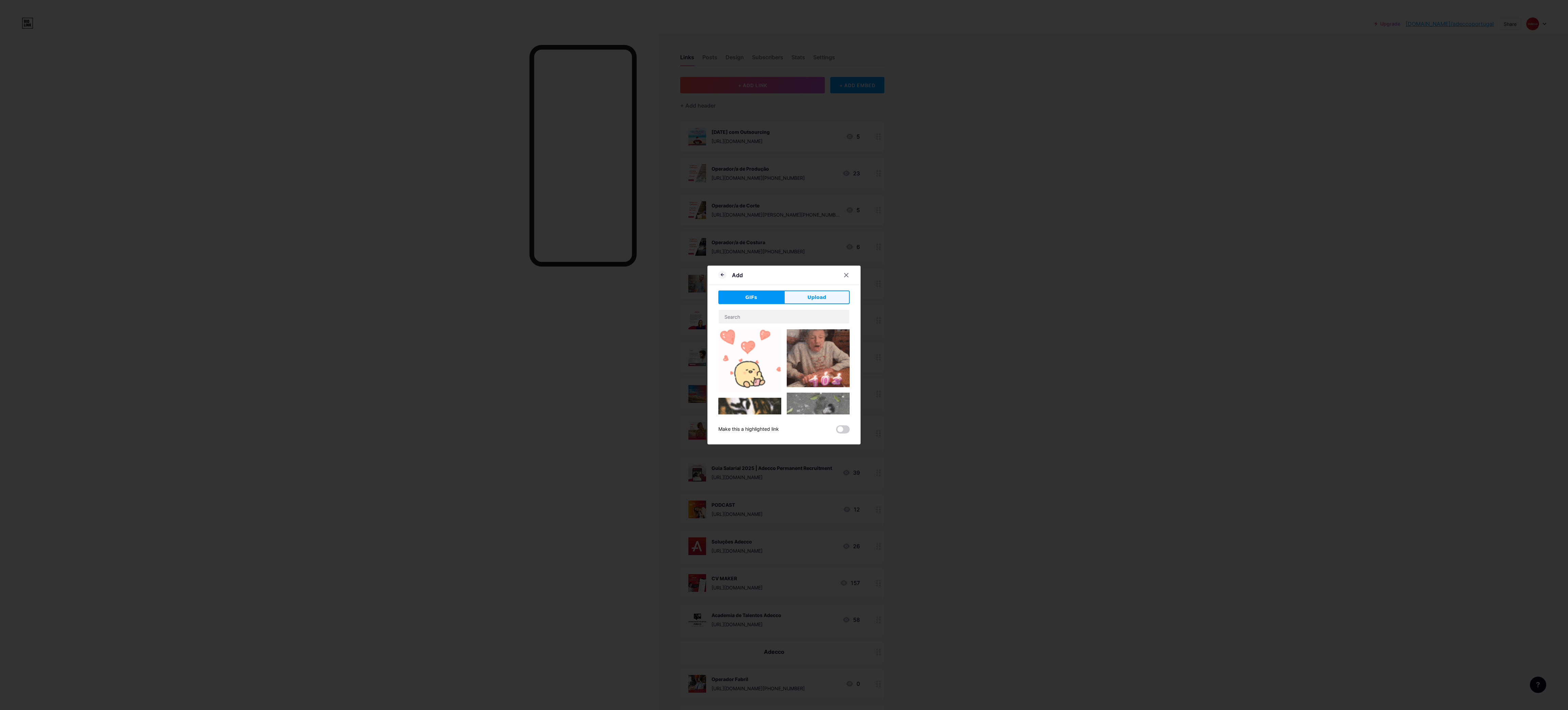
click at [820, 296] on span "Upload" at bounding box center [816, 297] width 19 height 7
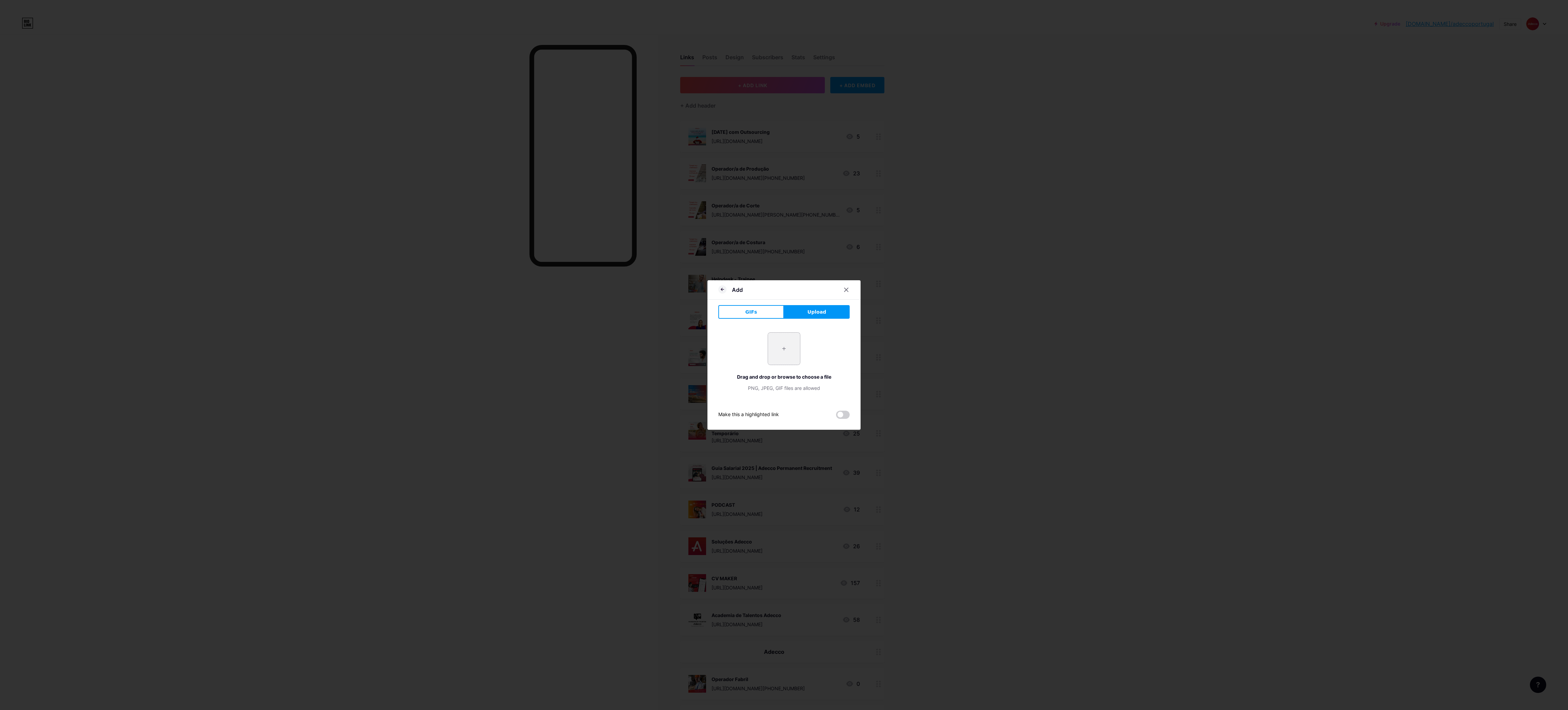
click at [787, 347] on input "file" at bounding box center [784, 349] width 32 height 32
type input "C:\fakepath\8.png"
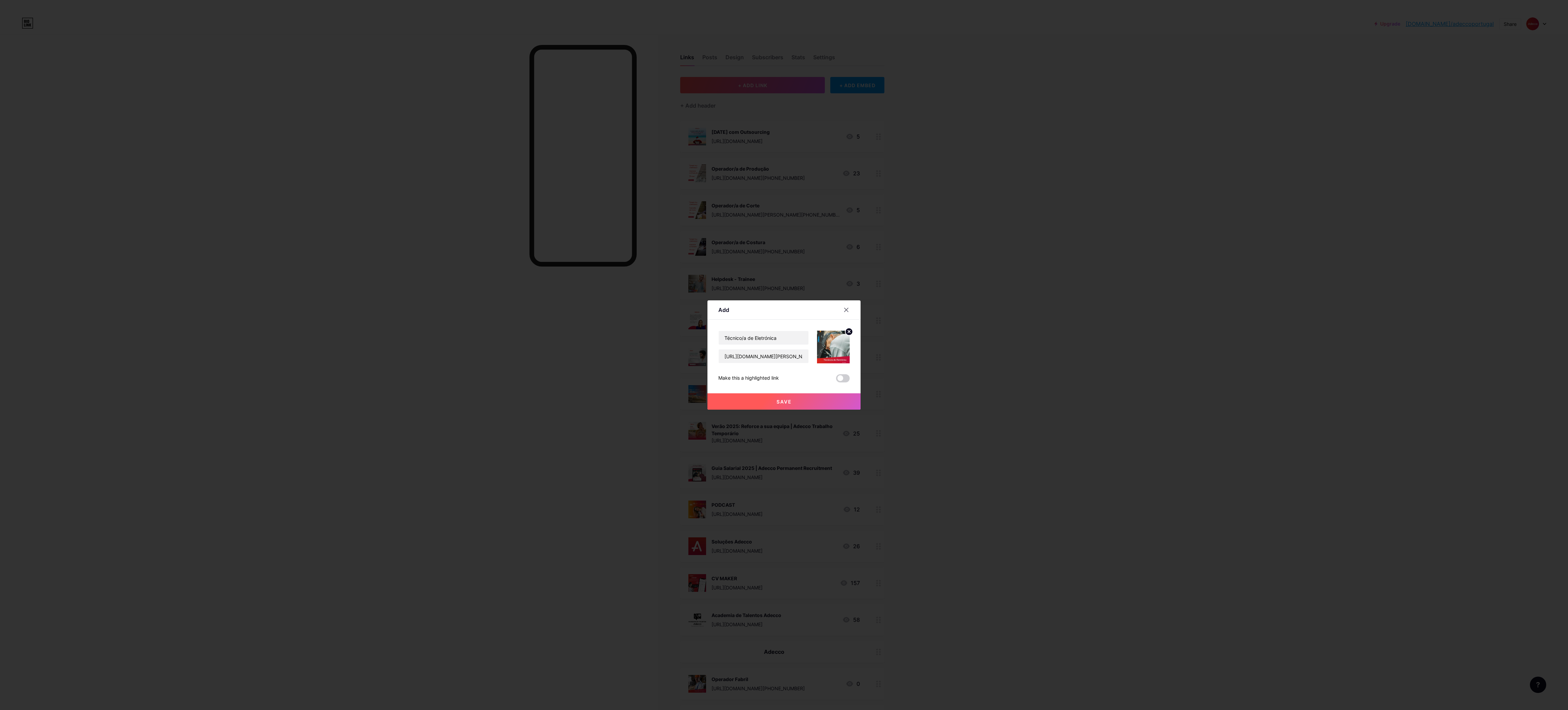
click at [807, 402] on button "Save" at bounding box center [784, 401] width 153 height 16
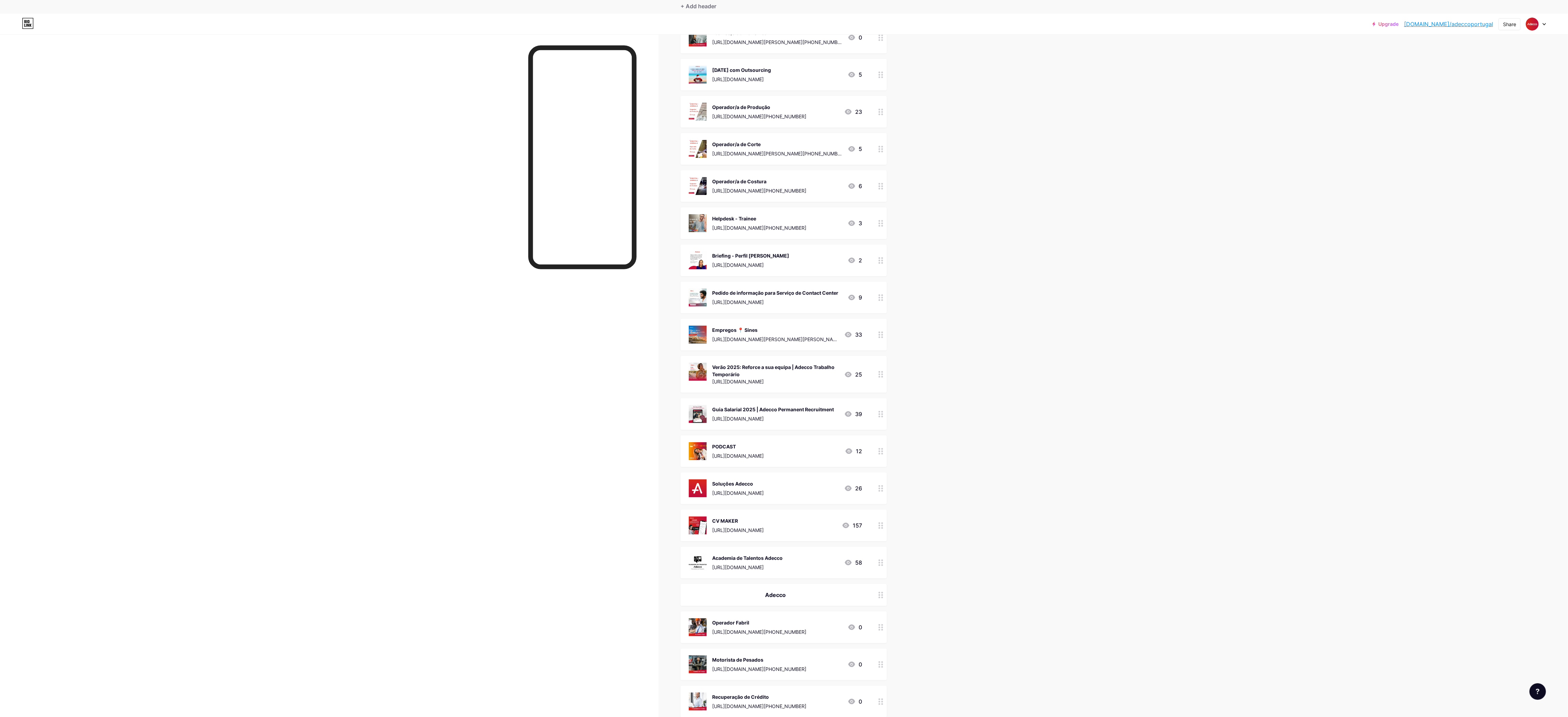
scroll to position [62, 0]
click at [779, 32] on button "+ ADD LINK" at bounding box center [754, 23] width 146 height 16
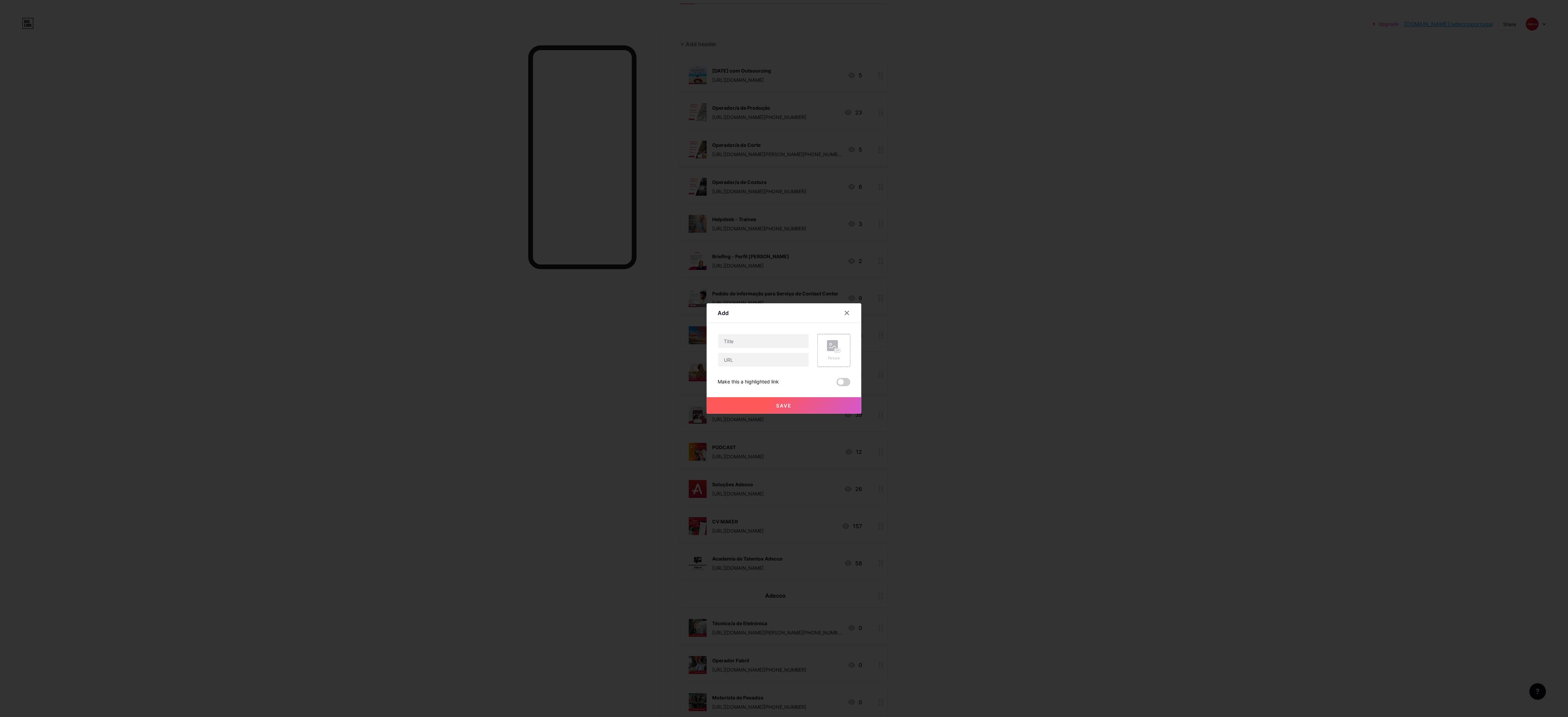
click at [789, 340] on input "text" at bounding box center [763, 341] width 91 height 14
click at [746, 359] on input "text" at bounding box center [763, 360] width 91 height 14
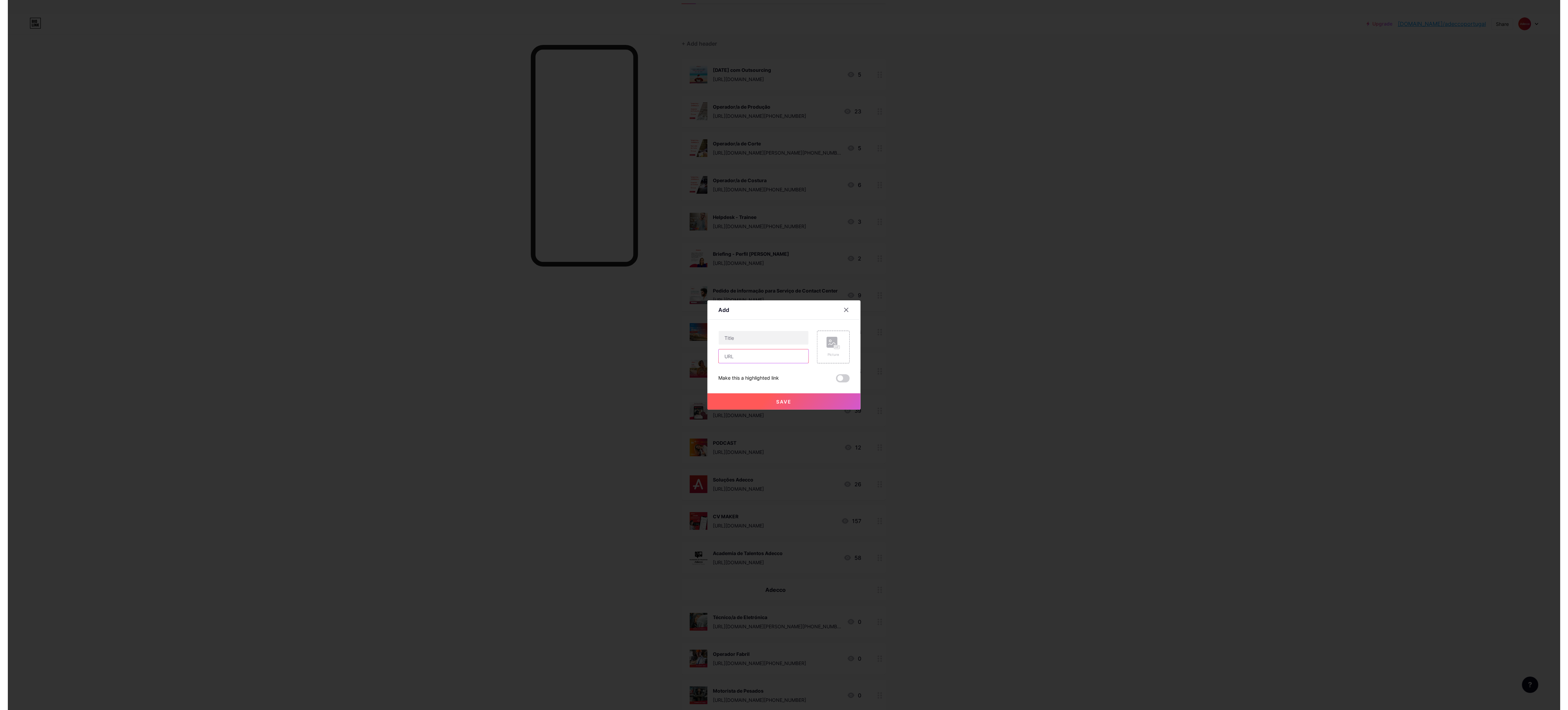
scroll to position [0, 0]
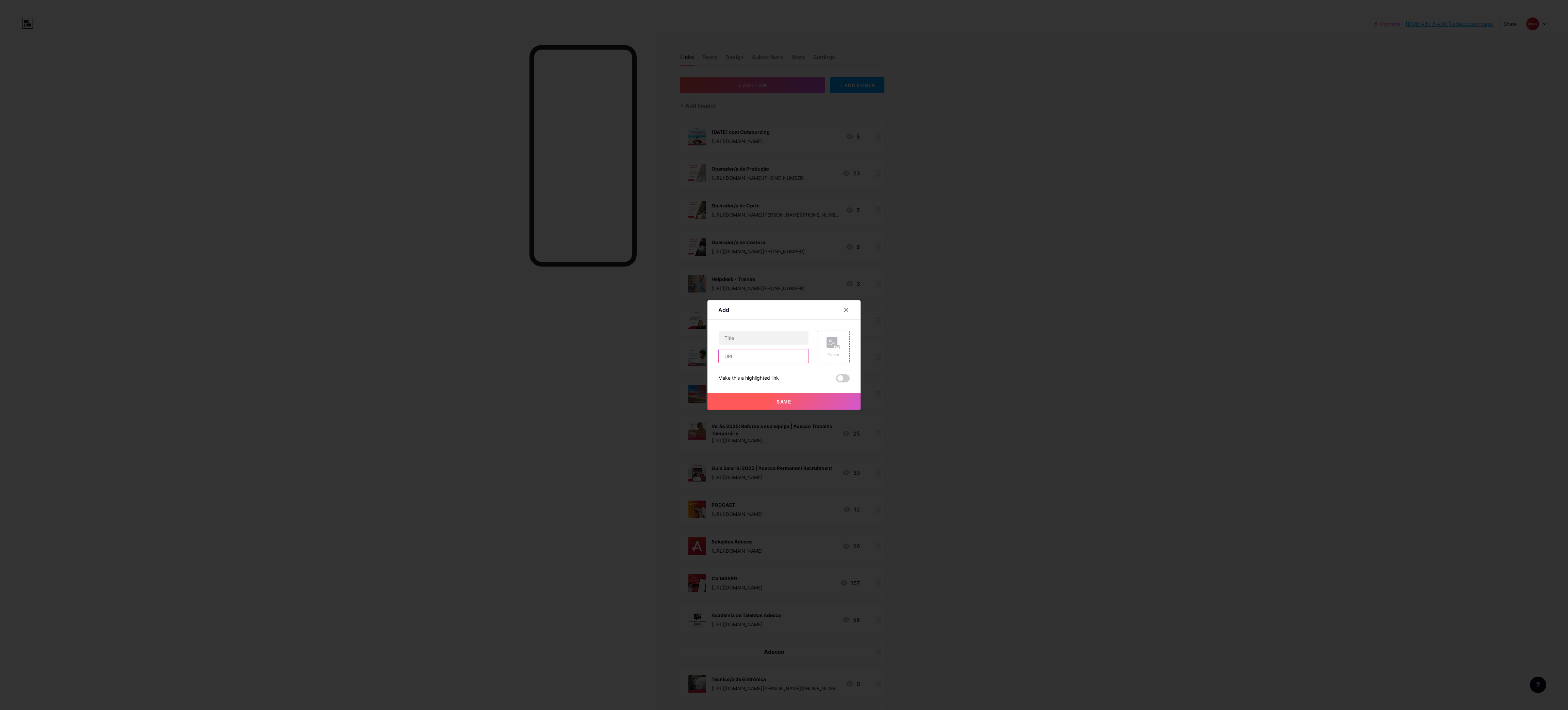
paste input "[URL][DOMAIN_NAME][PERSON_NAME][PERSON_NAME][PHONE_NUMBER]"
type input "[URL][DOMAIN_NAME][PERSON_NAME][PERSON_NAME][PHONE_NUMBER]"
click at [766, 339] on input "text" at bounding box center [763, 338] width 90 height 14
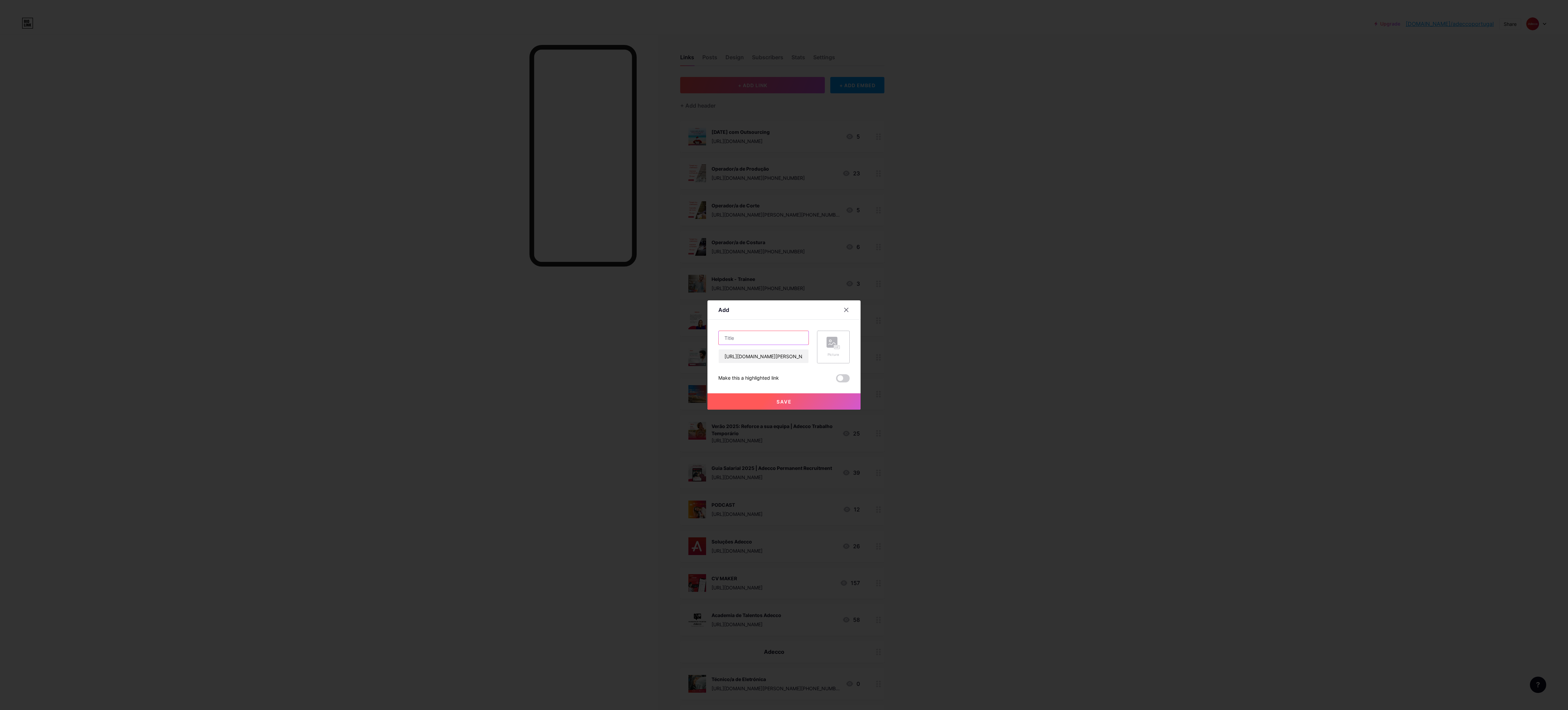
paste input "Tratorista"
type input "Tratorista"
click at [841, 347] on div "Picture" at bounding box center [833, 347] width 33 height 33
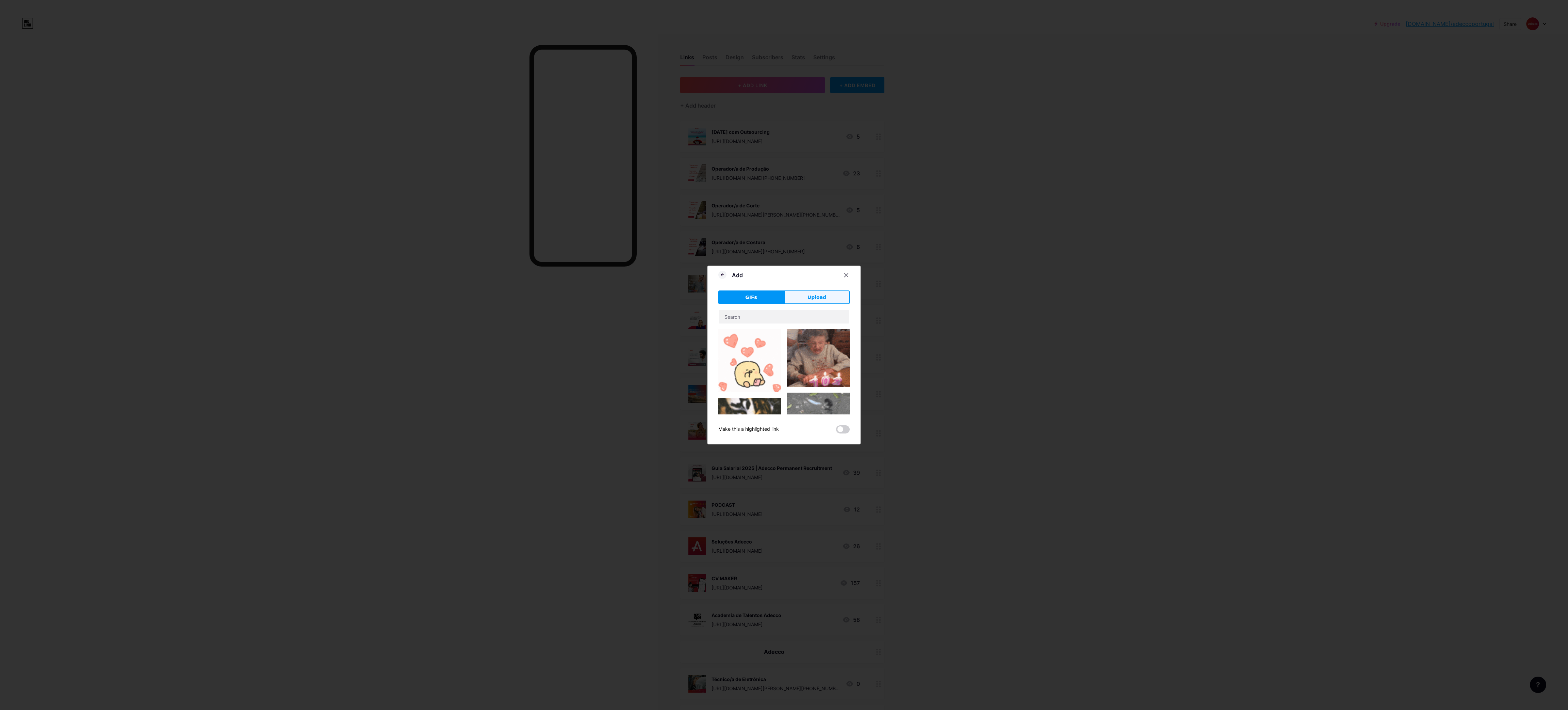
click at [820, 301] on span "Upload" at bounding box center [816, 297] width 19 height 7
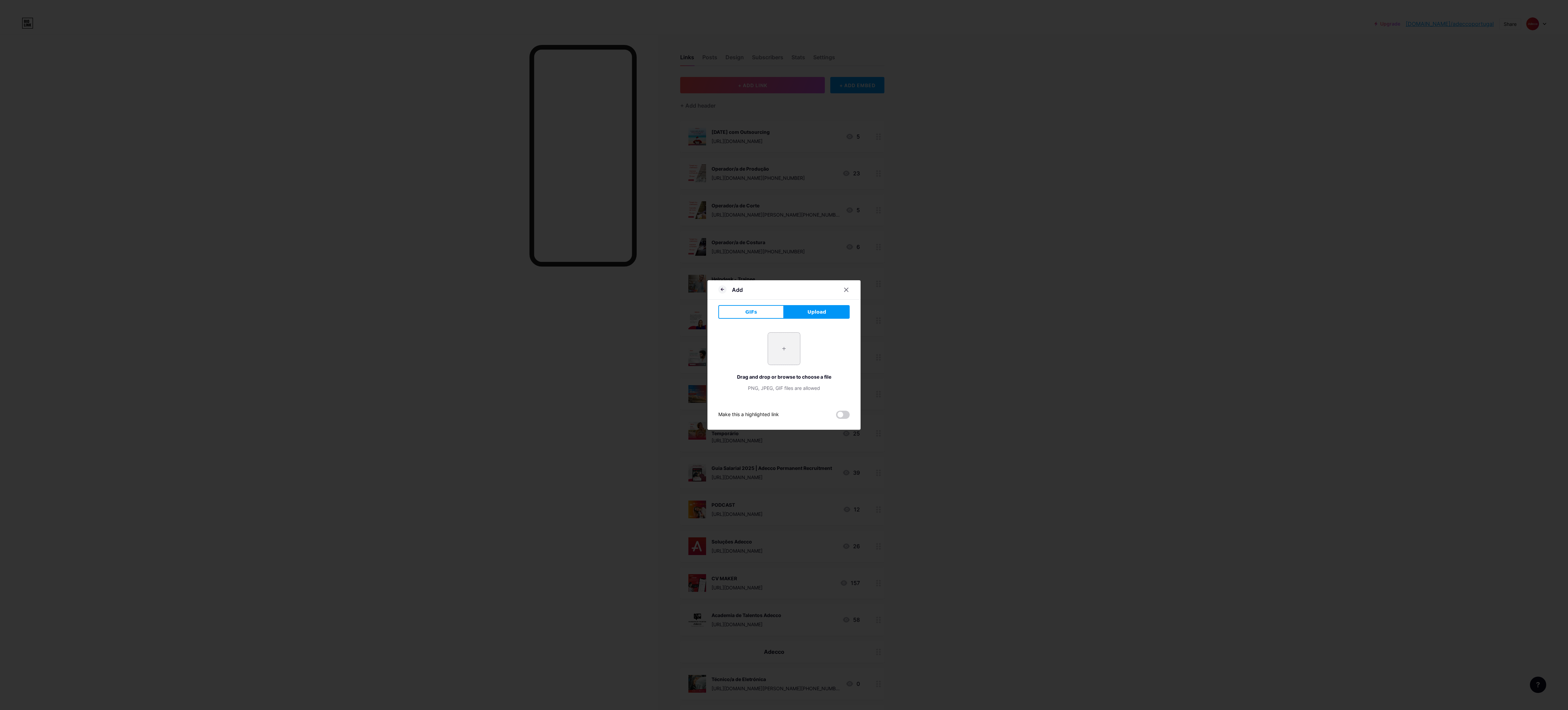
click at [783, 357] on input "file" at bounding box center [784, 349] width 32 height 32
type input "C:\fakepath\9.png"
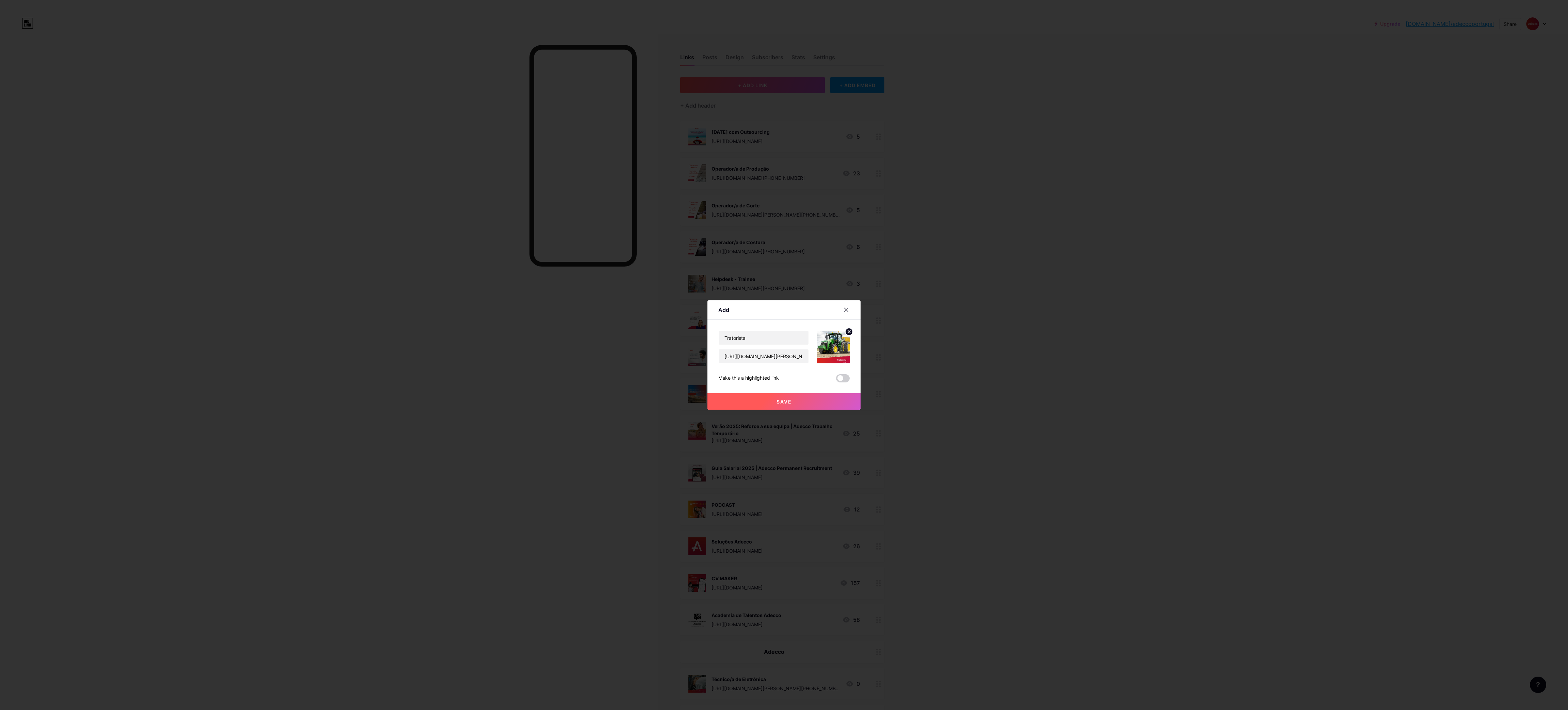
click at [766, 399] on button "Save" at bounding box center [784, 401] width 153 height 16
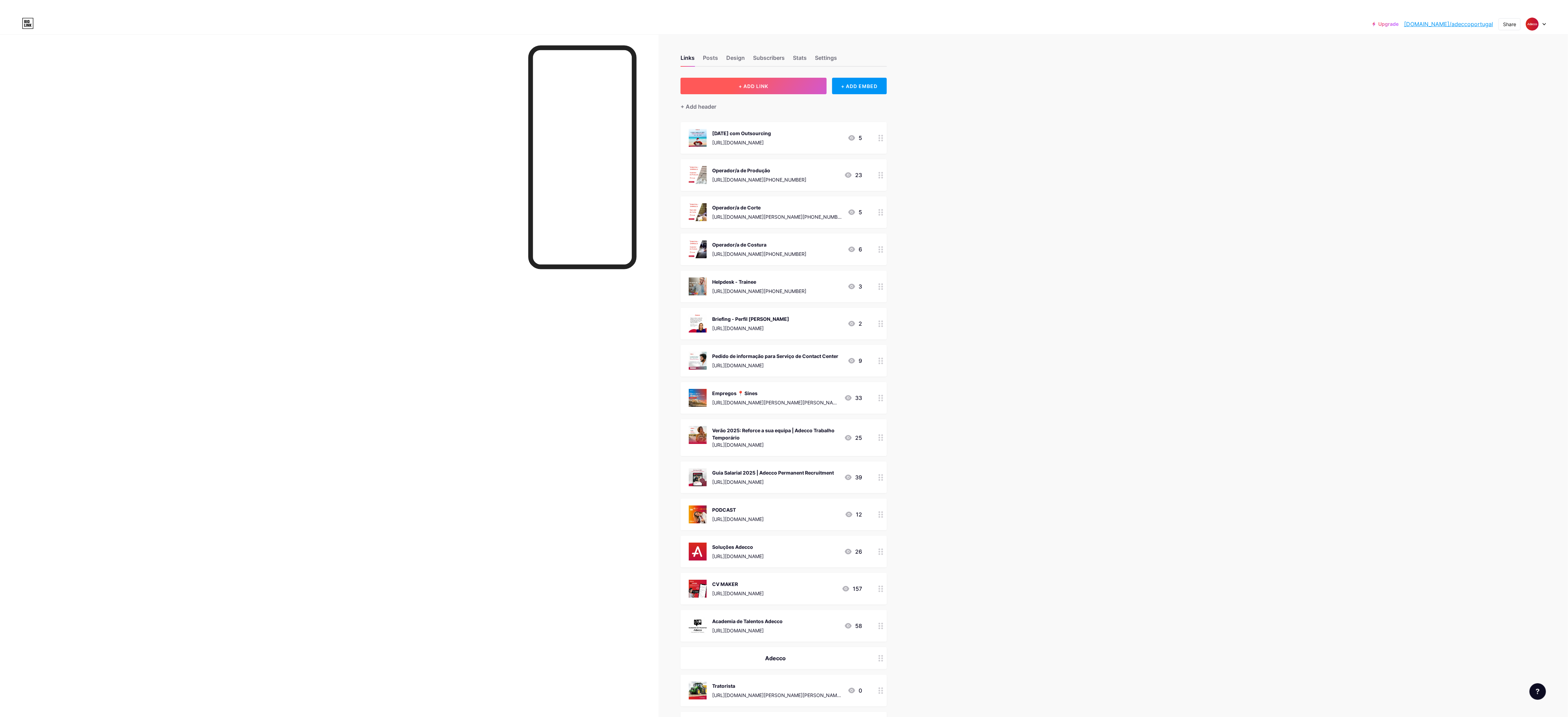
click at [804, 89] on button "+ ADD LINK" at bounding box center [754, 86] width 146 height 16
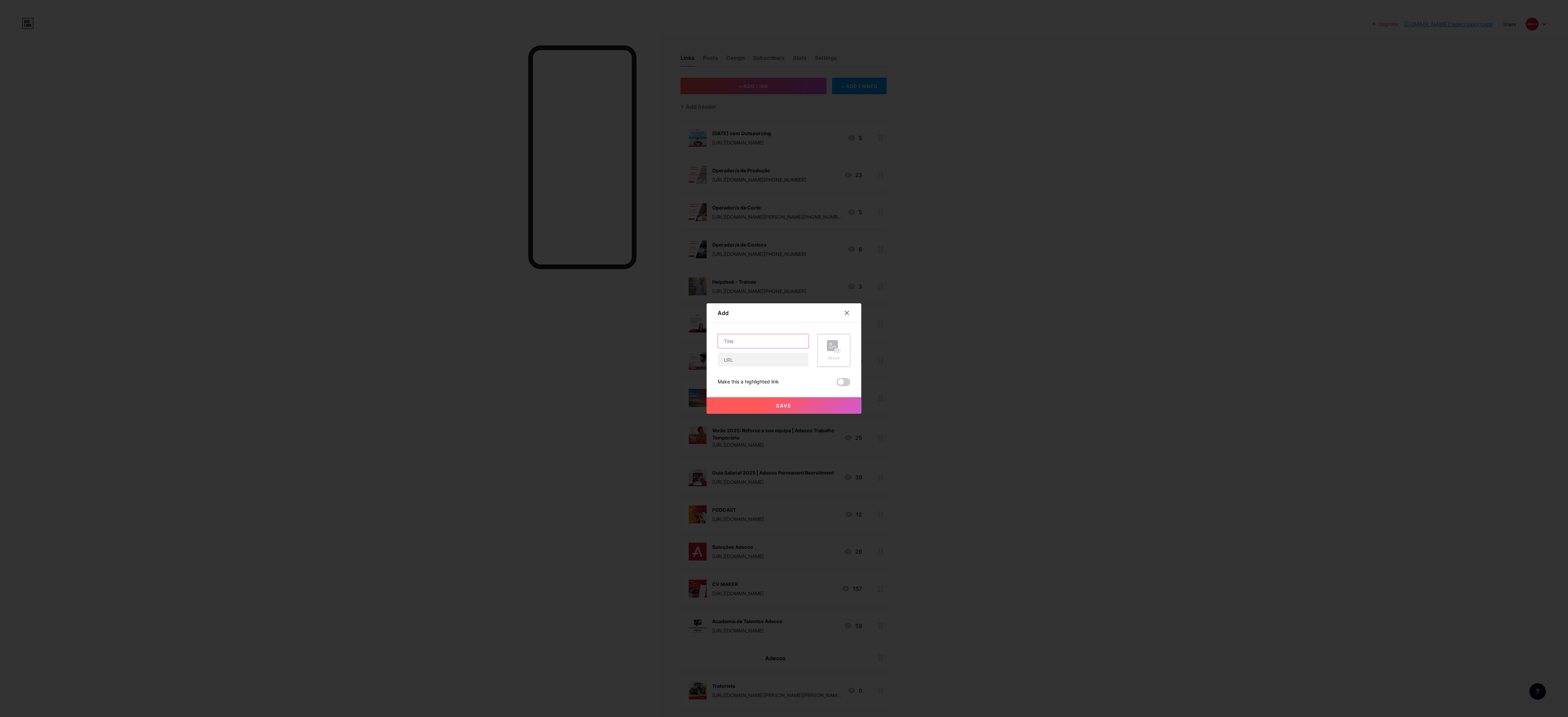
click at [777, 339] on input "text" at bounding box center [763, 341] width 91 height 14
paste input "Operador/a de Armazém"
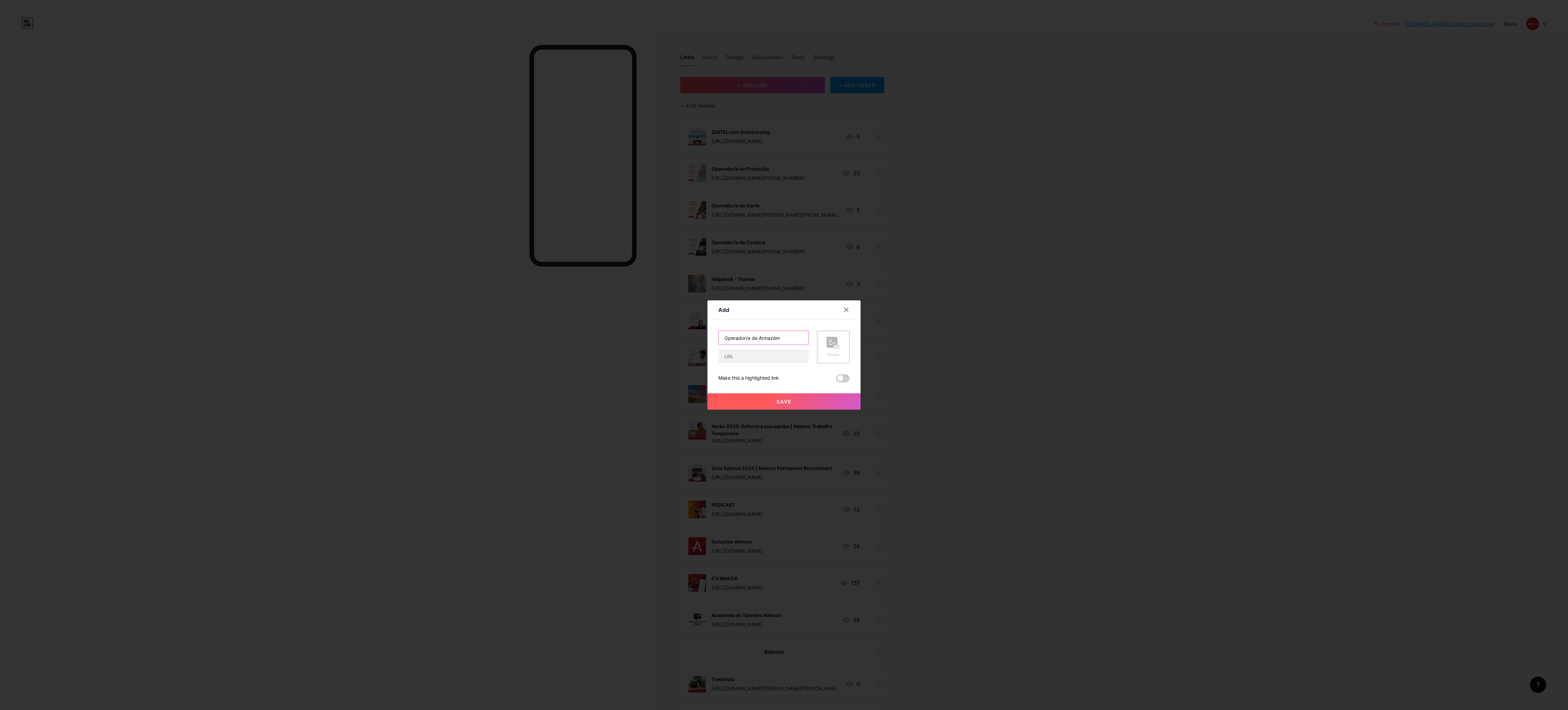
type input "Operador/a de Armazém"
click at [755, 362] on input "text" at bounding box center [763, 356] width 90 height 14
paste input "[URL][DOMAIN_NAME][PERSON_NAME][GEOGRAPHIC_DATA][PHONE_NUMBER]"
type input "[URL][DOMAIN_NAME][PERSON_NAME][GEOGRAPHIC_DATA][PHONE_NUMBER]"
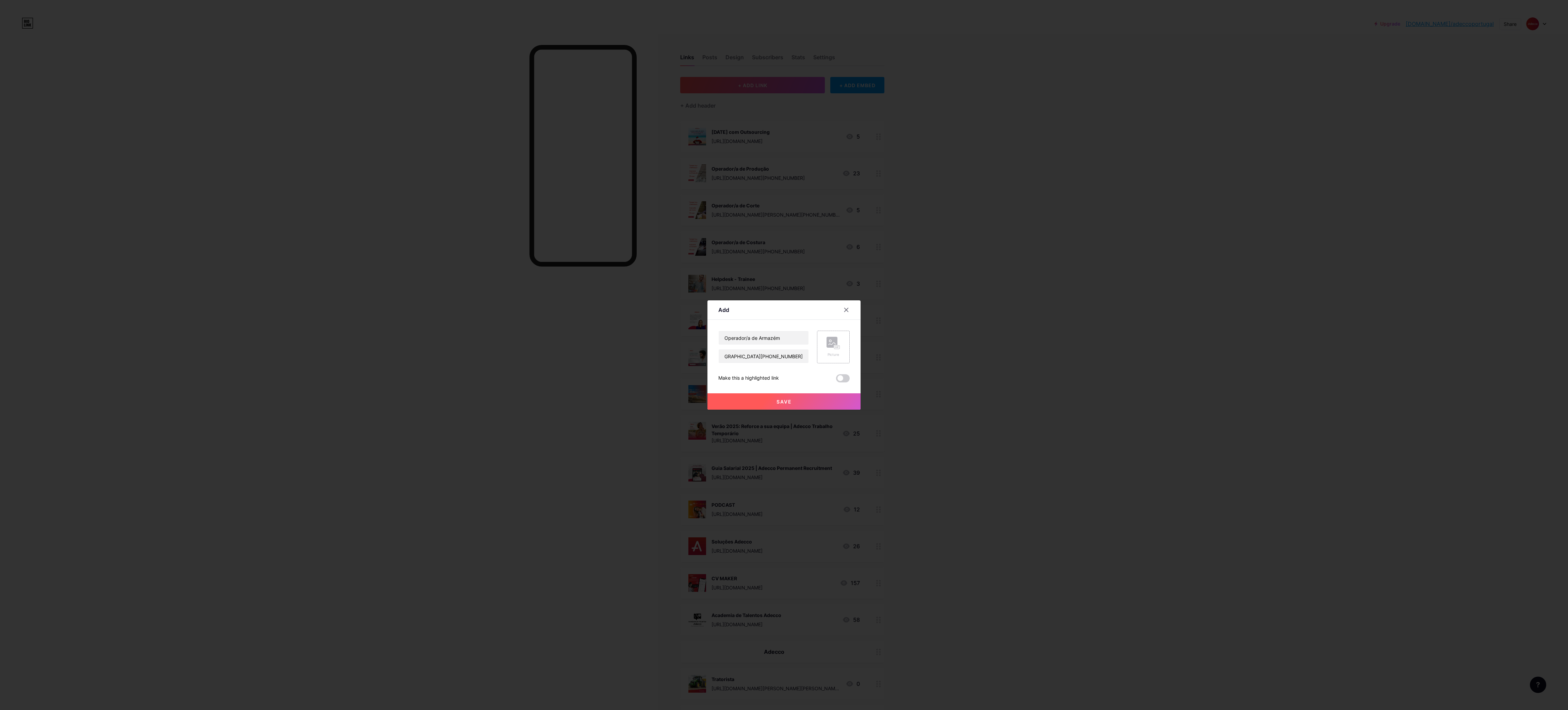
click at [837, 356] on div "Picture" at bounding box center [833, 354] width 14 height 5
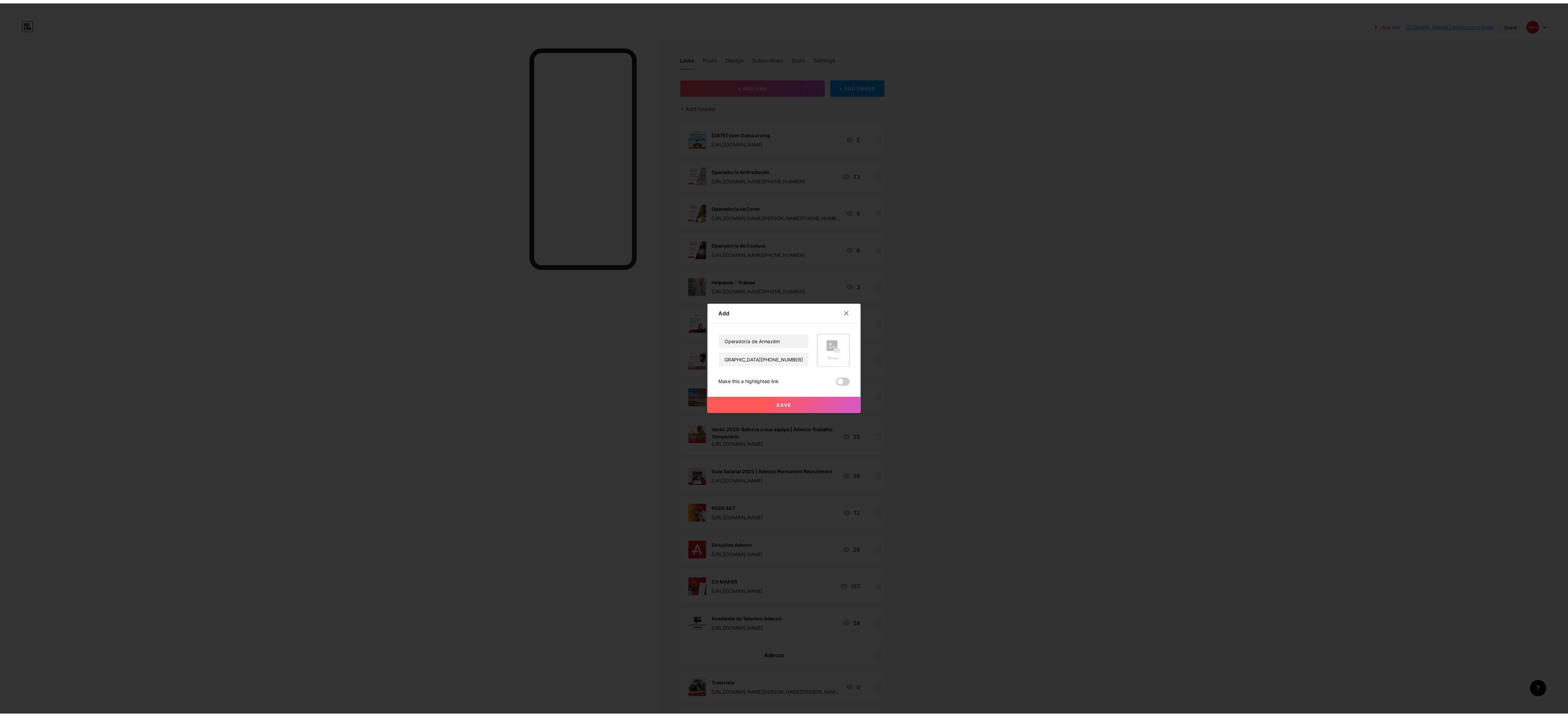
scroll to position [0, 0]
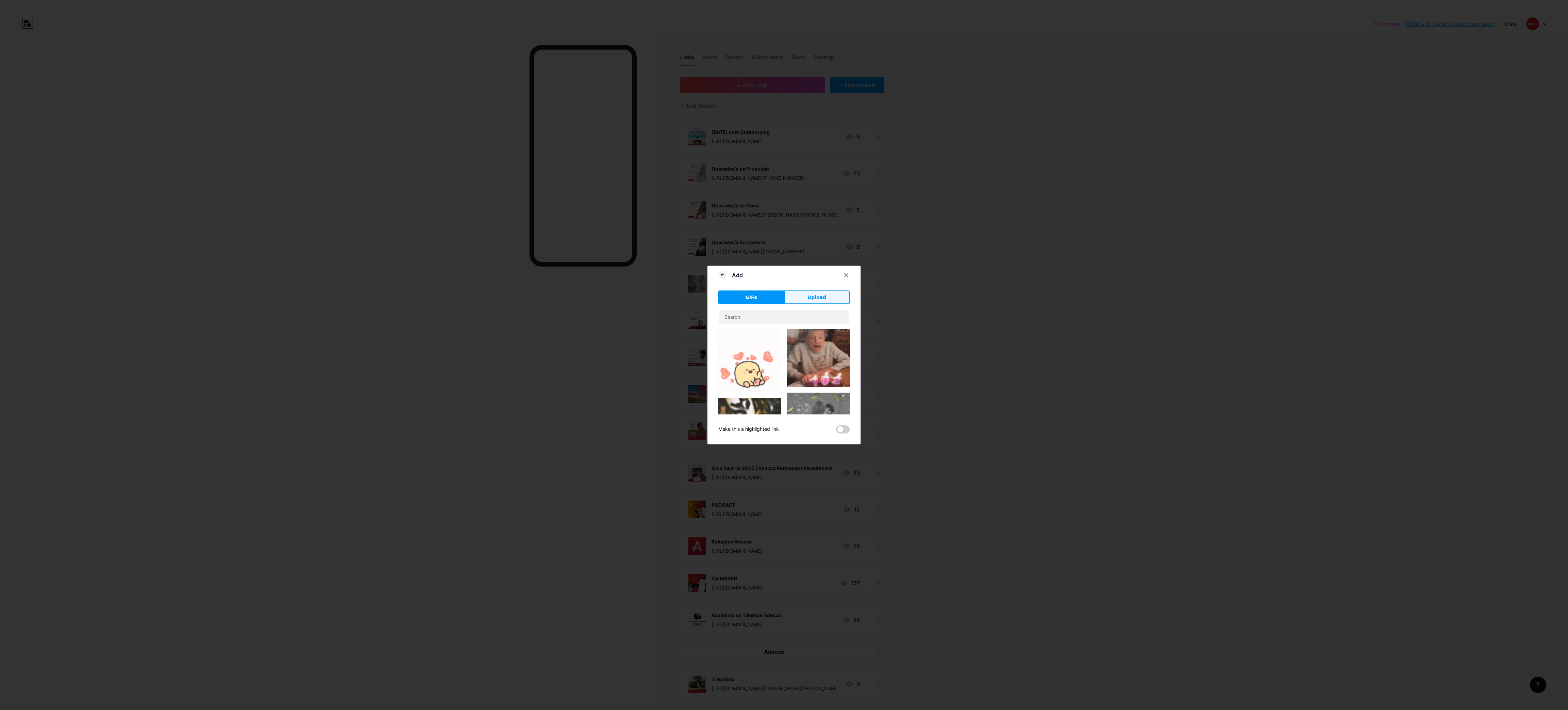
click at [806, 298] on button "Upload" at bounding box center [816, 297] width 66 height 14
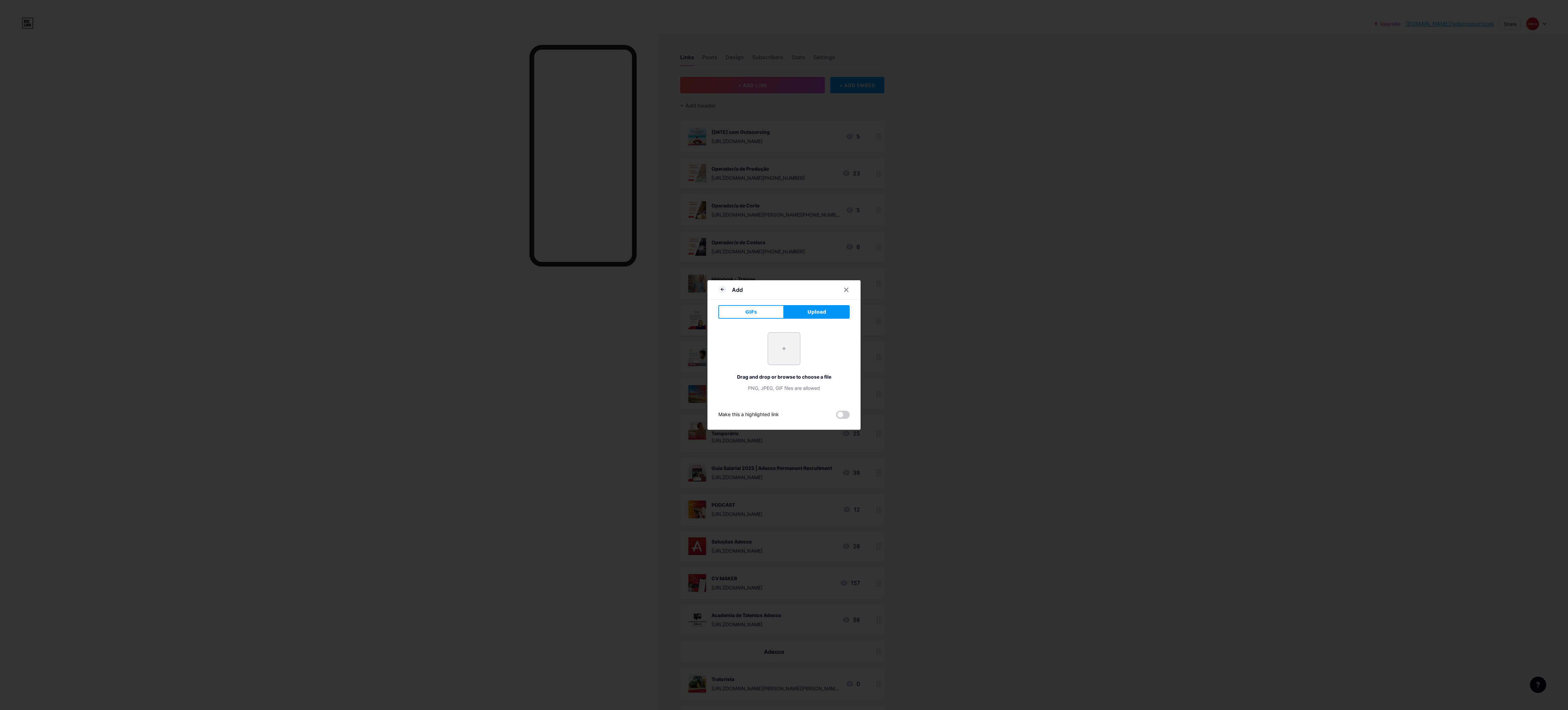
click at [791, 346] on input "file" at bounding box center [784, 349] width 32 height 32
type input "C:\fakepath\10.png"
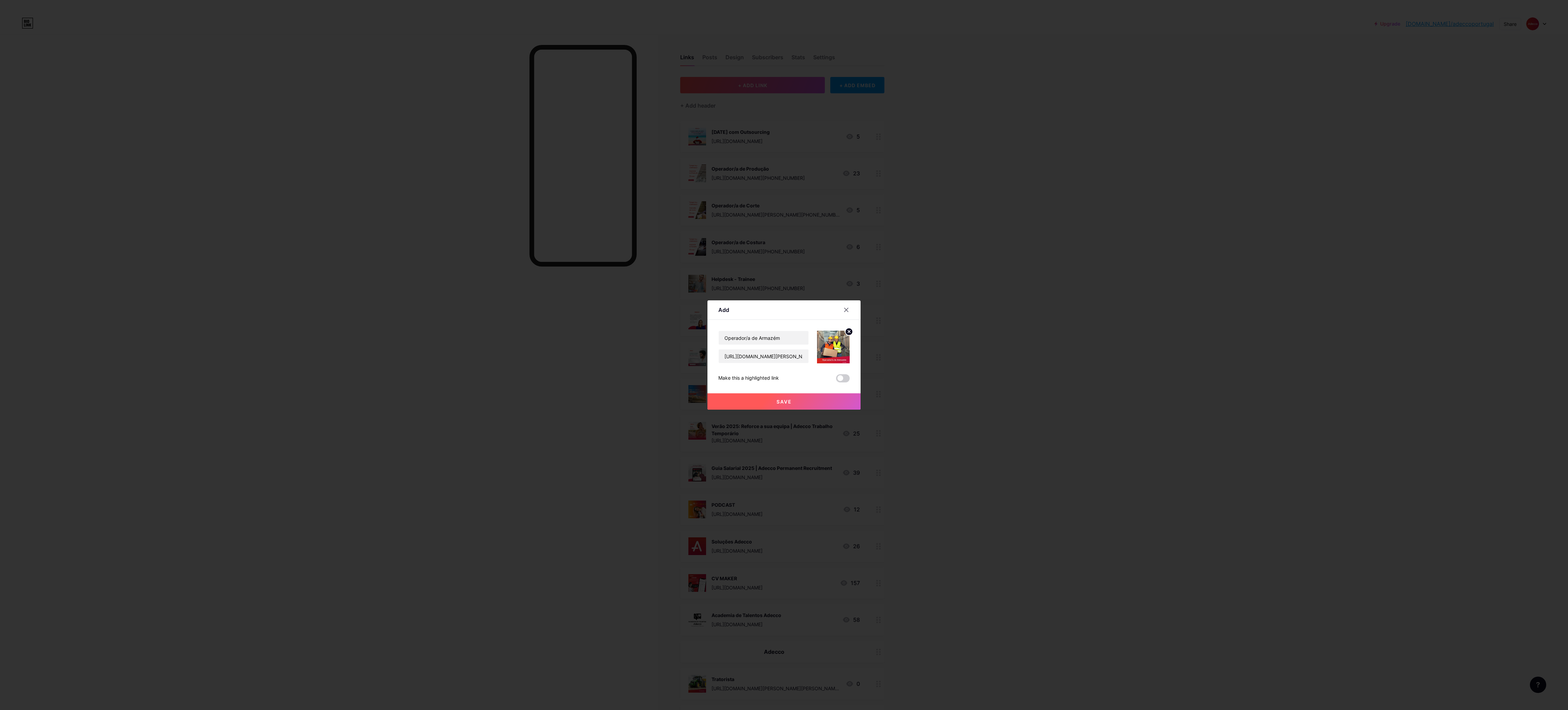
click at [791, 395] on button "Save" at bounding box center [784, 401] width 153 height 16
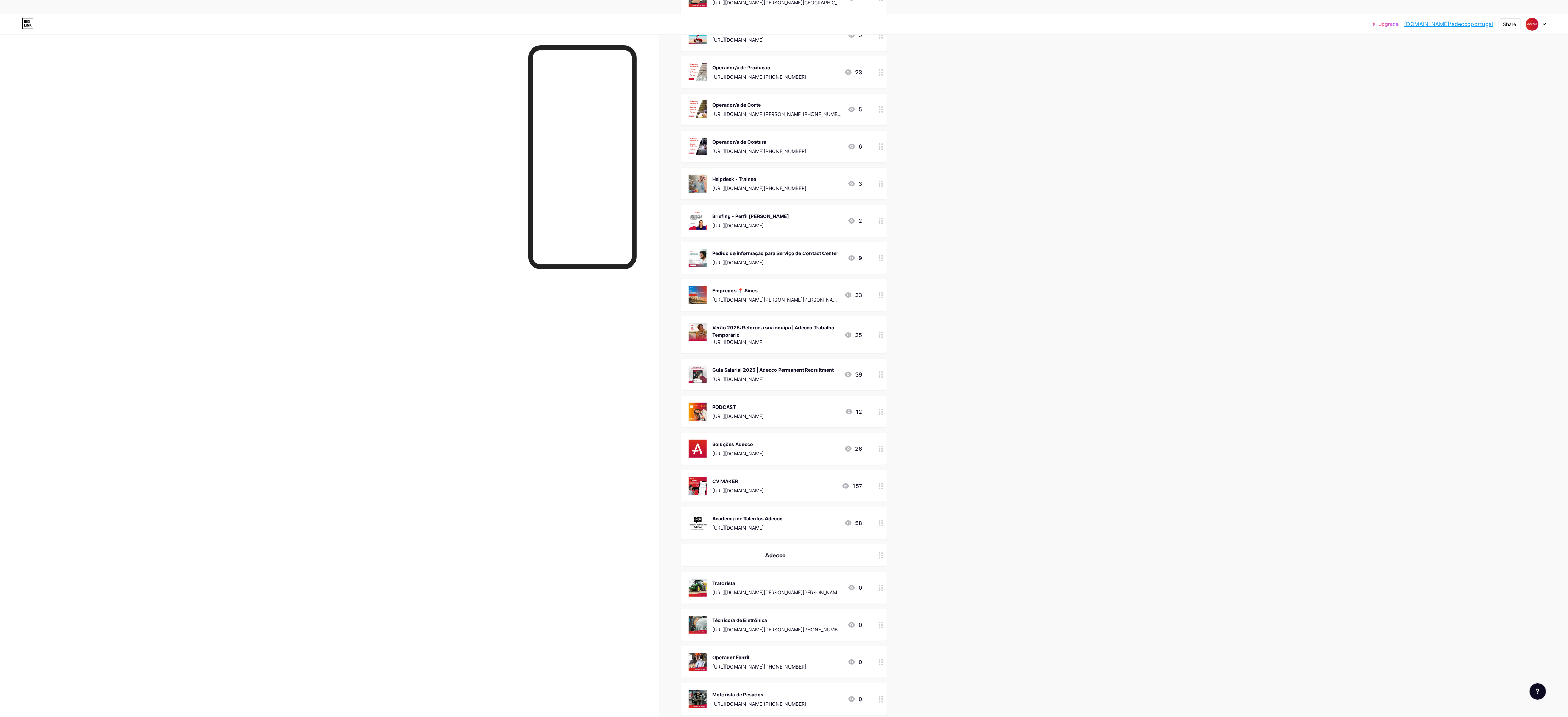
scroll to position [82, 0]
